Goal: Task Accomplishment & Management: Complete application form

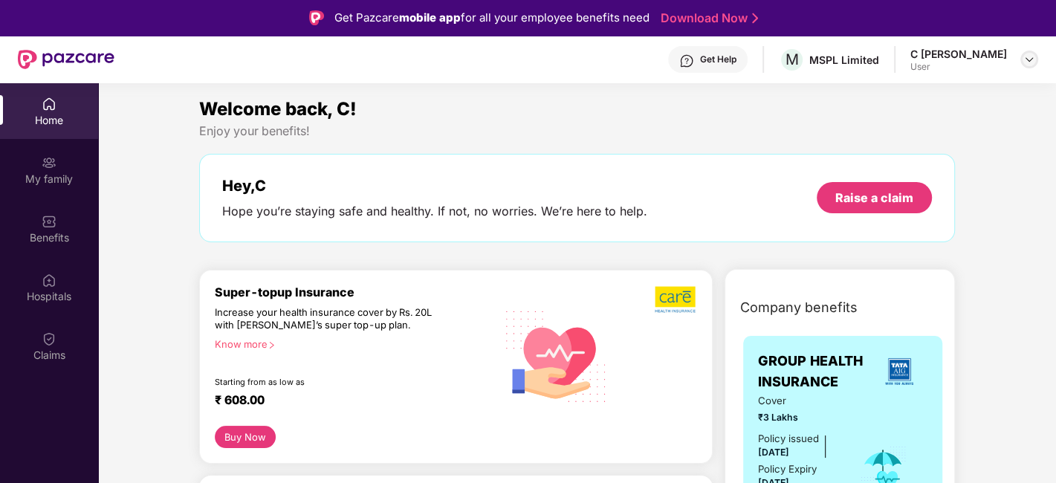
click at [1028, 62] on img at bounding box center [1029, 59] width 12 height 12
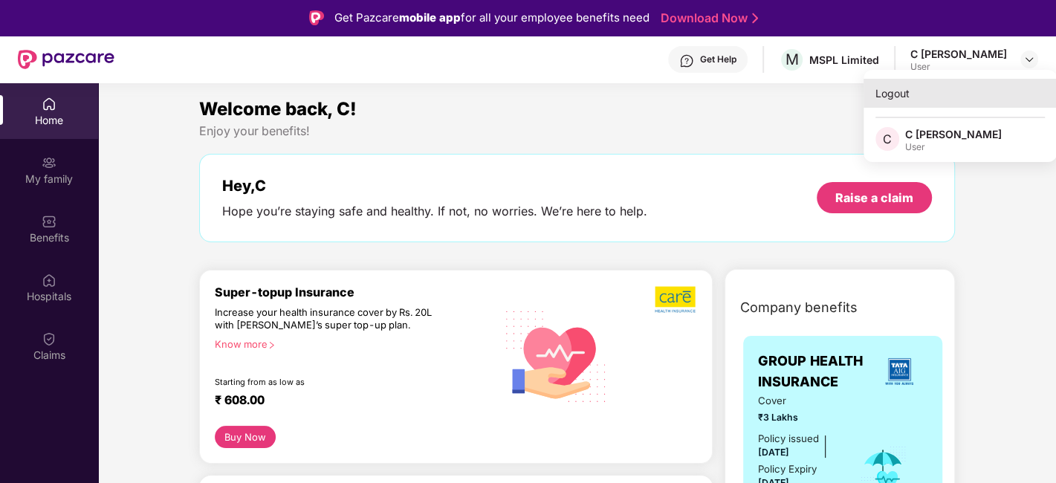
click at [888, 89] on div "Logout" at bounding box center [959, 93] width 193 height 29
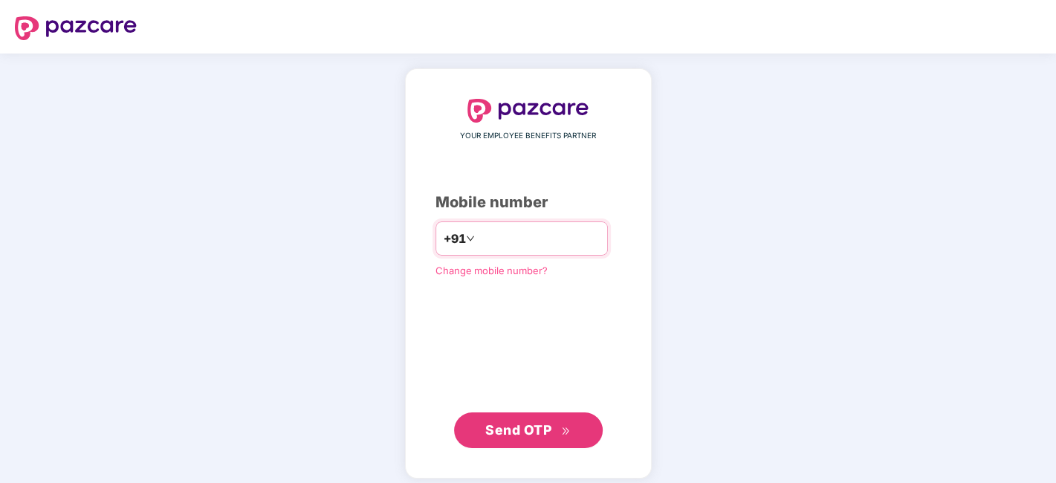
type input "**********"
click at [530, 420] on span "Send OTP" at bounding box center [527, 430] width 85 height 21
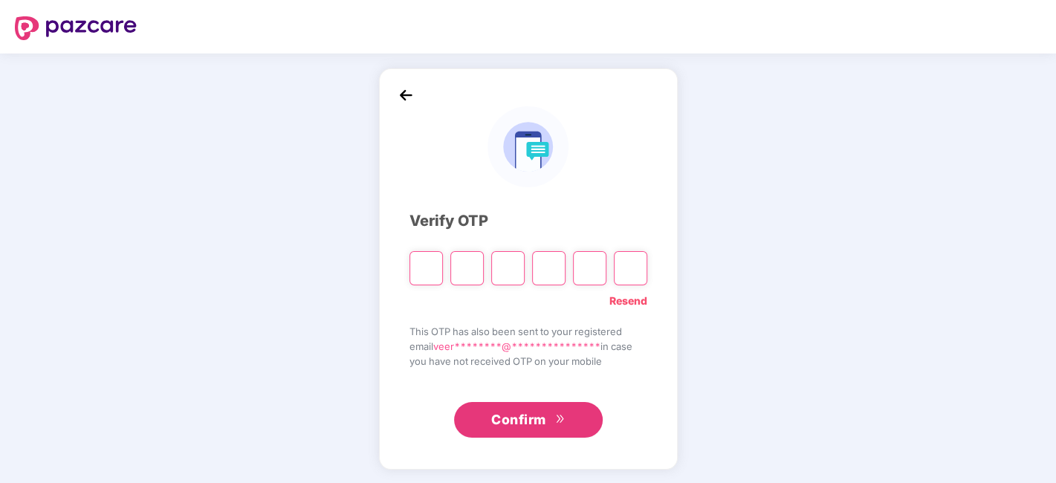
type input "*"
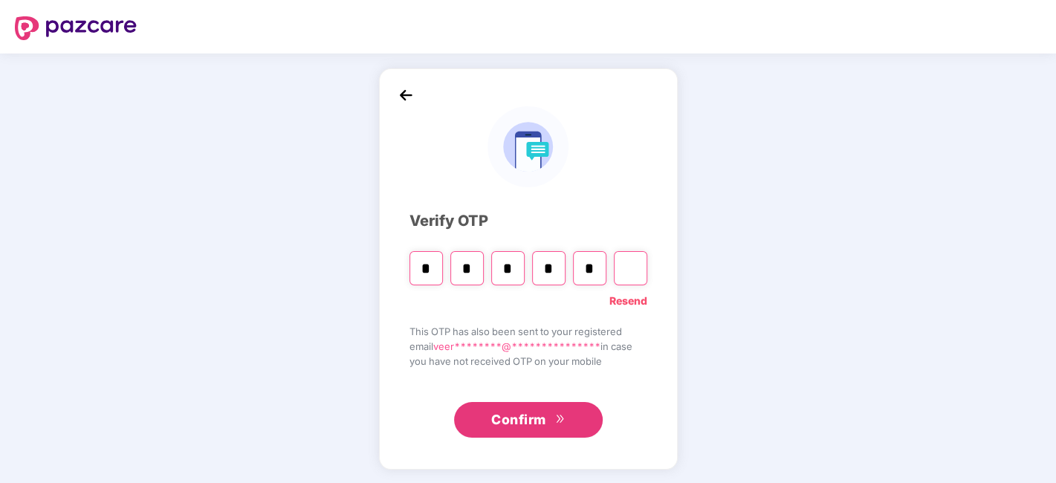
type input "*"
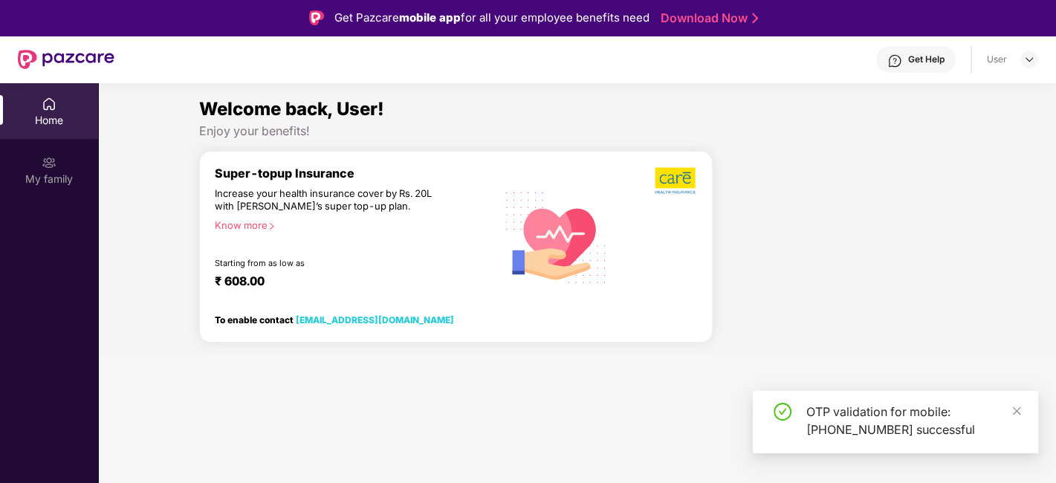
scroll to position [82, 0]
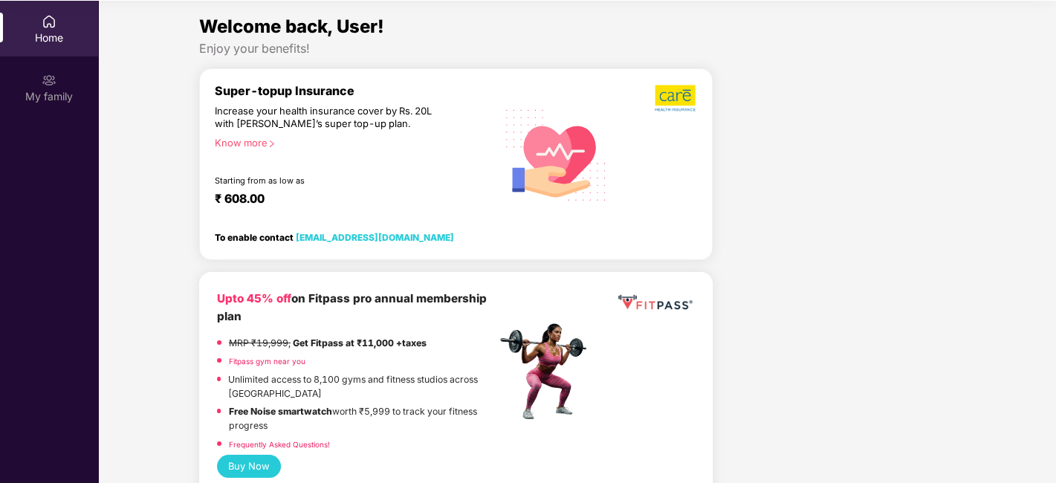
click at [52, 34] on div "Home" at bounding box center [49, 37] width 98 height 15
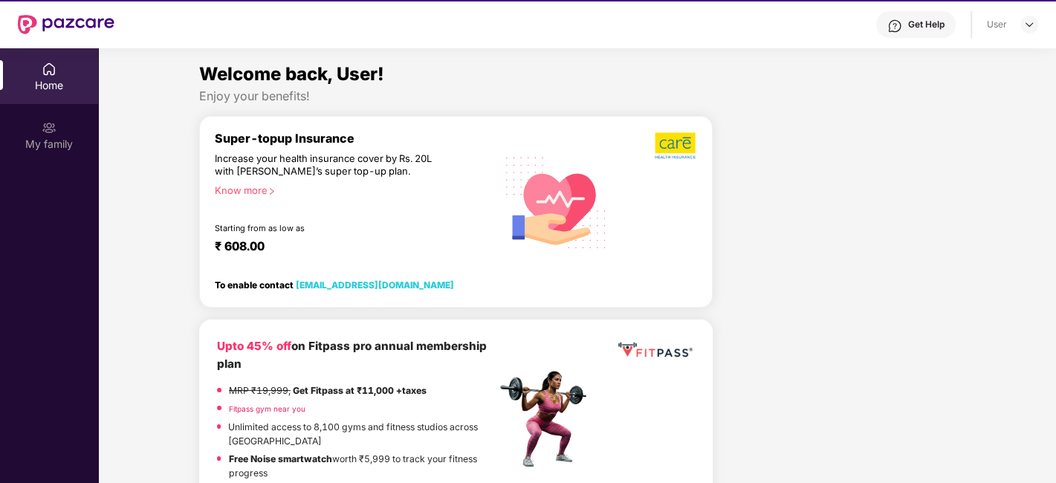
scroll to position [0, 0]
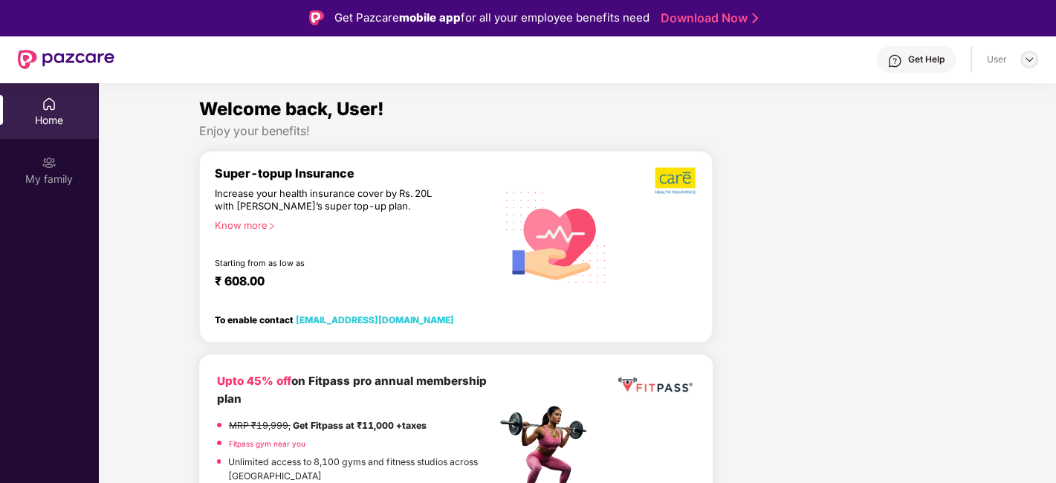
click at [1026, 62] on img at bounding box center [1029, 59] width 12 height 12
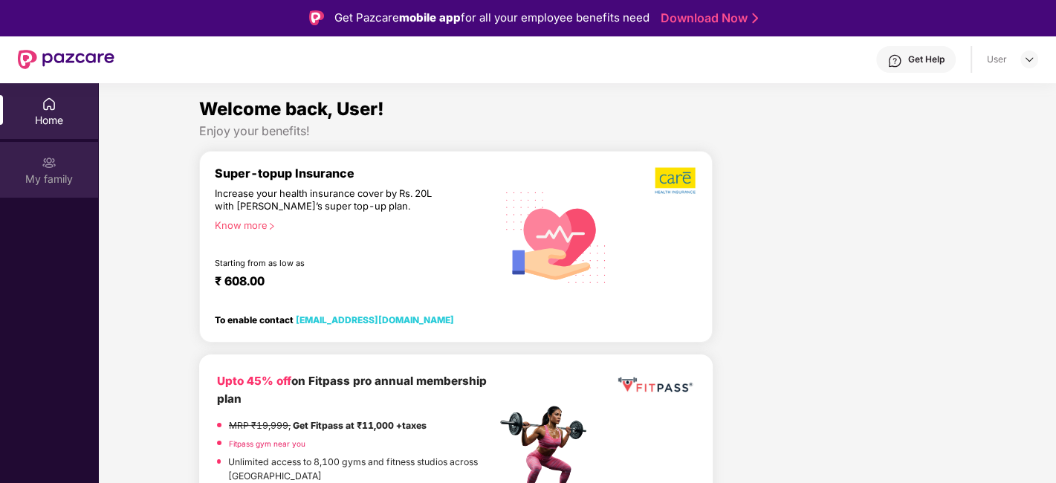
click at [57, 170] on div "My family" at bounding box center [49, 170] width 98 height 56
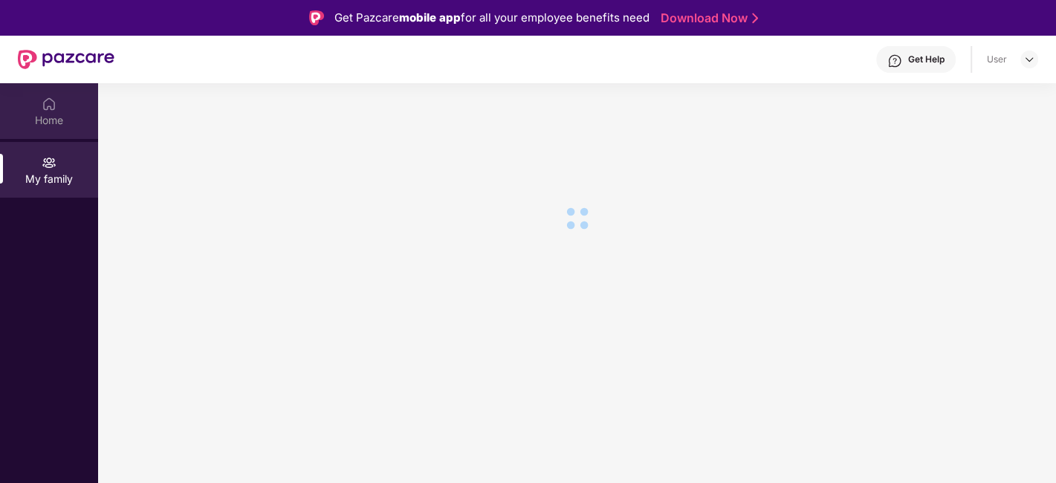
click at [37, 120] on div "Home" at bounding box center [49, 120] width 98 height 15
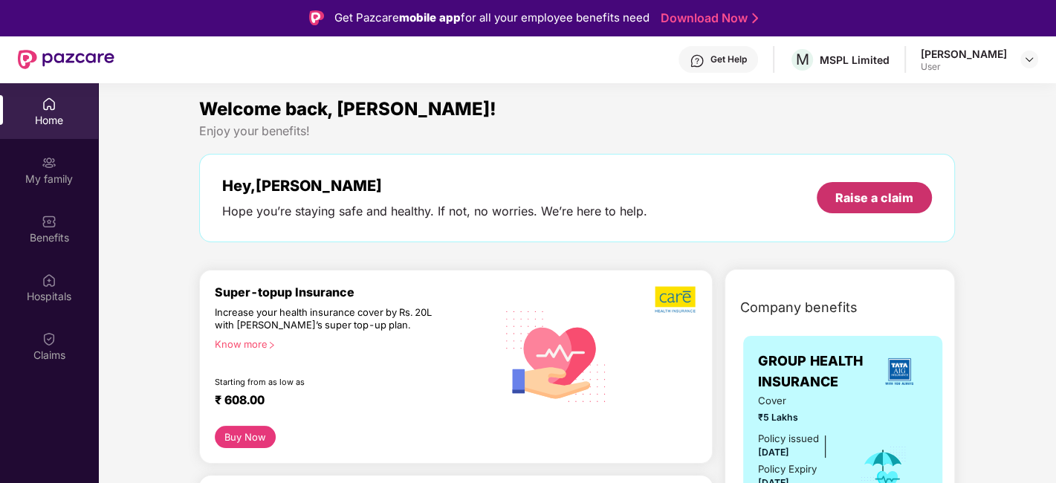
click at [878, 198] on div "Raise a claim" at bounding box center [874, 197] width 78 height 16
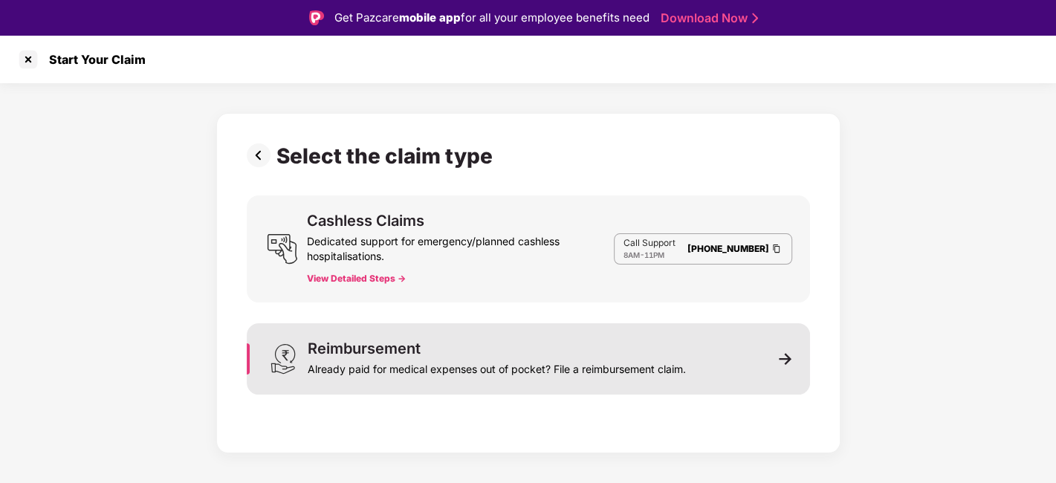
click at [434, 357] on div "Already paid for medical expenses out of pocket? File a reimbursement claim." at bounding box center [497, 366] width 378 height 21
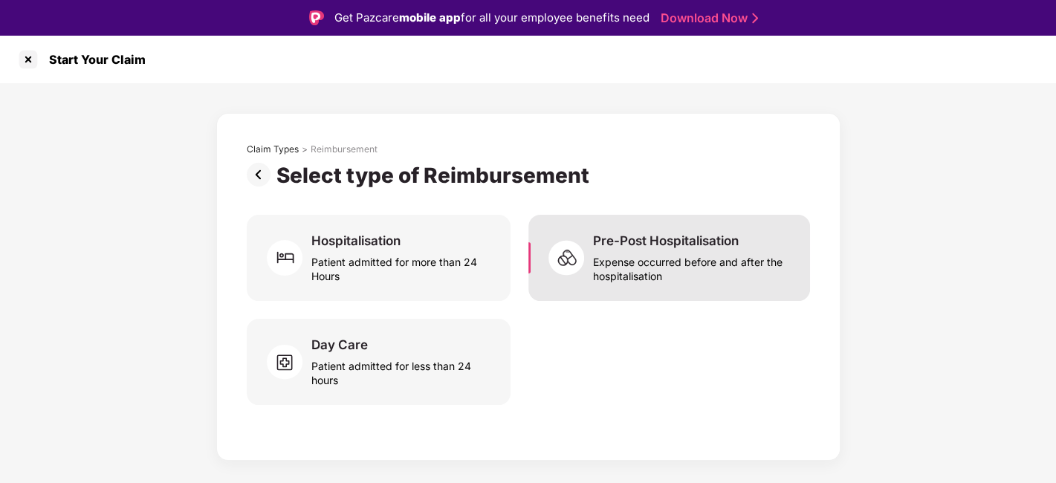
click at [671, 251] on div "Expense occurred before and after the hospitalisation" at bounding box center [692, 266] width 199 height 34
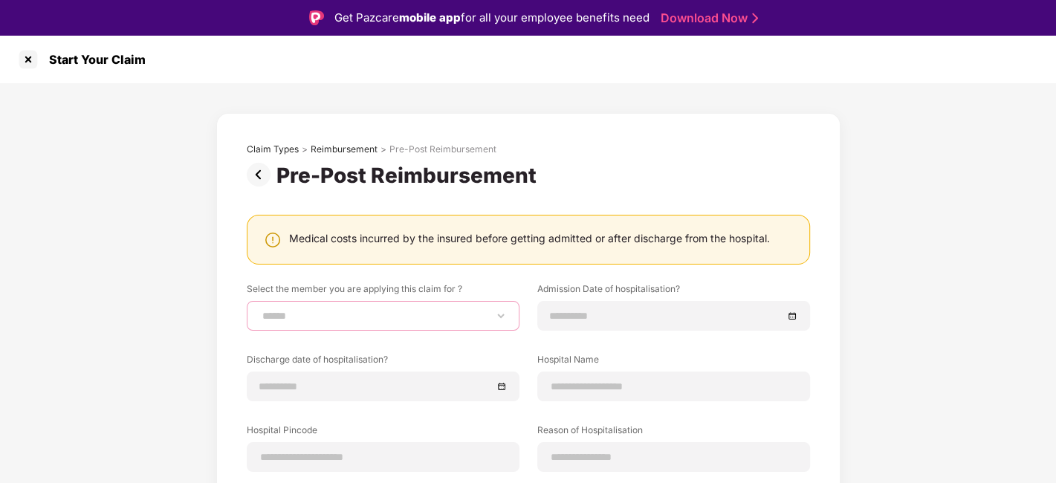
click at [427, 310] on select "**********" at bounding box center [382, 316] width 247 height 12
select select "**********"
click at [259, 310] on select "**********" at bounding box center [382, 316] width 247 height 12
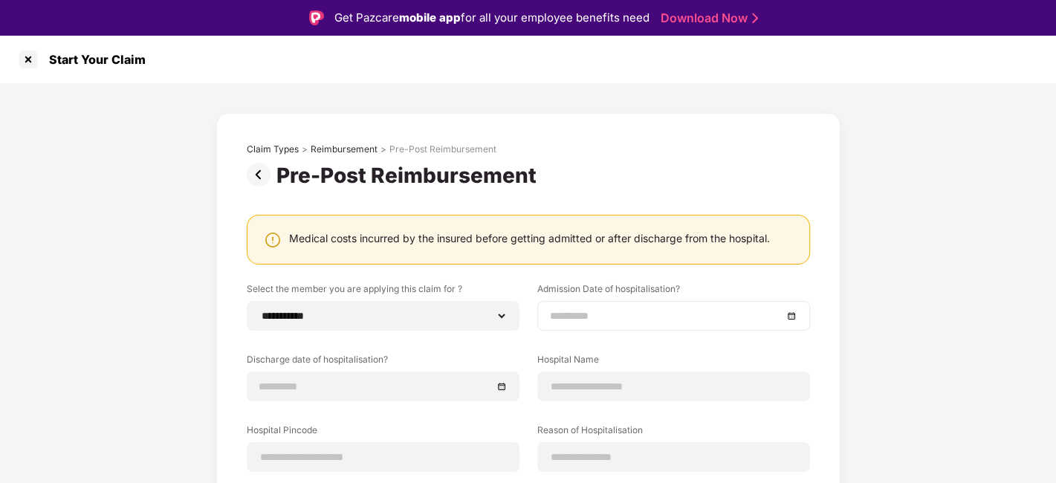
click at [628, 316] on input at bounding box center [666, 316] width 233 height 16
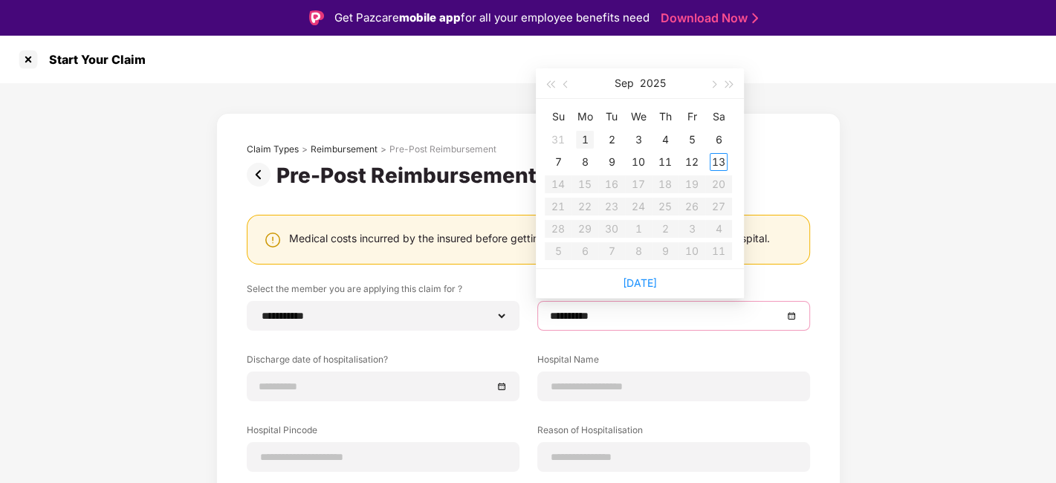
type input "**********"
click at [570, 88] on button "button" at bounding box center [566, 83] width 16 height 30
type input "**********"
click at [615, 182] on div "12" at bounding box center [611, 184] width 18 height 18
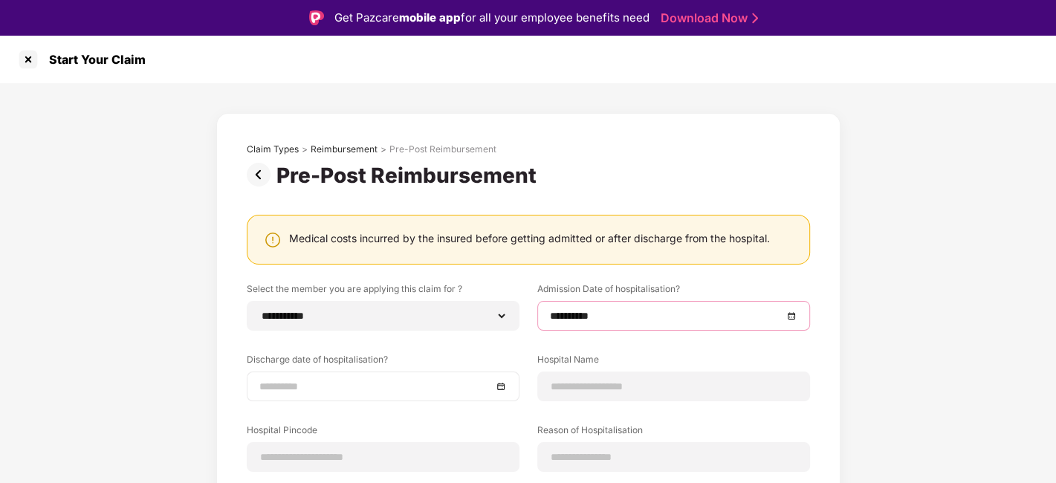
click at [376, 382] on input at bounding box center [375, 386] width 233 height 16
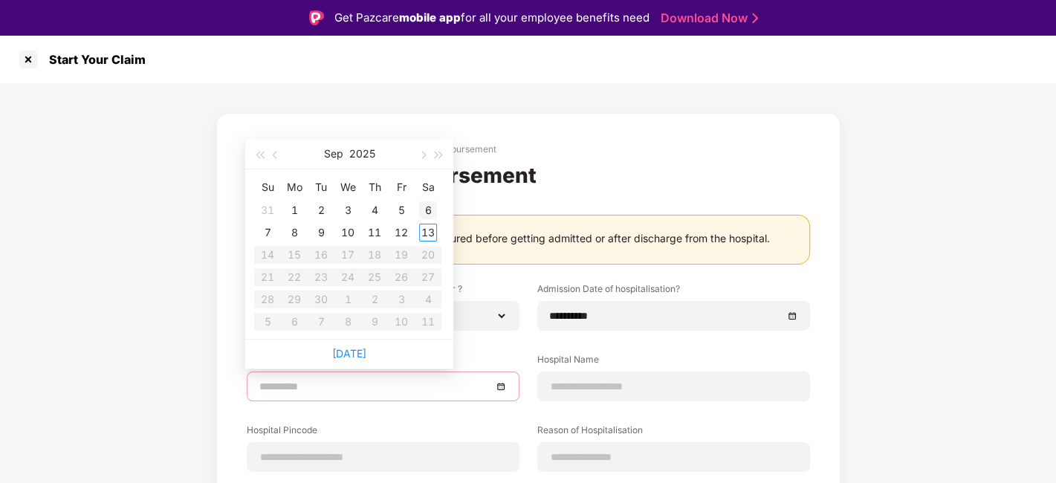
type input "**********"
click at [279, 155] on button "button" at bounding box center [275, 154] width 16 height 30
type input "**********"
click at [426, 279] on div "23" at bounding box center [428, 277] width 18 height 18
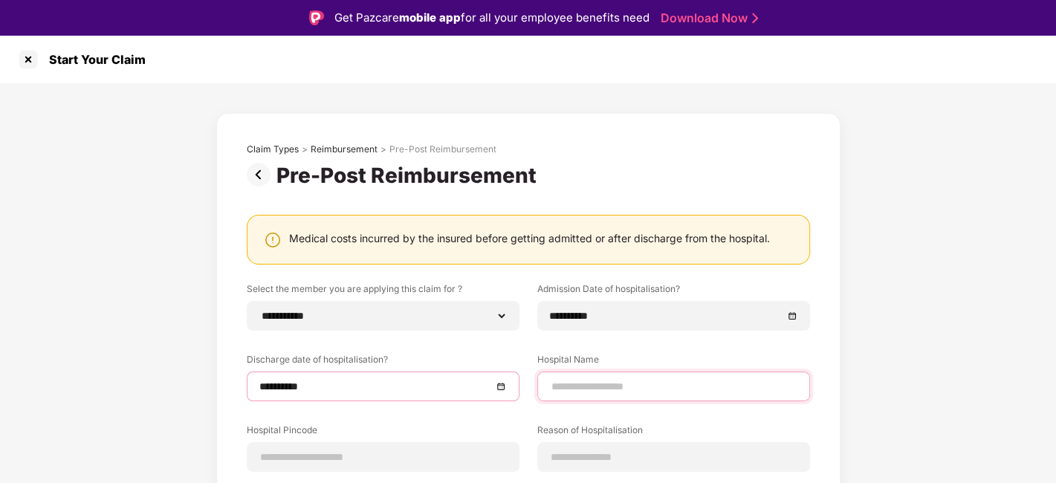
click at [654, 386] on input at bounding box center [673, 387] width 247 height 16
type input "**********"
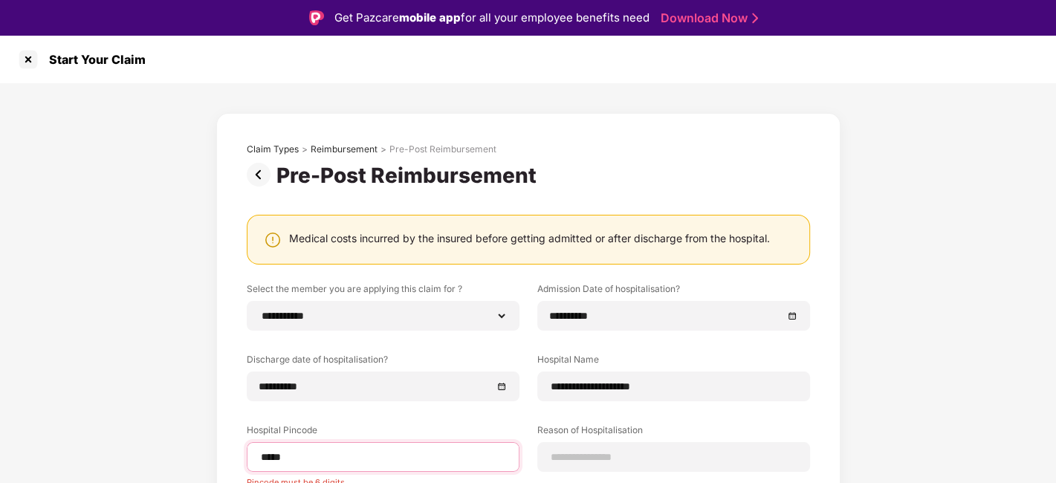
type input "******"
select select "*******"
select select "*********"
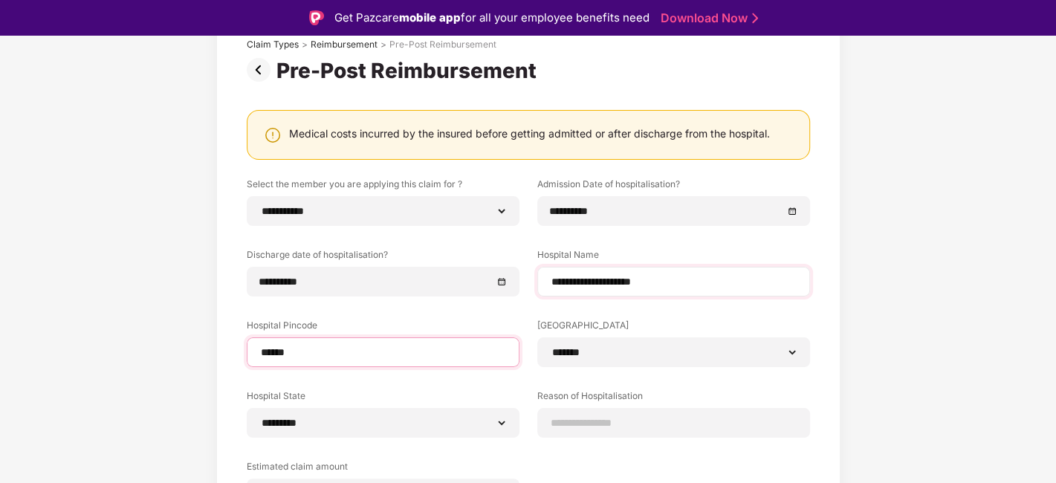
scroll to position [165, 0]
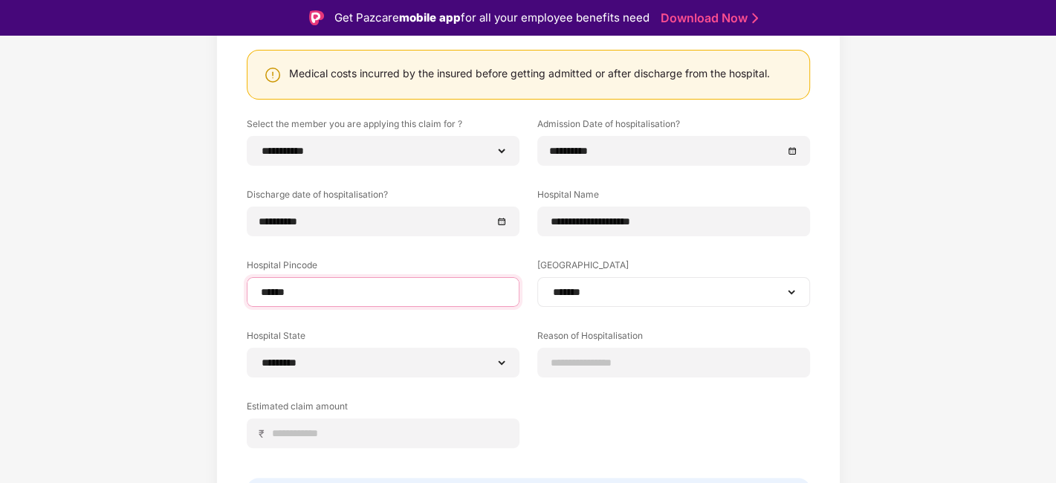
type input "******"
click at [581, 300] on div "**********" at bounding box center [673, 292] width 273 height 30
click at [611, 282] on div "**********" at bounding box center [673, 292] width 273 height 30
click at [608, 286] on select "**********" at bounding box center [673, 292] width 247 height 12
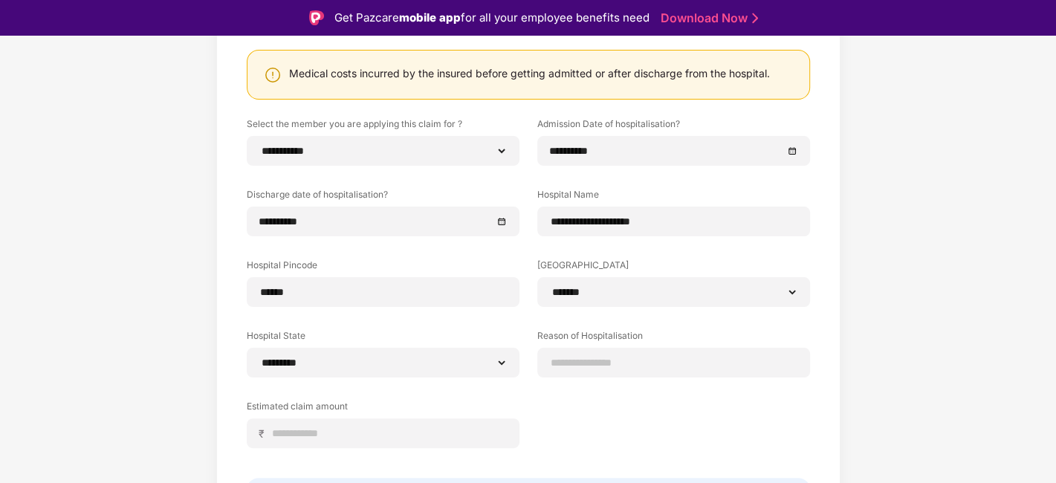
click at [895, 261] on div "**********" at bounding box center [528, 266] width 1056 height 697
click at [613, 357] on input at bounding box center [673, 363] width 247 height 16
type input "*****"
click at [406, 426] on input at bounding box center [388, 434] width 235 height 16
type input "*****"
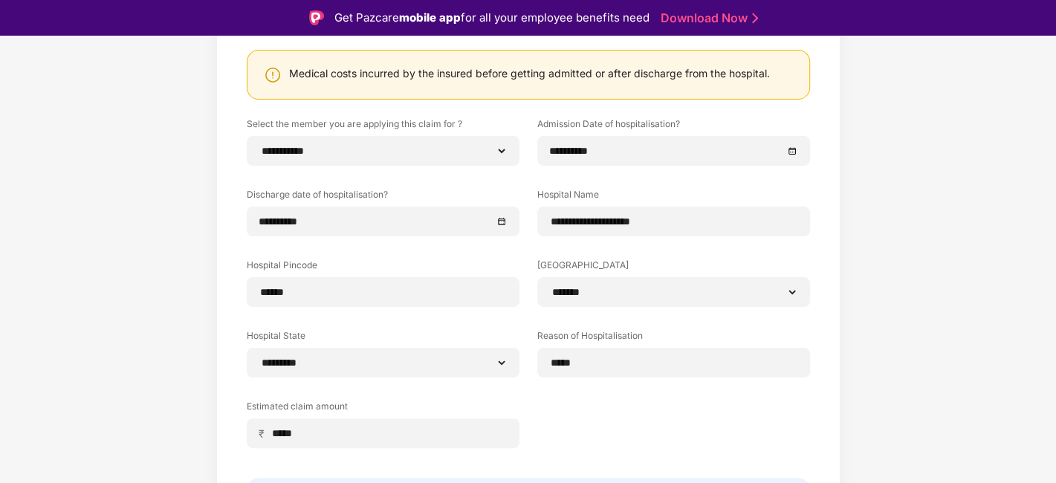
click at [646, 444] on div "**********" at bounding box center [528, 293] width 563 height 353
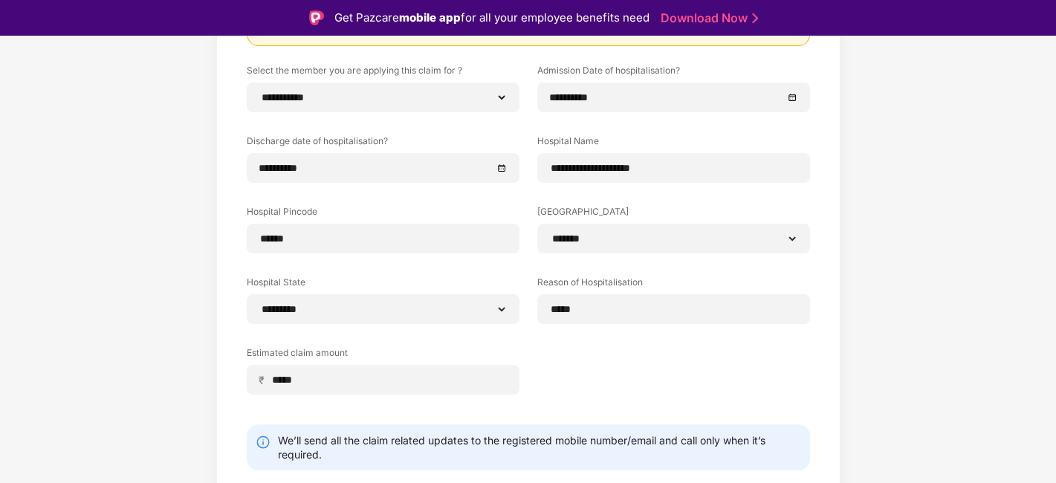
scroll to position [260, 0]
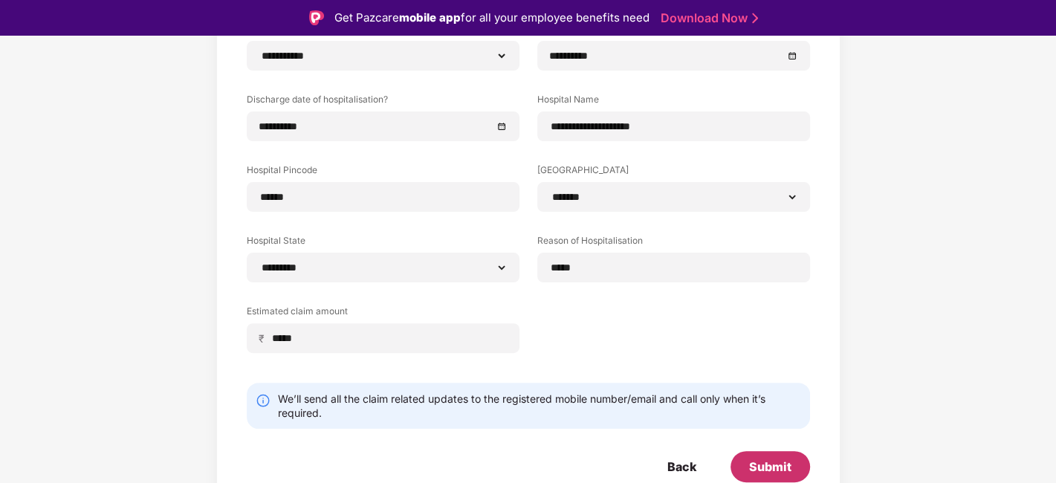
click at [772, 466] on div "Submit" at bounding box center [770, 466] width 42 height 16
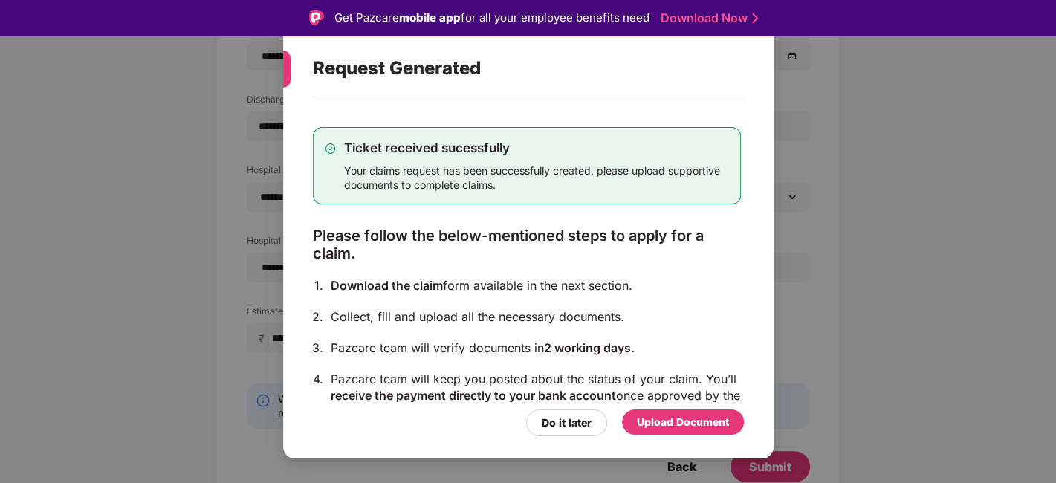
click at [679, 415] on div "Upload Document" at bounding box center [683, 422] width 92 height 16
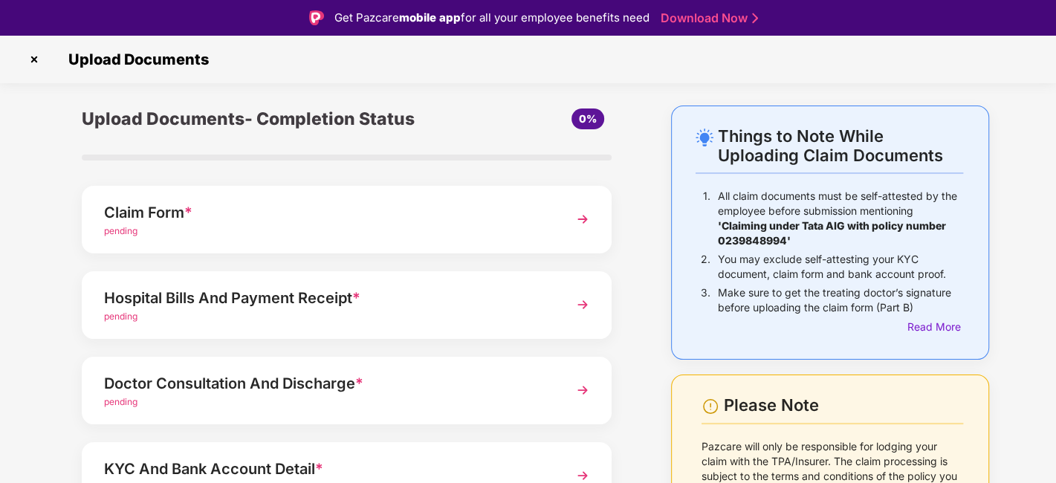
click at [241, 296] on div "Hospital Bills And Payment Receipt *" at bounding box center [326, 298] width 445 height 24
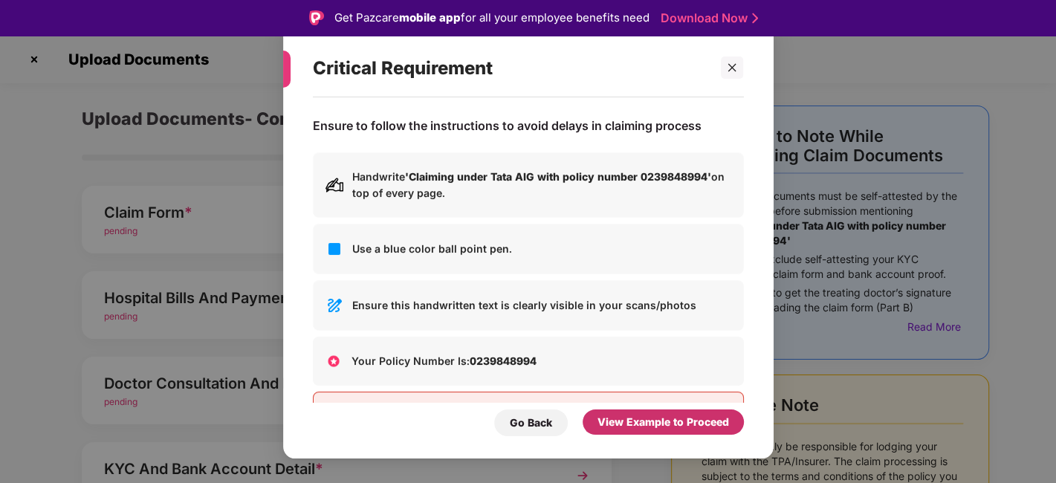
click at [675, 420] on div "View Example to Proceed" at bounding box center [662, 422] width 131 height 16
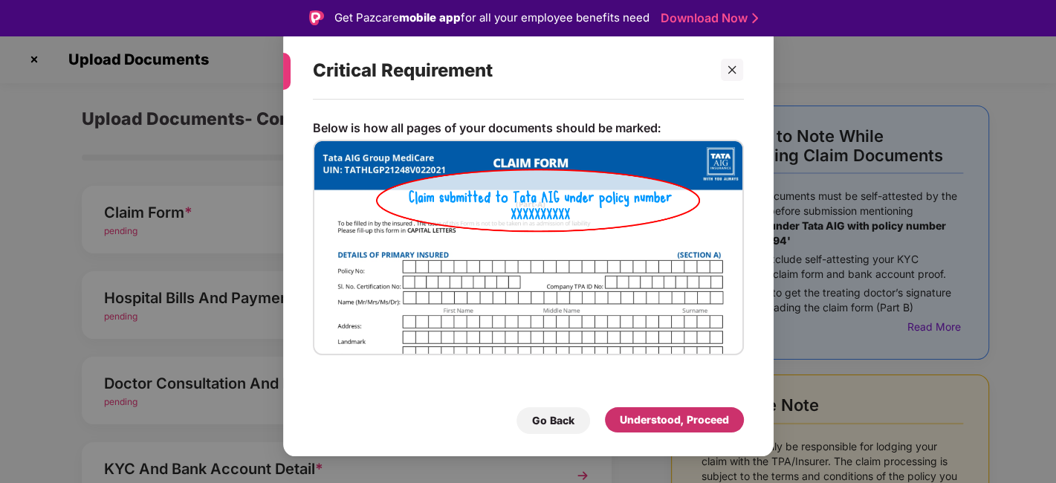
click at [675, 423] on div "Understood, Proceed" at bounding box center [674, 420] width 109 height 16
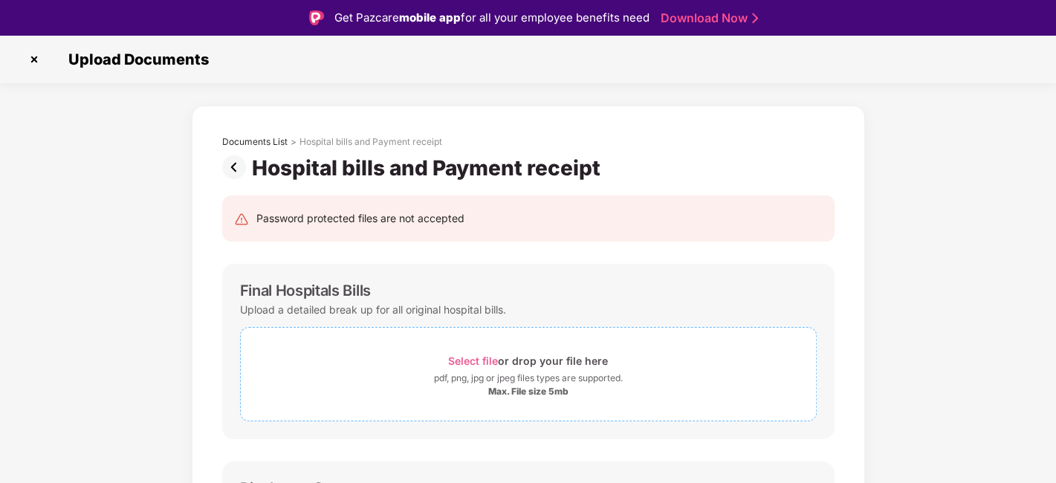
click at [554, 382] on div "pdf, png, jpg or jpeg files types are supported." at bounding box center [528, 378] width 189 height 15
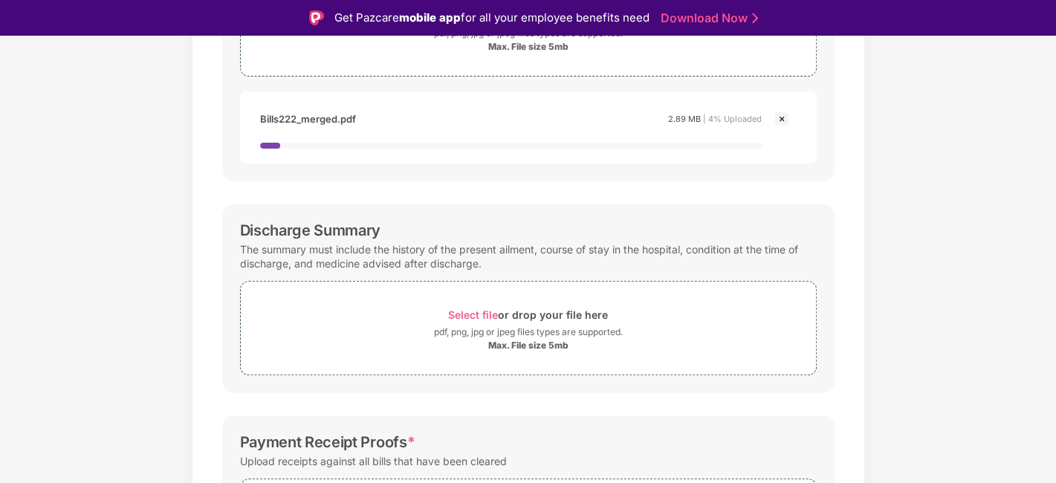
scroll to position [412, 0]
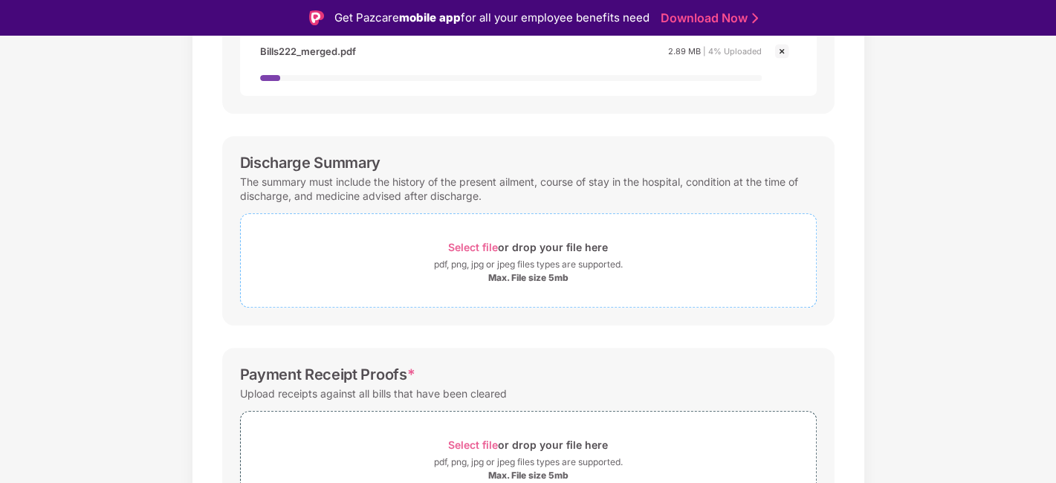
click at [490, 234] on span "Select file or drop your file here pdf, png, jpg or jpeg files types are suppor…" at bounding box center [528, 260] width 575 height 71
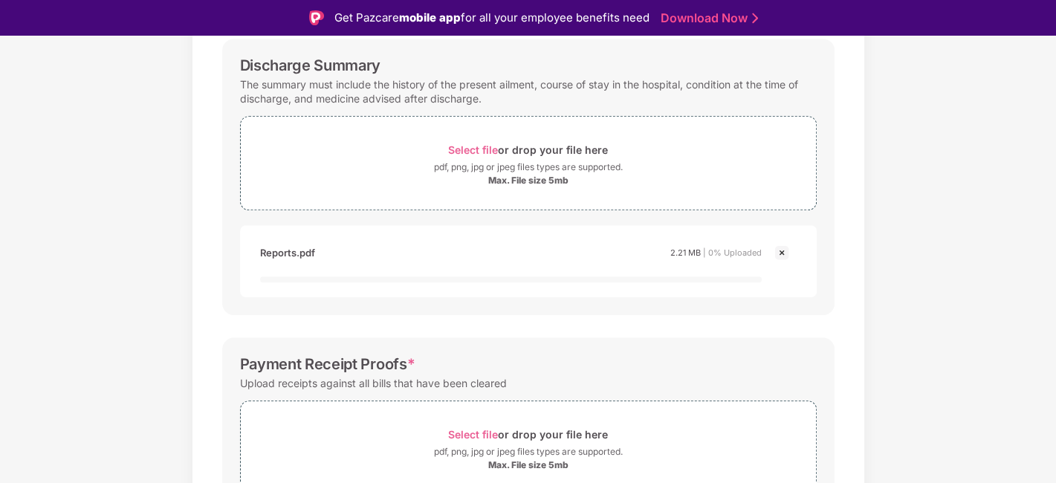
scroll to position [591, 0]
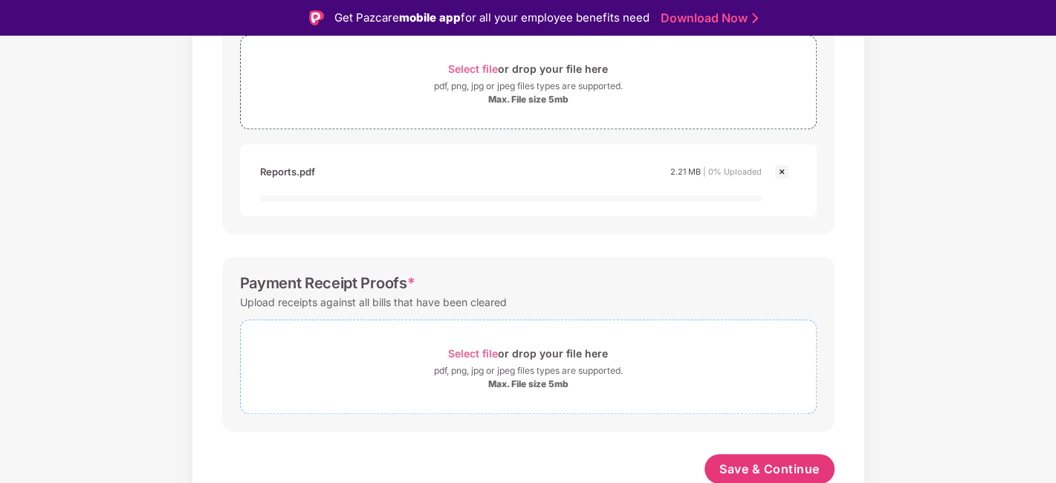
click at [455, 347] on span "Select file" at bounding box center [473, 353] width 50 height 13
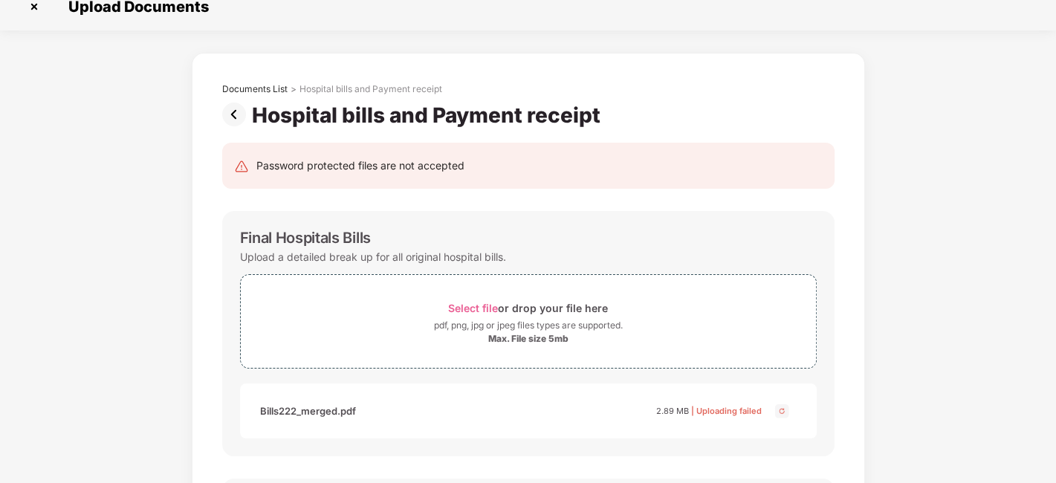
scroll to position [100, 0]
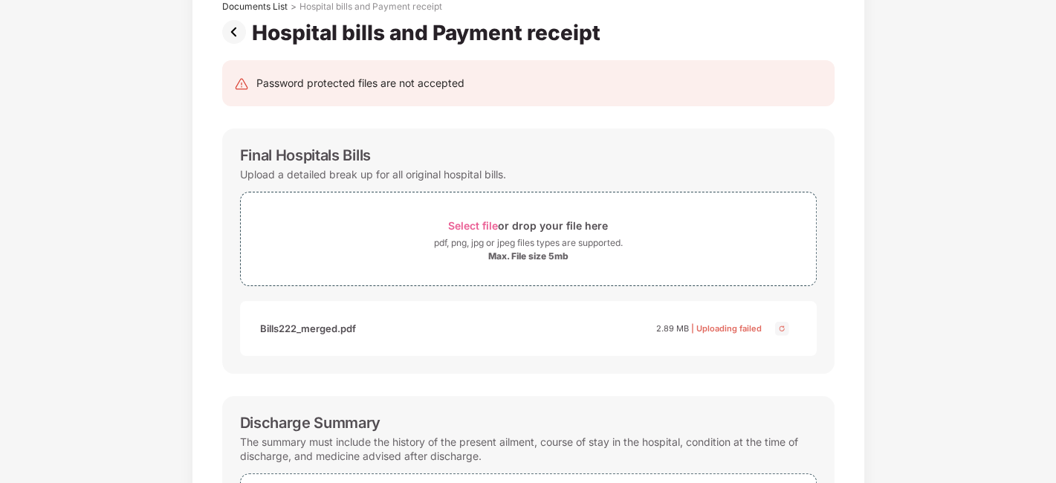
click at [784, 322] on img at bounding box center [782, 328] width 18 height 18
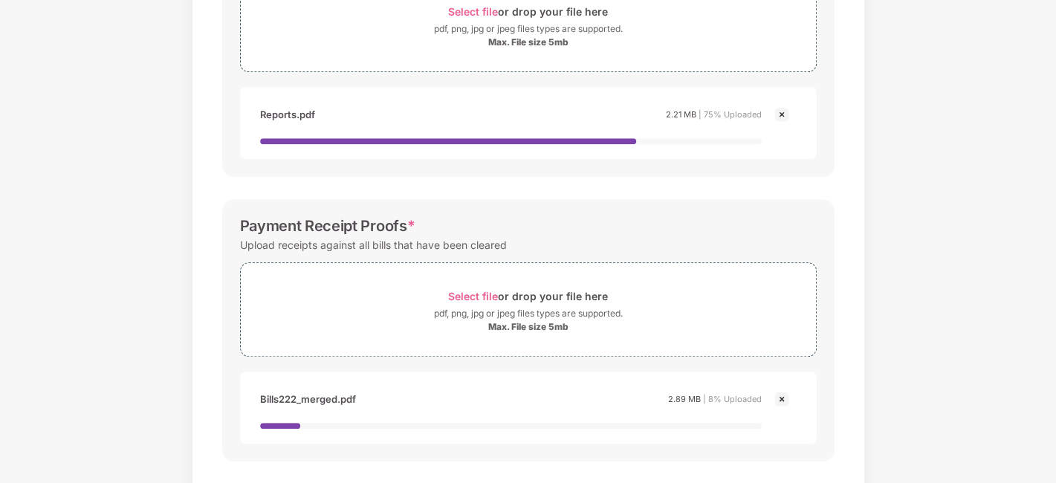
scroll to position [348, 0]
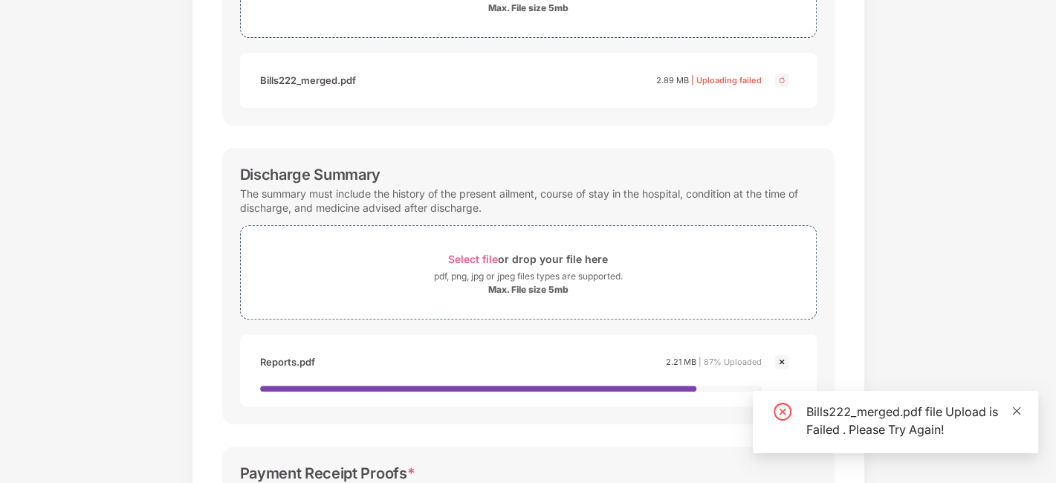
click at [1015, 410] on icon "close" at bounding box center [1016, 410] width 8 height 8
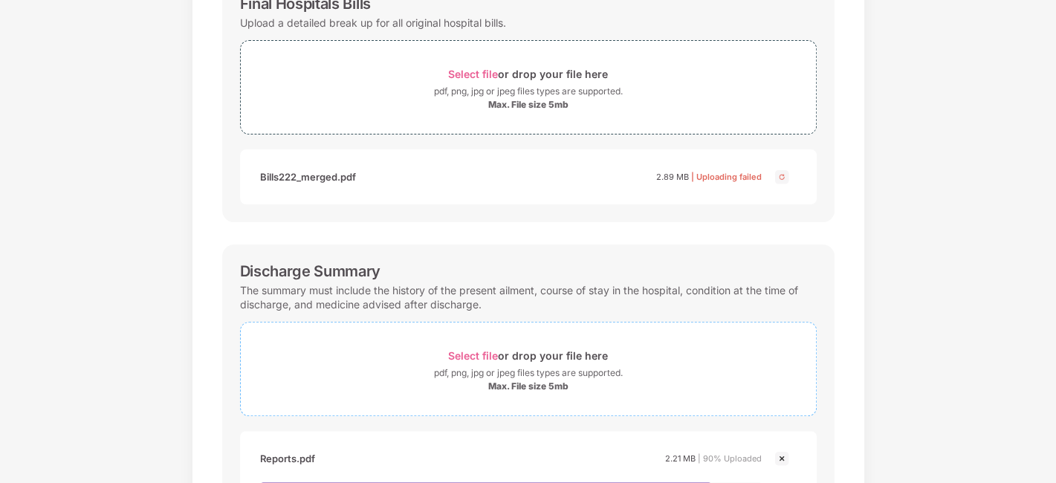
scroll to position [182, 0]
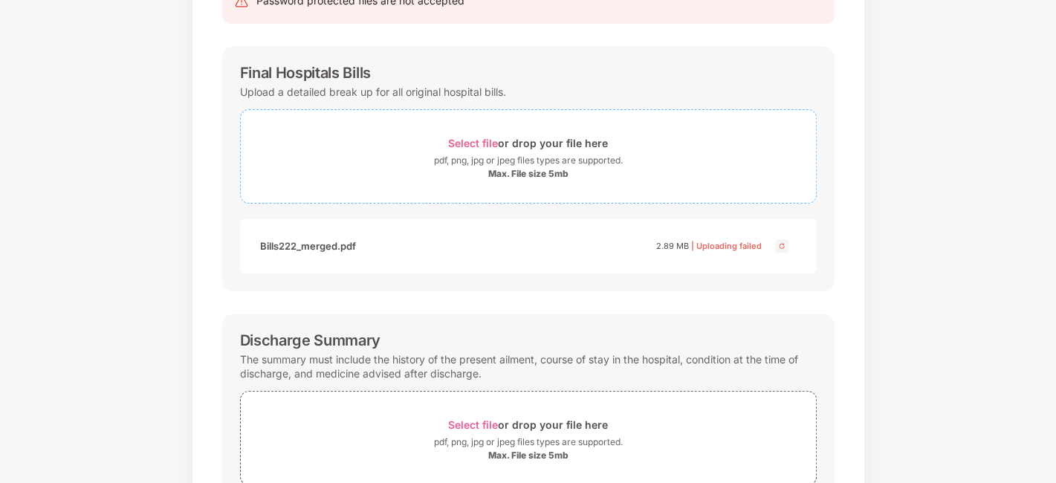
click at [516, 155] on div "pdf, png, jpg or jpeg files types are supported." at bounding box center [528, 160] width 189 height 15
click at [305, 245] on div "Bills222_merged.pdf" at bounding box center [308, 245] width 96 height 25
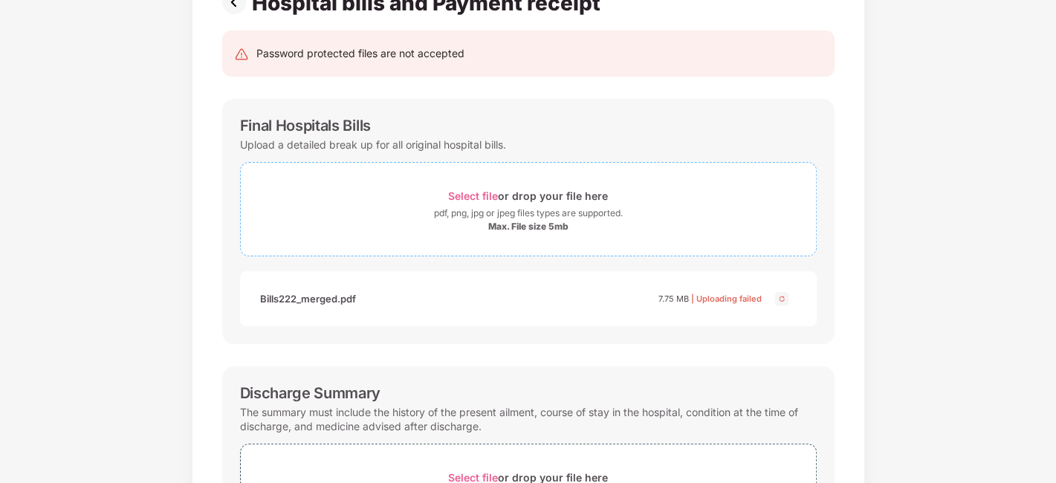
scroll to position [247, 0]
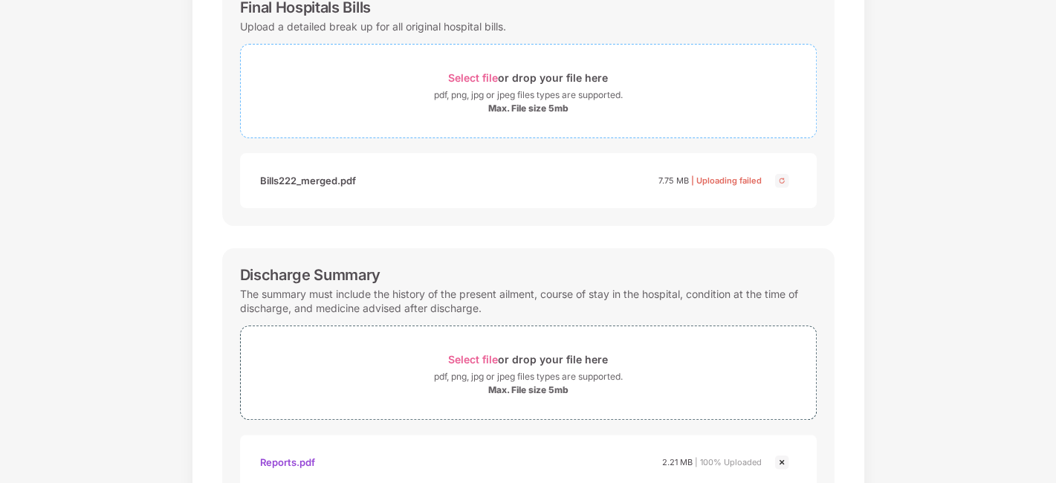
click at [469, 68] on div "Select file or drop your file here" at bounding box center [528, 78] width 160 height 20
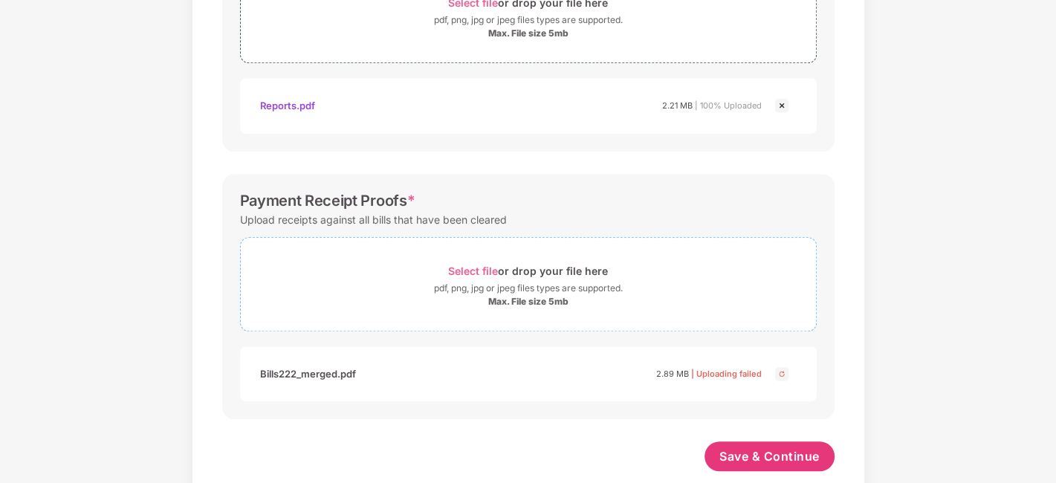
scroll to position [645, 0]
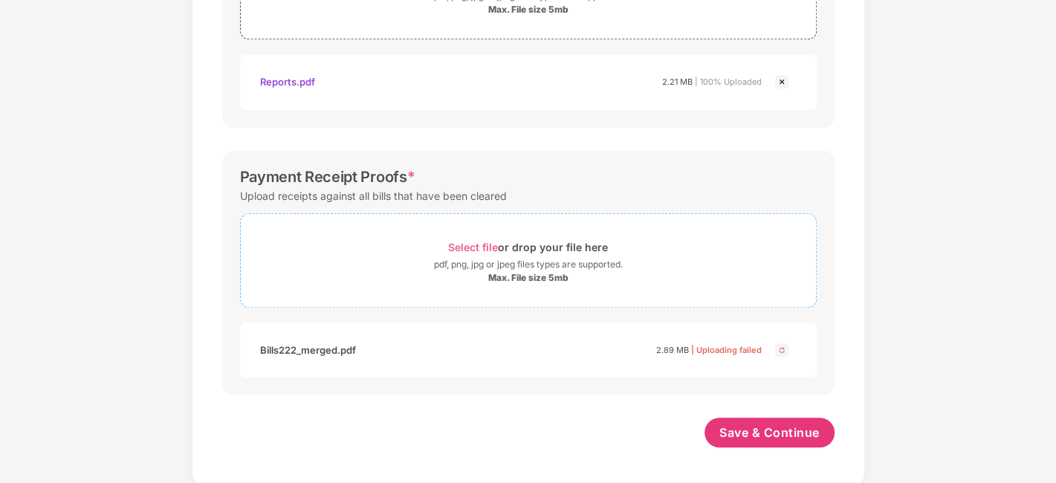
click at [461, 243] on span "Select file" at bounding box center [473, 247] width 50 height 13
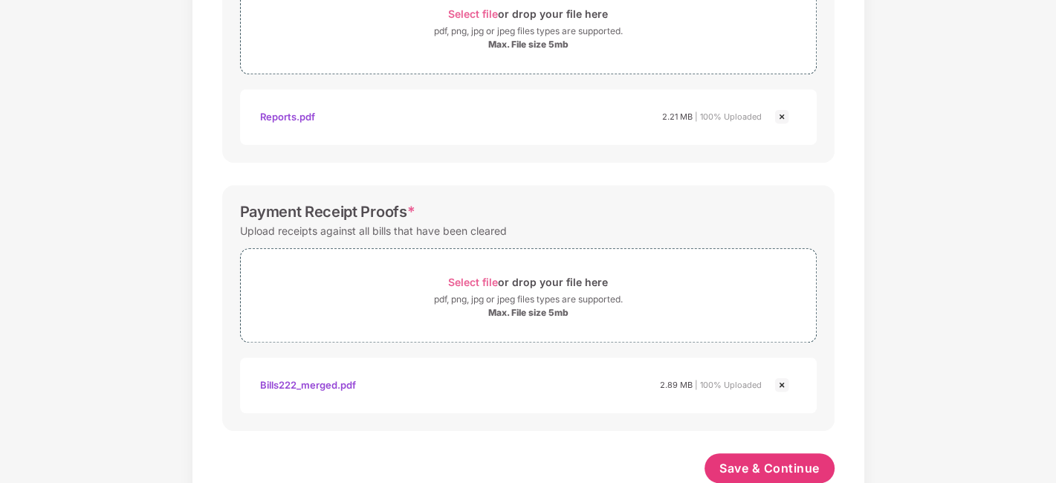
scroll to position [628, 0]
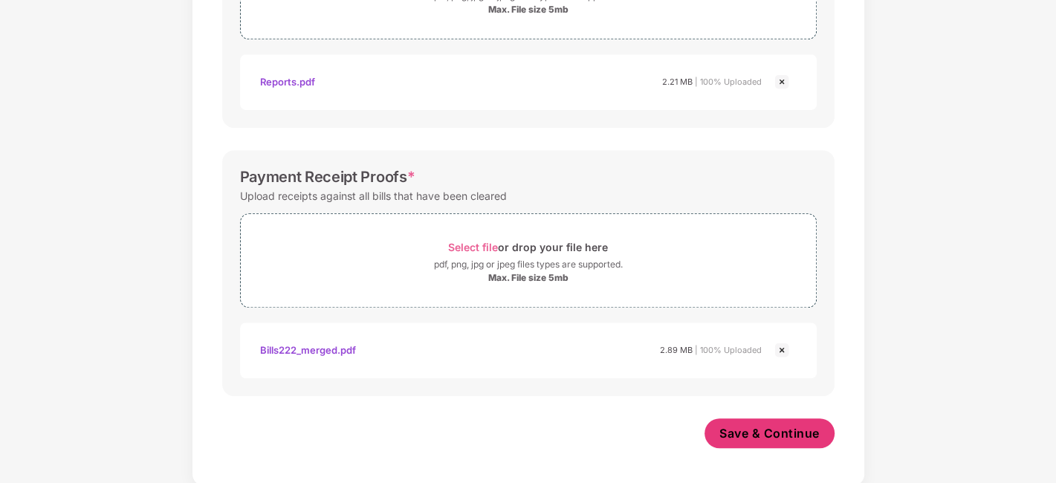
click at [744, 435] on span "Save & Continue" at bounding box center [769, 433] width 100 height 16
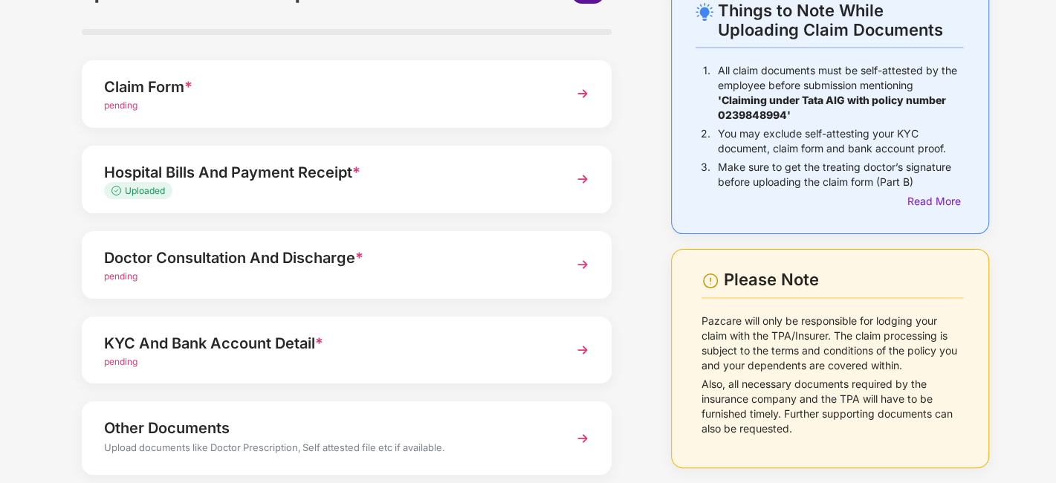
scroll to position [173, 0]
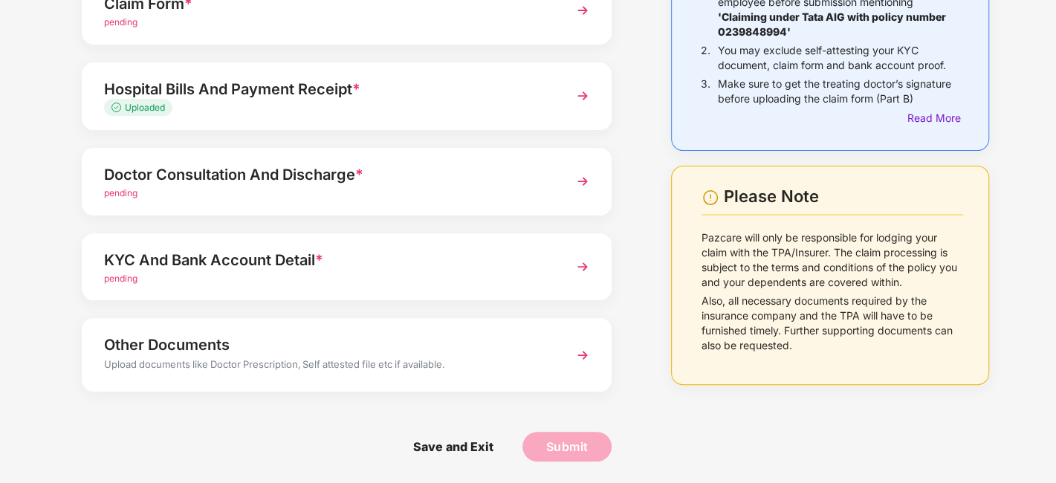
click at [256, 186] on div "pending" at bounding box center [326, 193] width 445 height 14
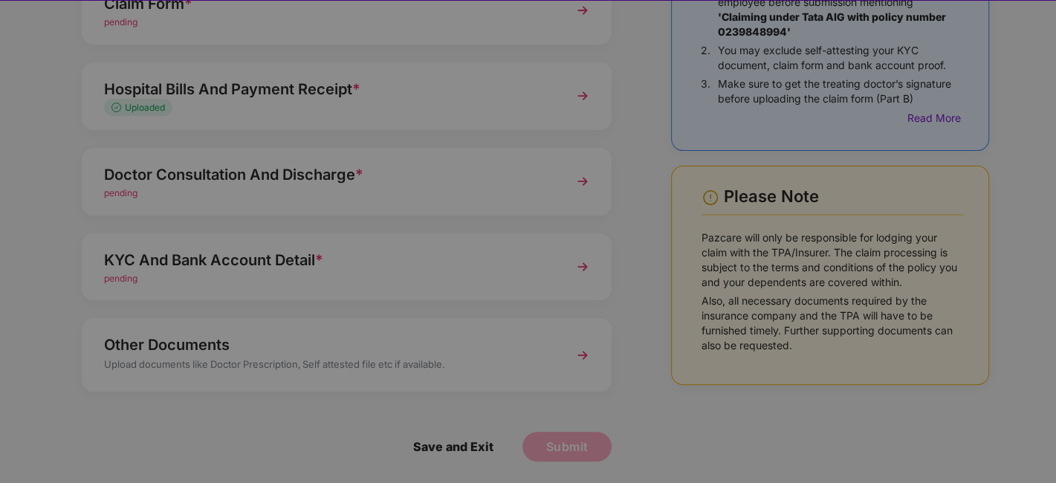
scroll to position [0, 0]
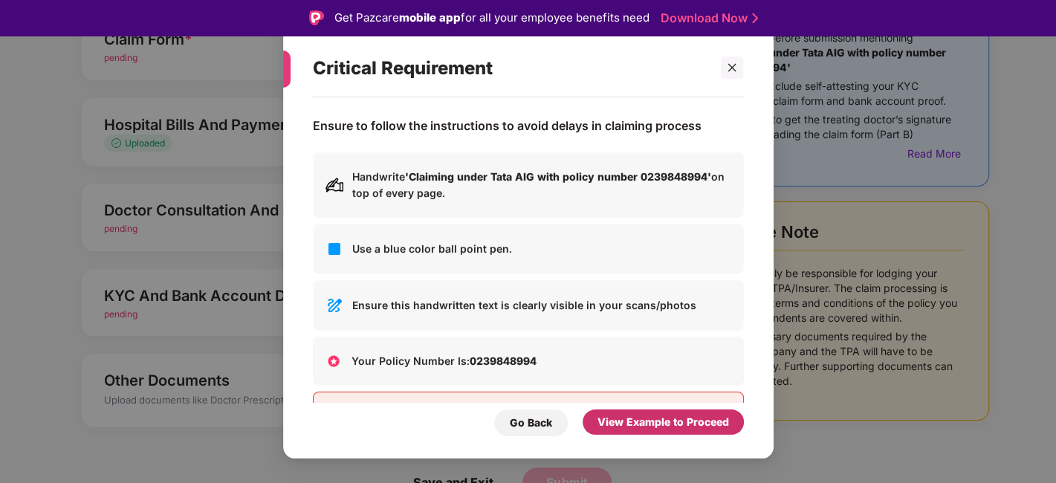
click at [631, 432] on div "View Example to Proceed" at bounding box center [662, 421] width 161 height 25
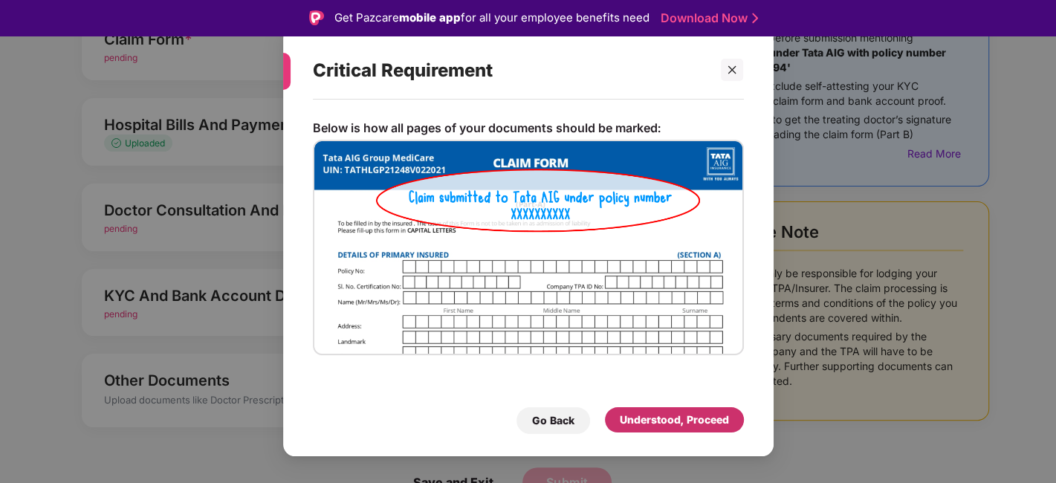
click at [640, 423] on div "Understood, Proceed" at bounding box center [674, 420] width 109 height 16
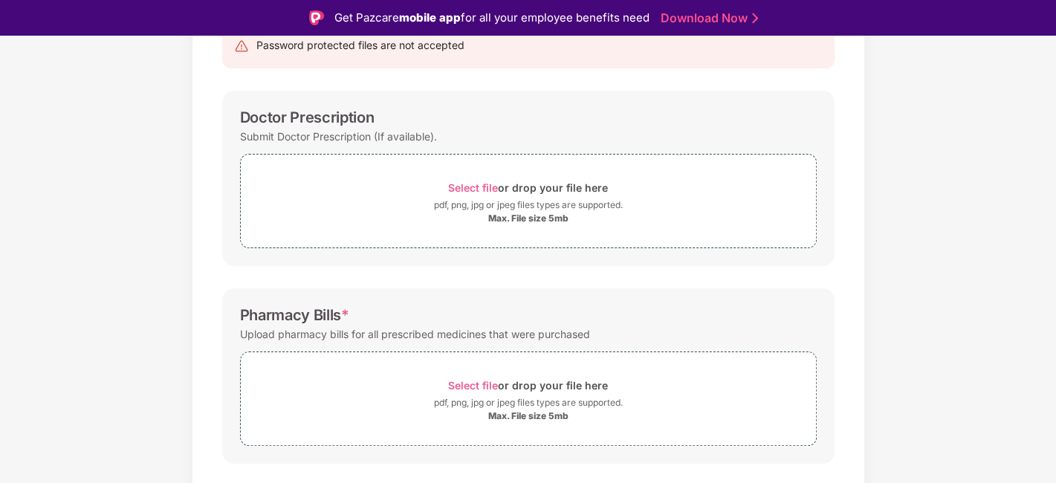
scroll to position [103, 0]
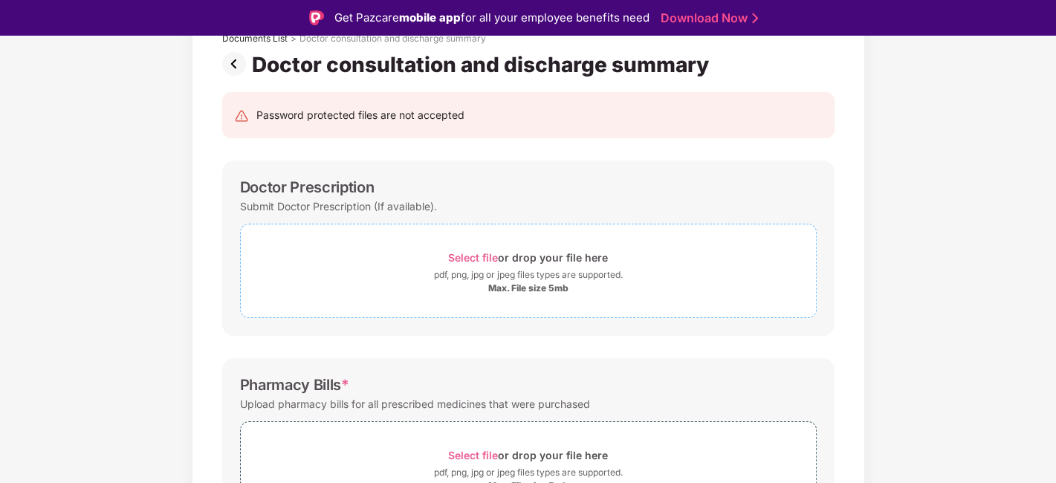
click at [466, 262] on span "Select file" at bounding box center [473, 257] width 50 height 13
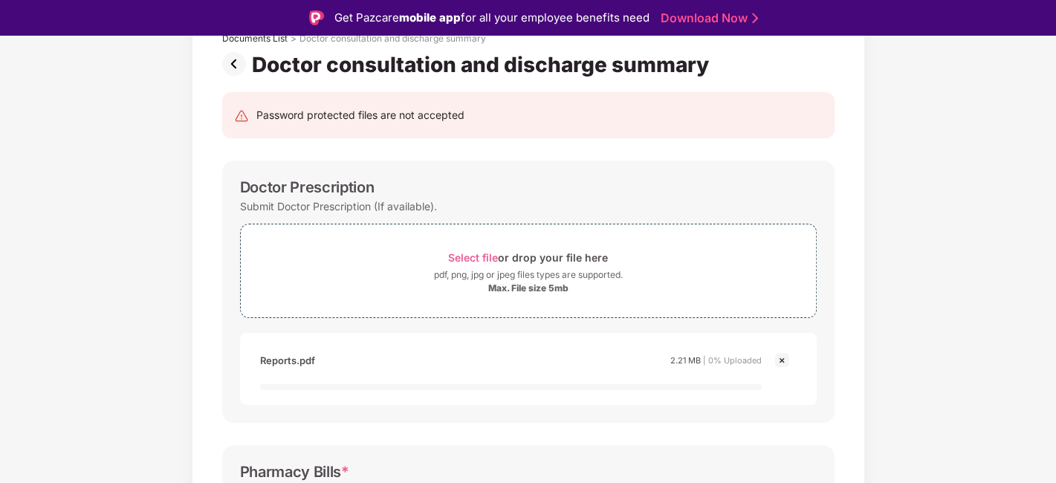
scroll to position [268, 0]
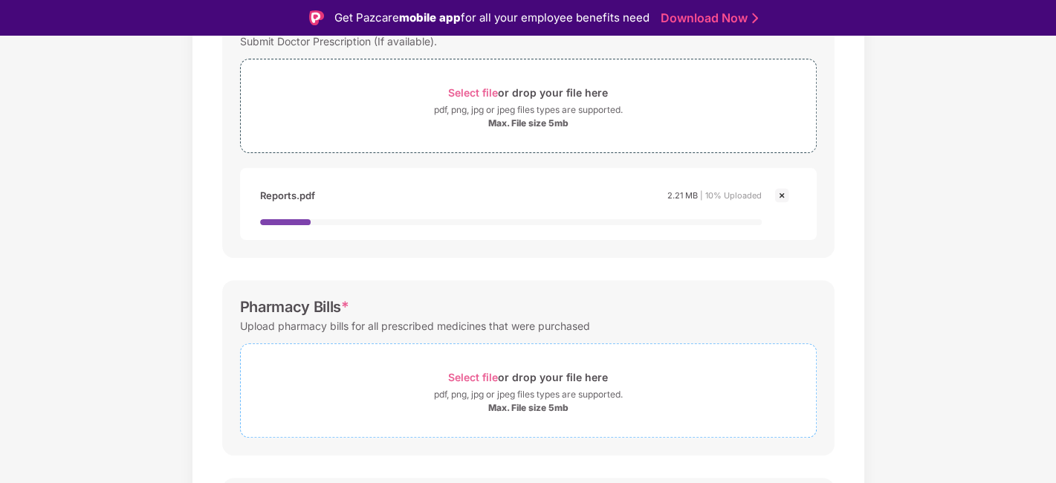
click at [475, 372] on span "Select file" at bounding box center [473, 377] width 50 height 13
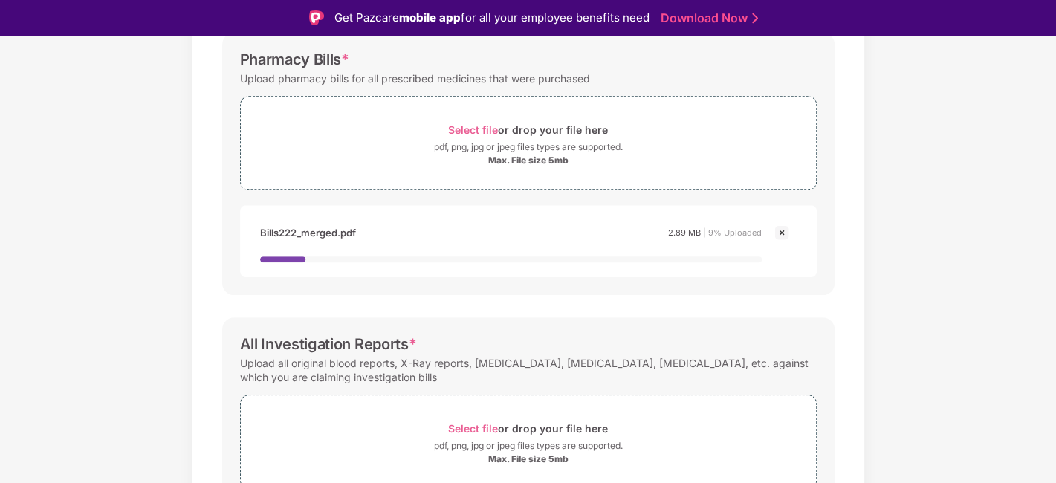
scroll to position [591, 0]
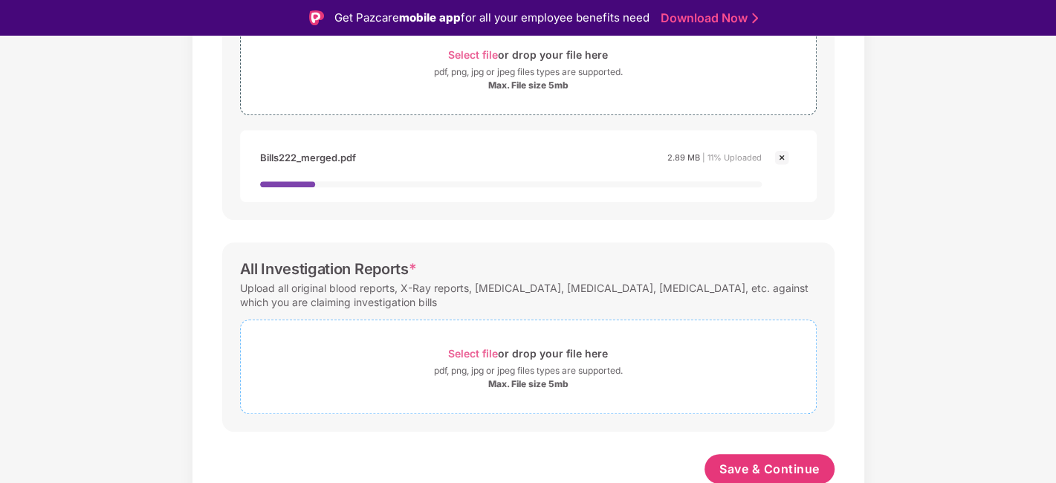
click at [469, 355] on span "Select file" at bounding box center [473, 353] width 50 height 13
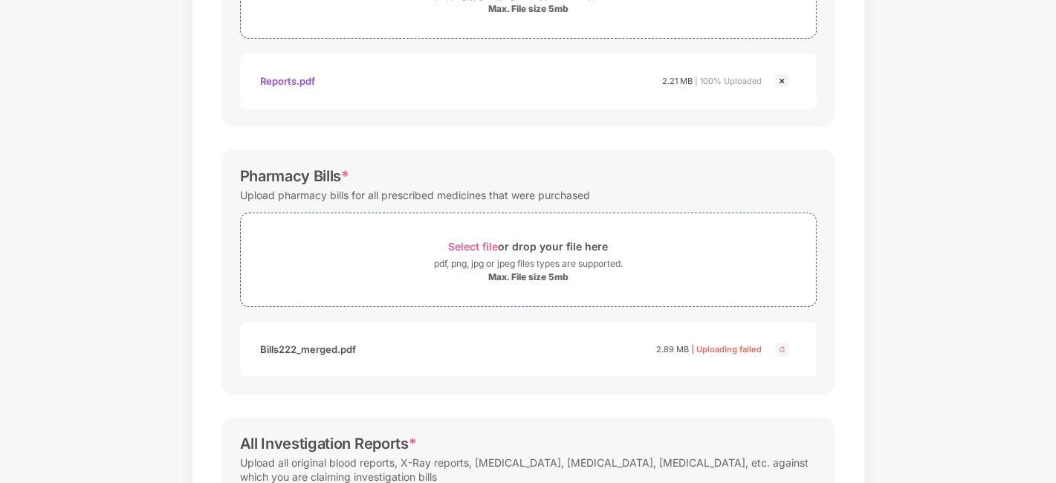
scroll to position [397, 0]
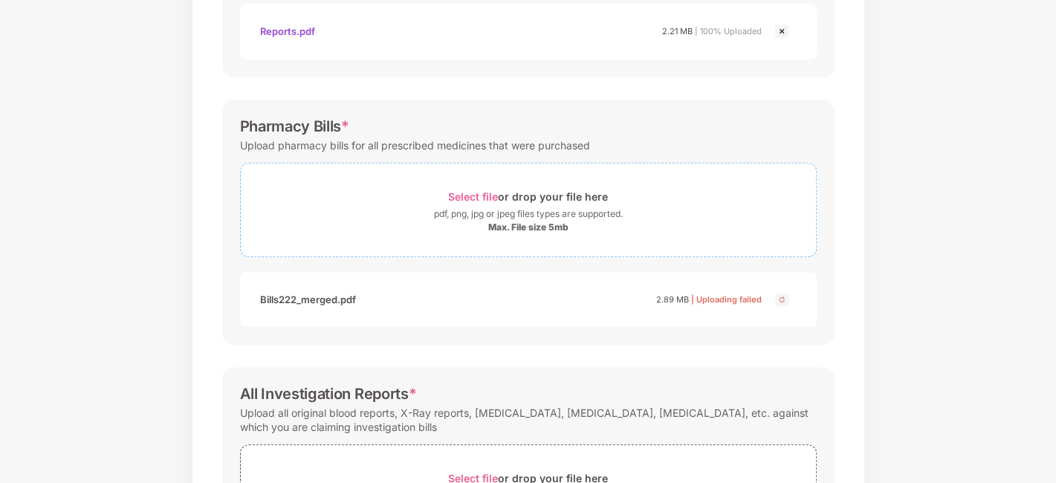
click at [469, 194] on span "Select file" at bounding box center [473, 196] width 50 height 13
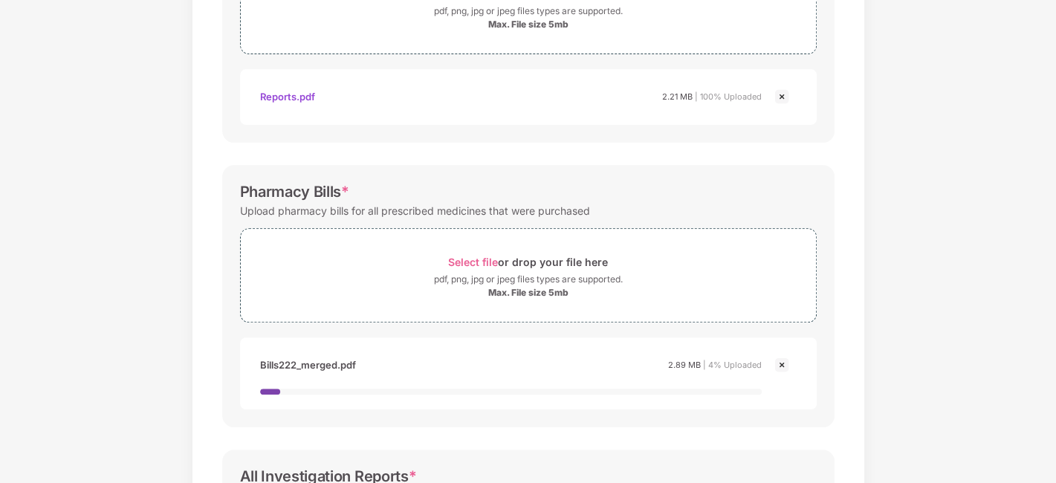
scroll to position [1, 0]
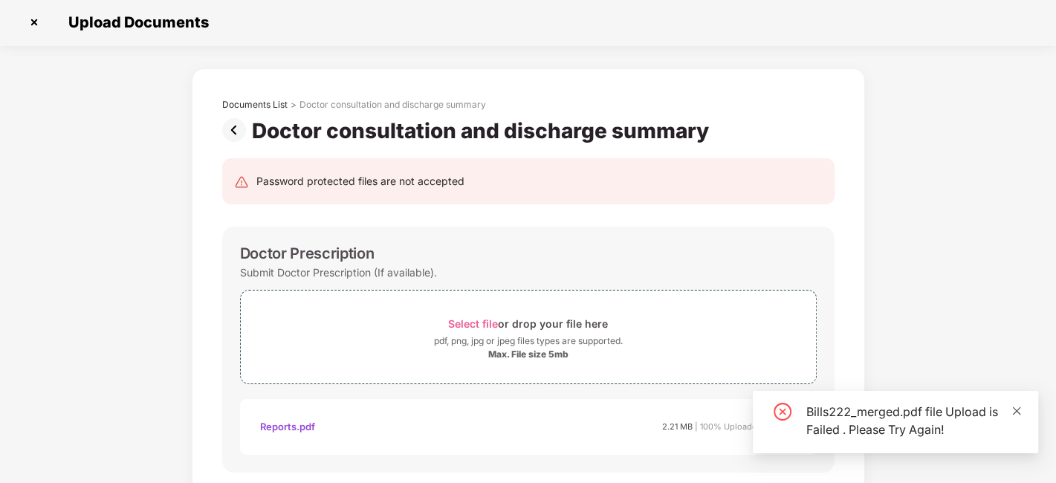
click at [1018, 410] on icon "close" at bounding box center [1016, 411] width 10 height 10
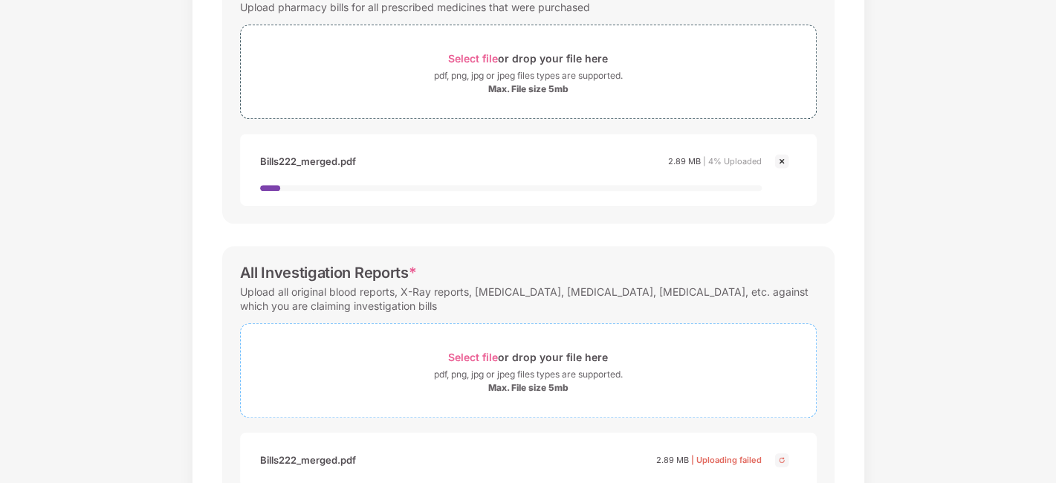
scroll to position [579, 0]
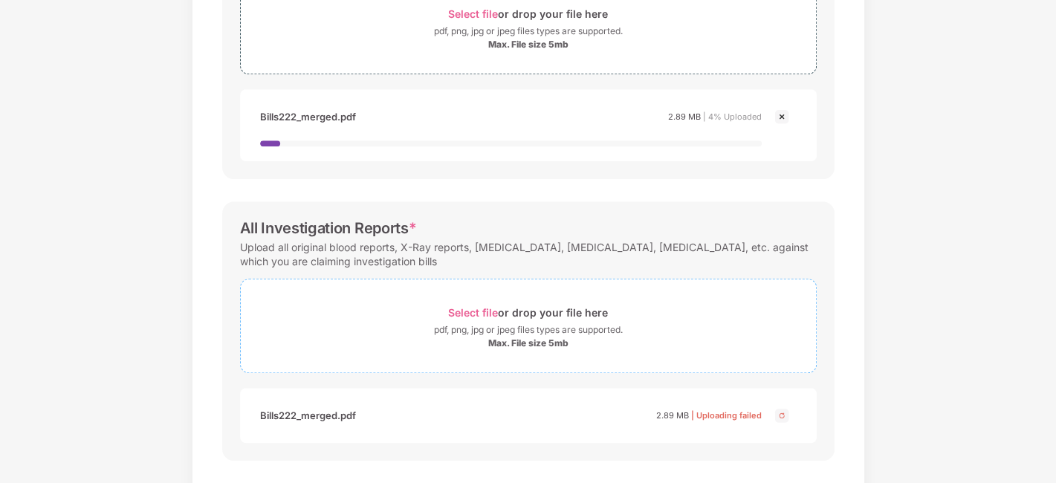
click at [456, 306] on span "Select file" at bounding box center [473, 312] width 50 height 13
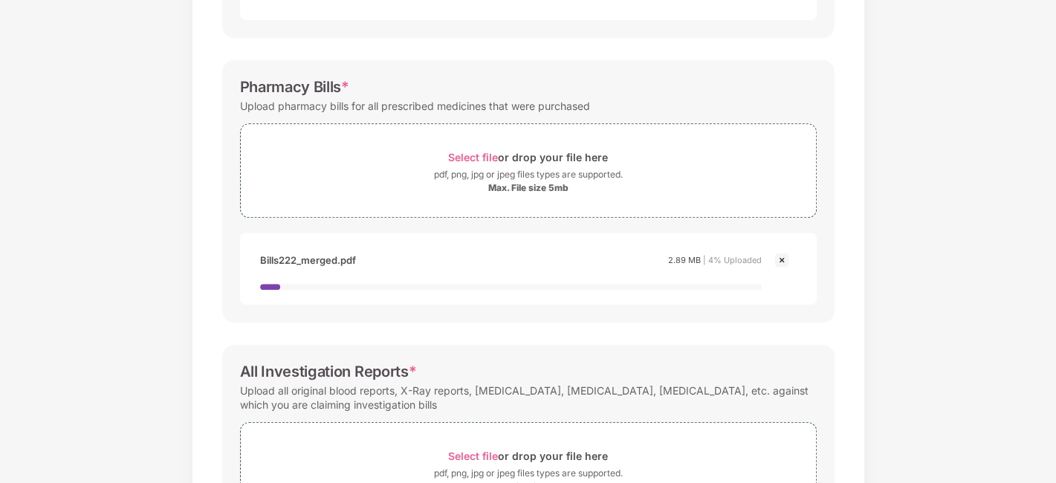
scroll to position [496, 0]
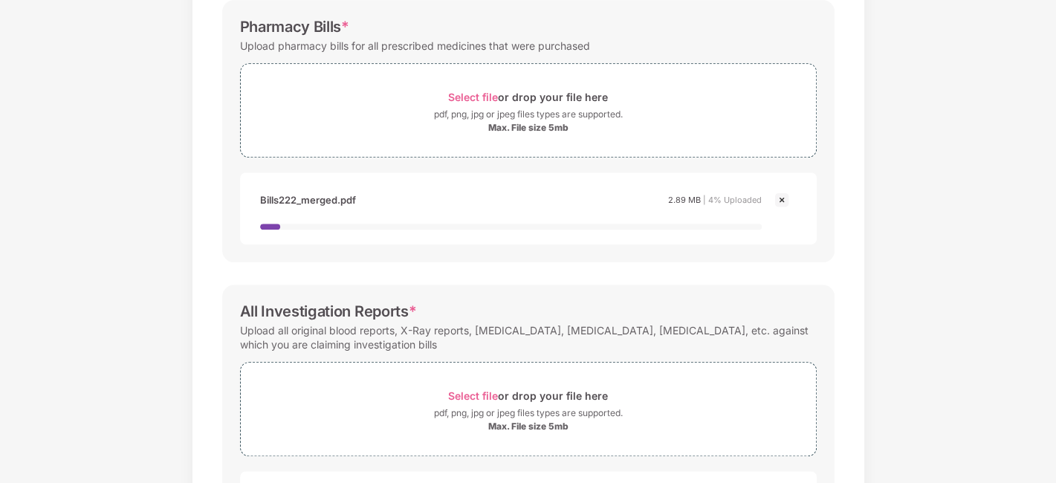
click at [773, 198] on img at bounding box center [782, 200] width 18 height 18
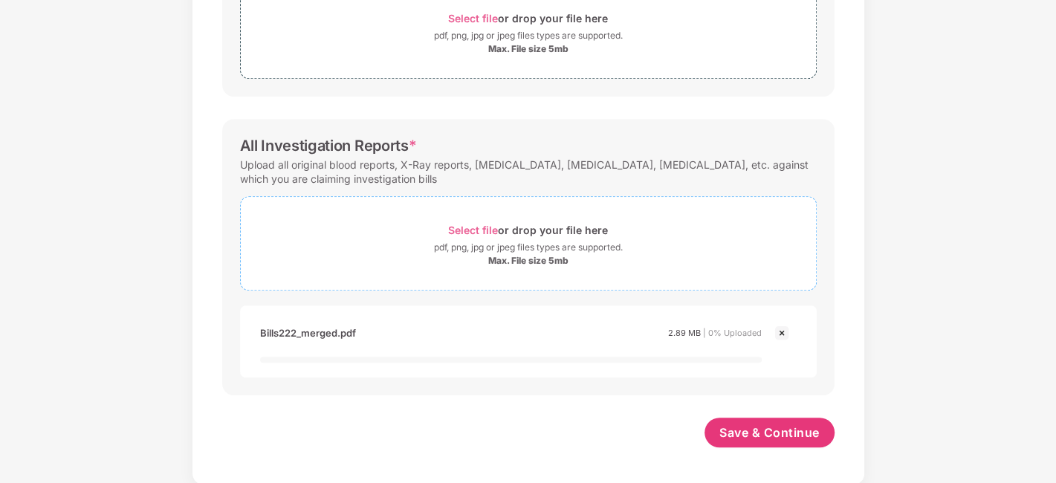
click at [776, 328] on img at bounding box center [782, 333] width 18 height 18
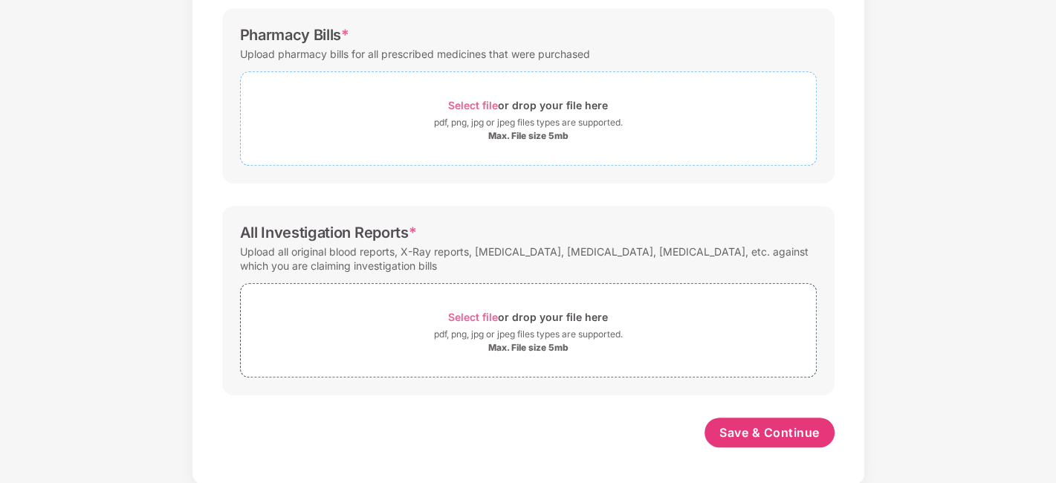
click at [472, 92] on span "Select file or drop your file here pdf, png, jpg or jpeg files types are suppor…" at bounding box center [528, 118] width 575 height 71
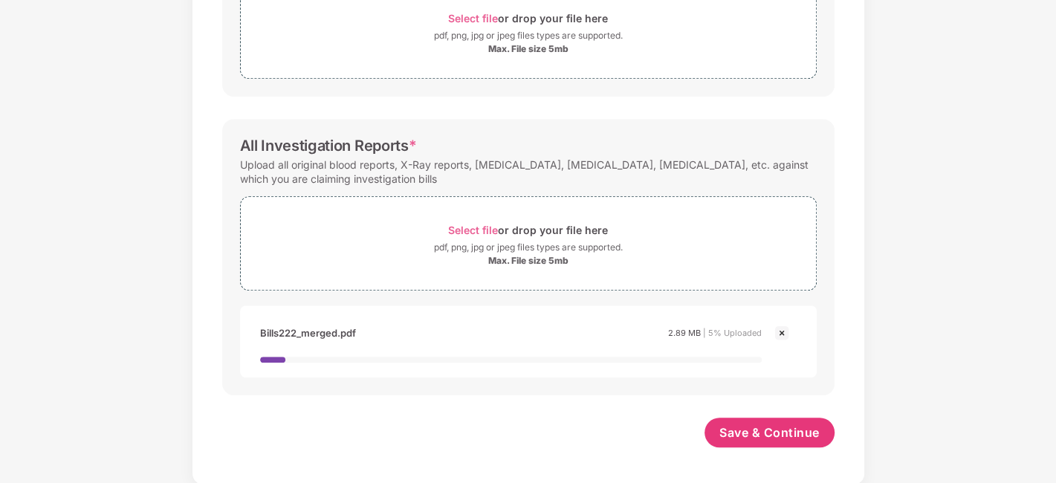
click at [781, 332] on img at bounding box center [782, 333] width 18 height 18
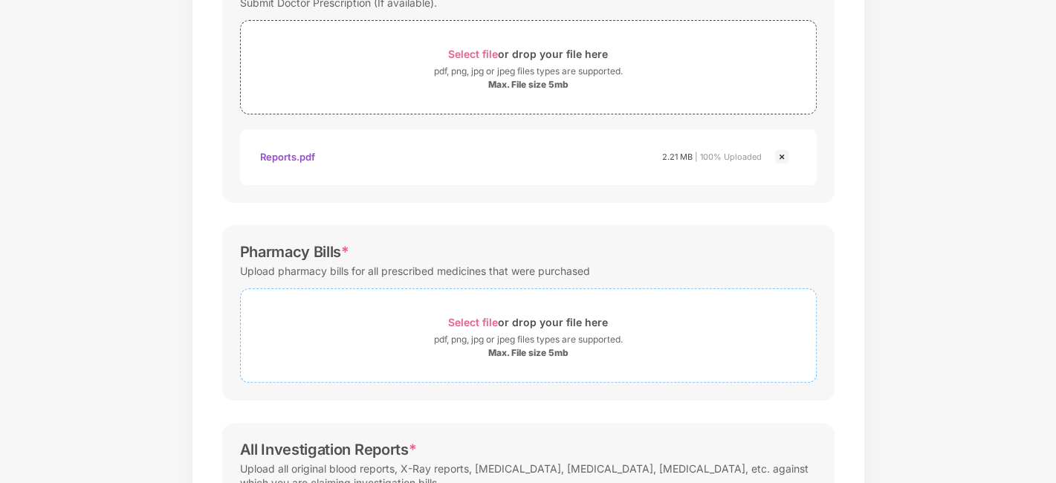
scroll to position [322, 0]
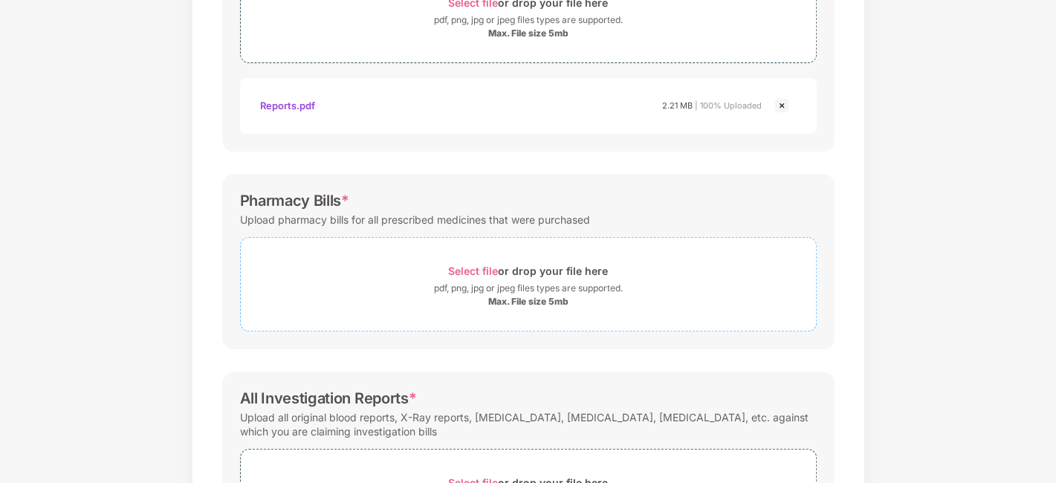
click at [473, 277] on div "Select file or drop your file here" at bounding box center [528, 271] width 160 height 20
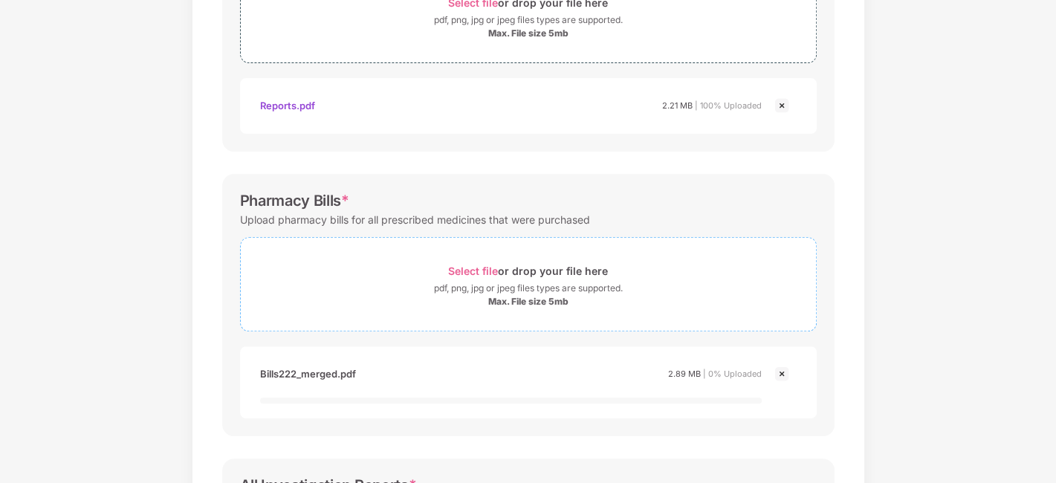
scroll to position [575, 0]
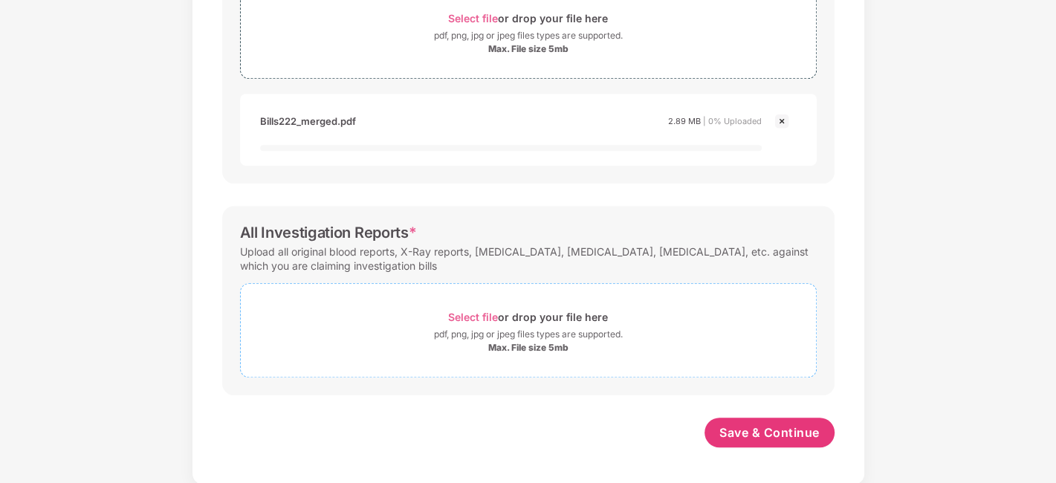
click at [481, 311] on span "Select file" at bounding box center [473, 317] width 50 height 13
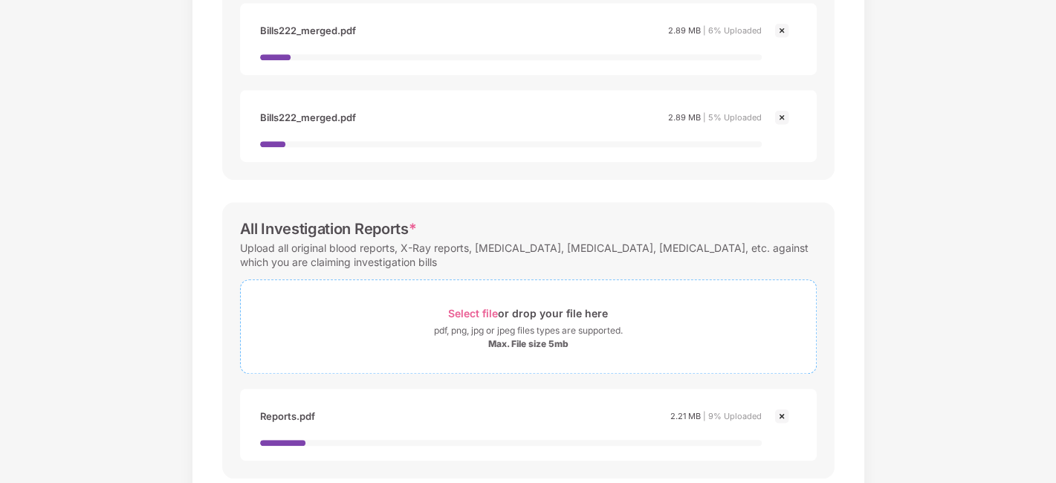
scroll to position [417, 0]
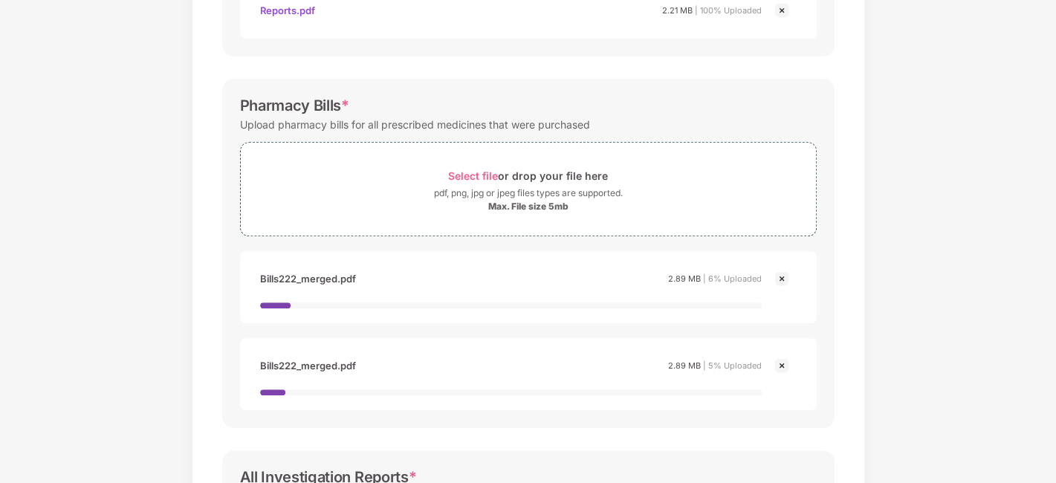
click at [775, 276] on img at bounding box center [782, 279] width 18 height 18
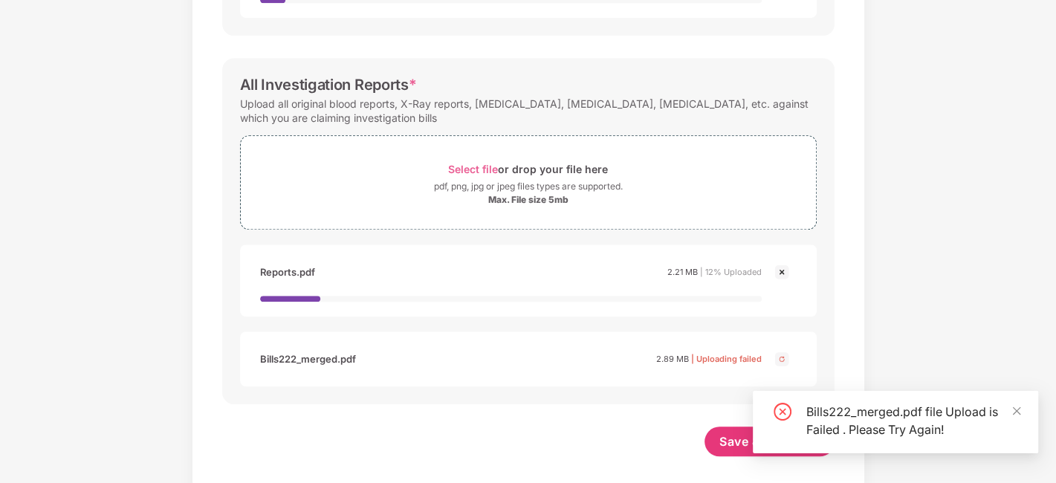
scroll to position [731, 0]
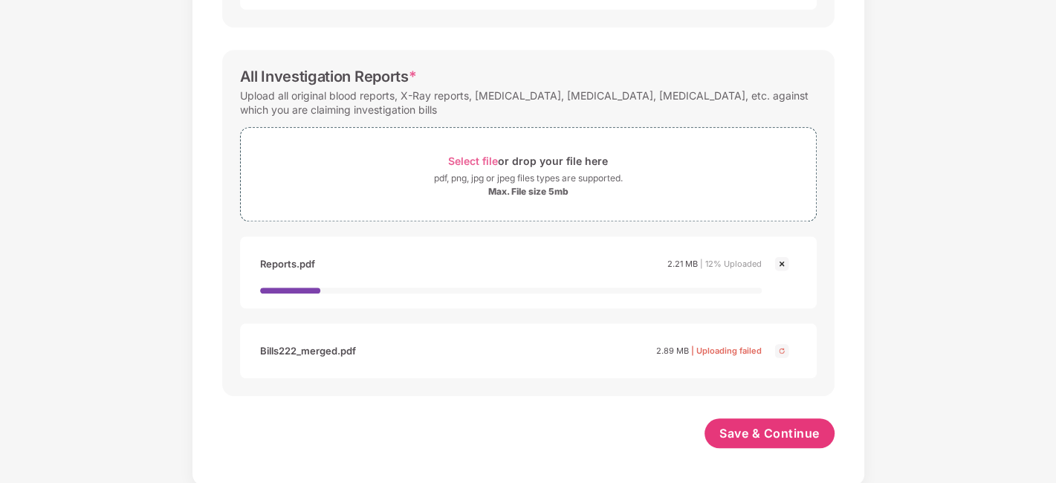
click at [781, 260] on img at bounding box center [782, 264] width 18 height 18
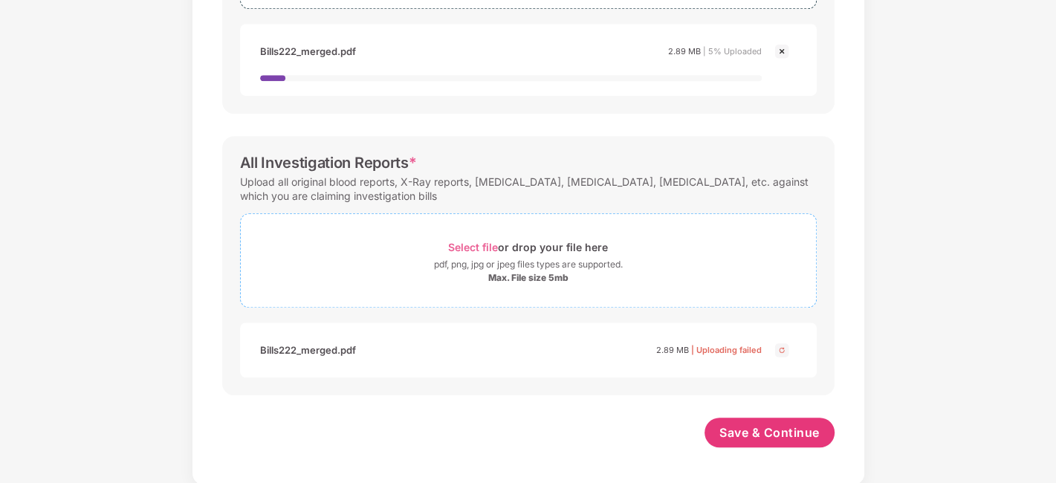
scroll to position [397, 0]
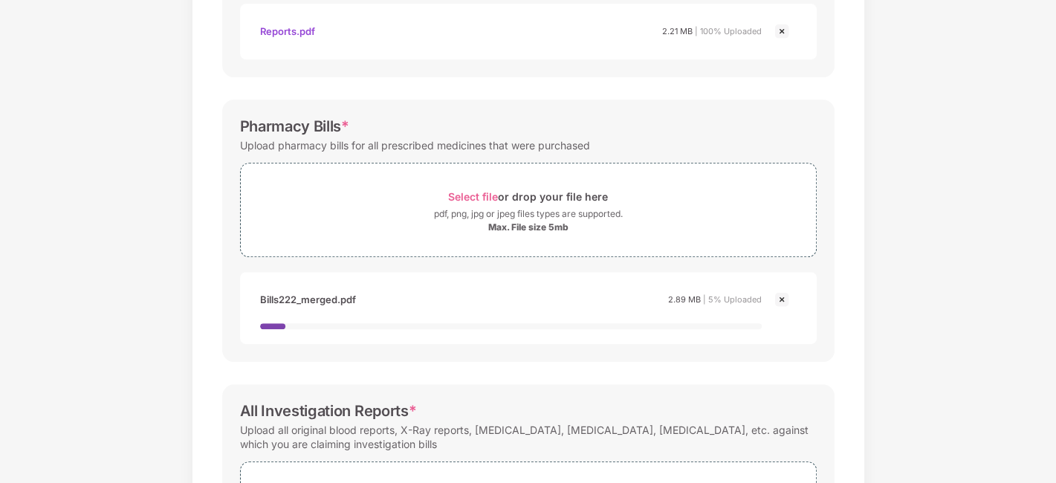
click at [779, 300] on img at bounding box center [782, 299] width 18 height 18
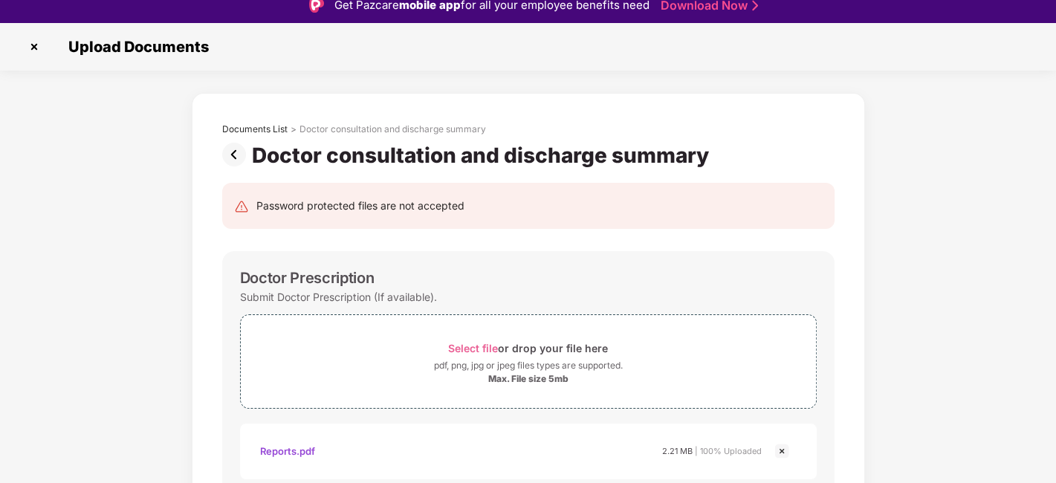
scroll to position [0, 0]
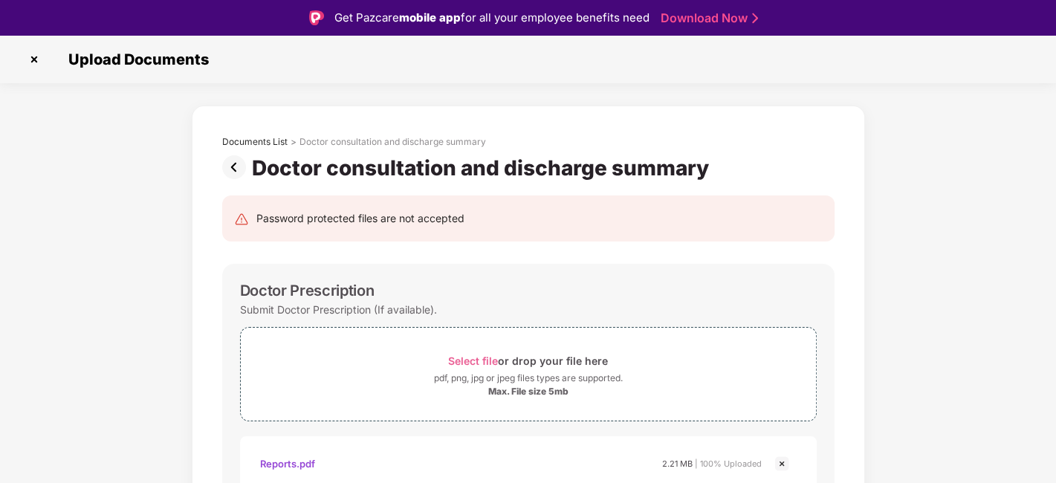
click at [42, 52] on img at bounding box center [34, 60] width 24 height 24
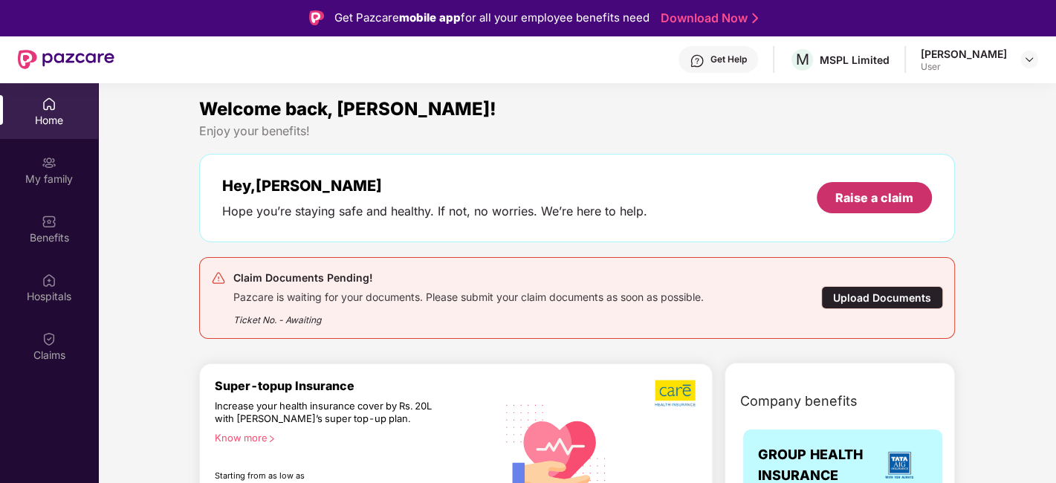
click at [878, 181] on div "Hey, [PERSON_NAME] Hope you’re staying safe and healthy. If not, no worries. We…" at bounding box center [576, 198] width 709 height 42
click at [856, 300] on div "Upload Documents" at bounding box center [882, 297] width 122 height 23
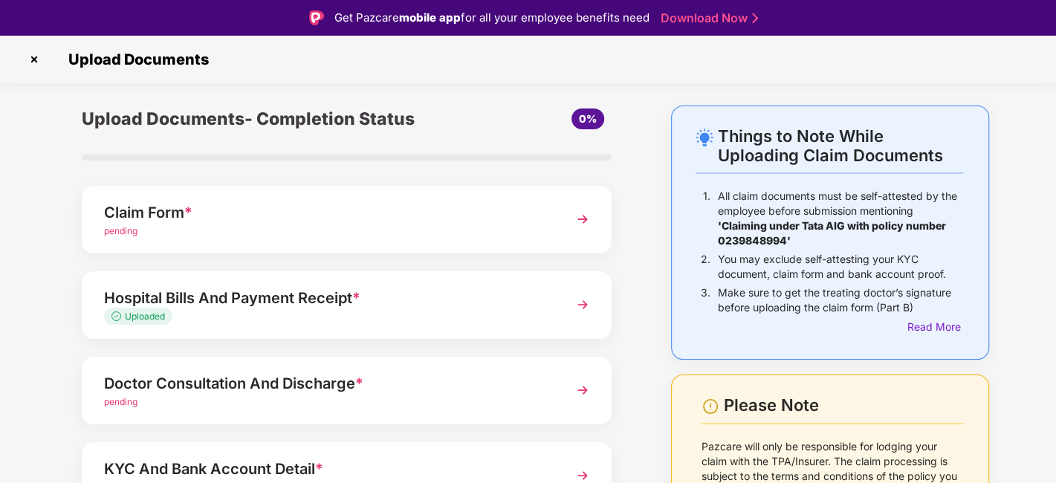
click at [445, 304] on div "Hospital Bills And Payment Receipt *" at bounding box center [326, 298] width 445 height 24
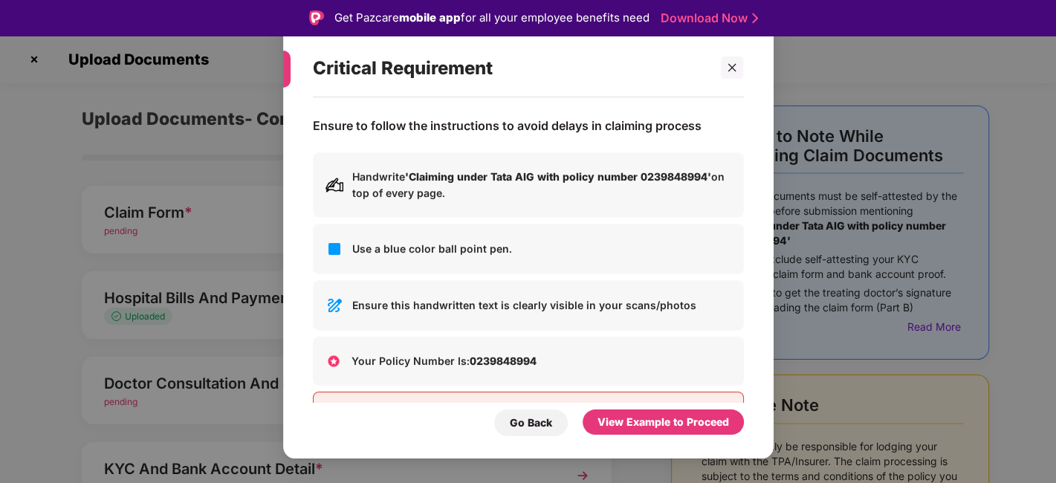
click at [247, 255] on div "Critical Requirement Ensure to follow the instructions to avoid delays in claim…" at bounding box center [528, 241] width 1056 height 483
click at [732, 62] on icon "close" at bounding box center [732, 67] width 10 height 10
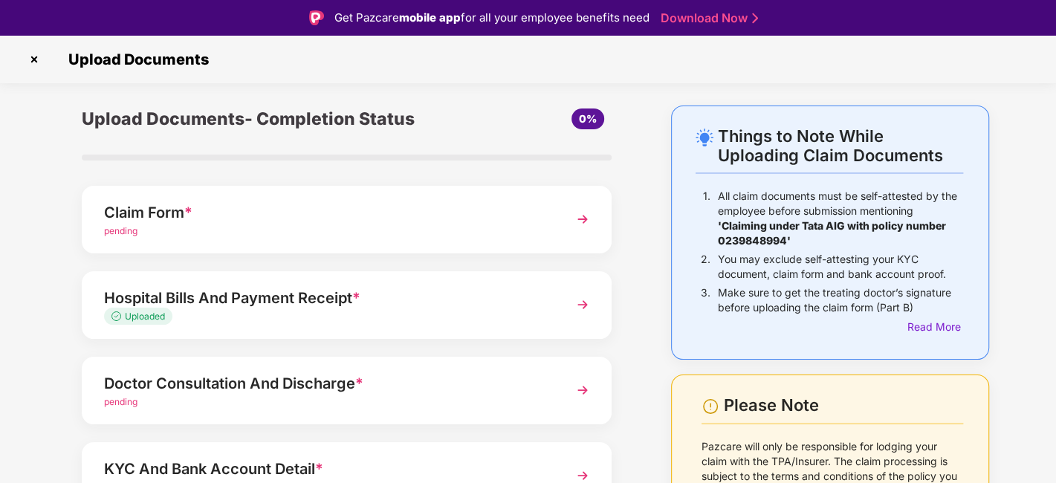
click at [136, 217] on div "Claim Form *" at bounding box center [326, 213] width 445 height 24
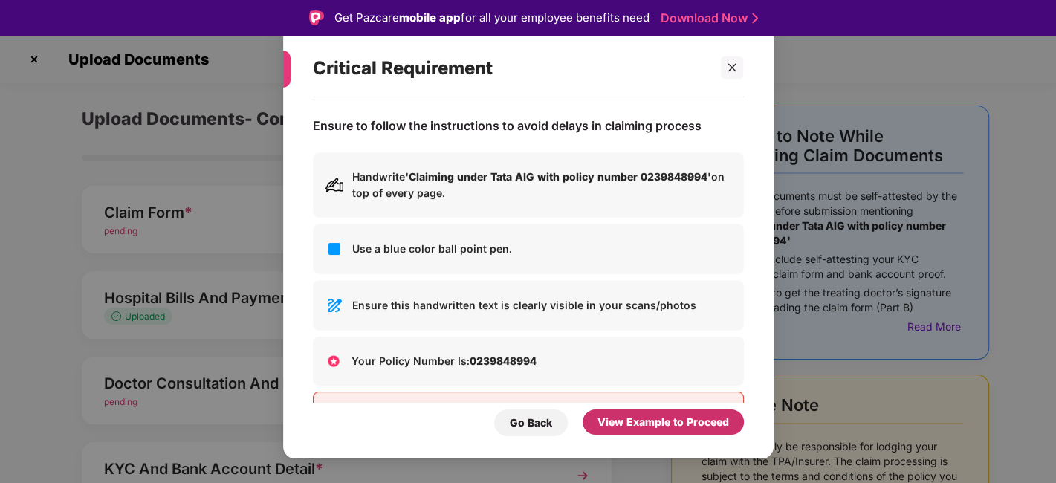
click at [702, 428] on div "View Example to Proceed" at bounding box center [662, 422] width 131 height 16
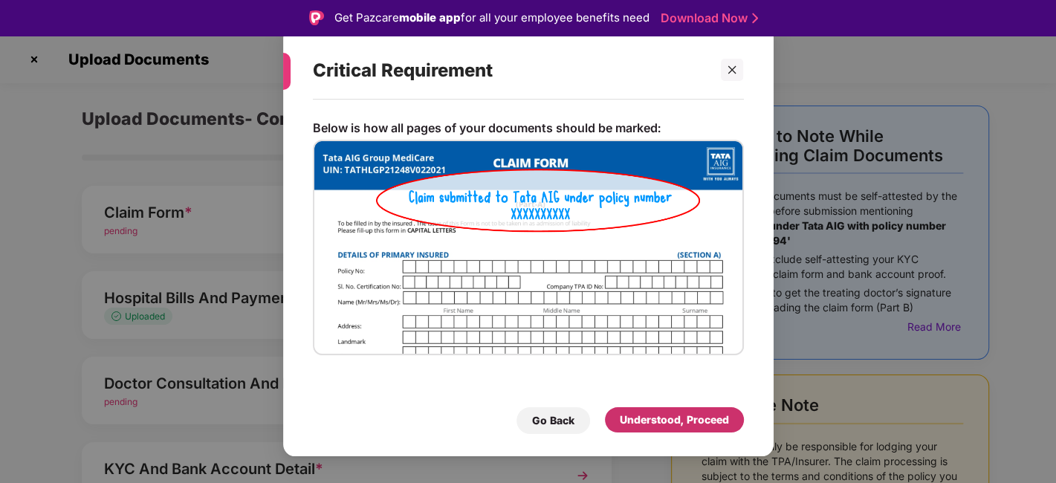
click at [702, 428] on div "Understood, Proceed" at bounding box center [674, 419] width 139 height 25
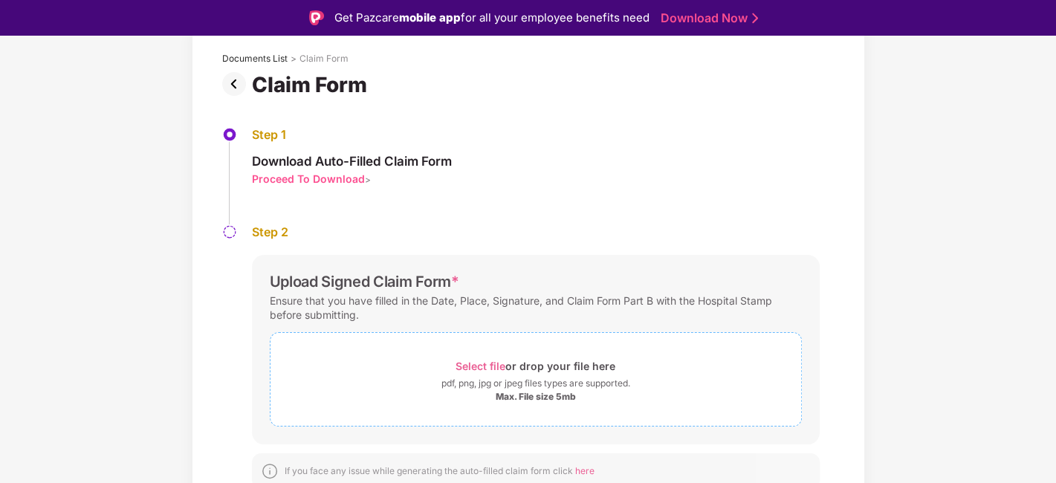
scroll to position [90, 0]
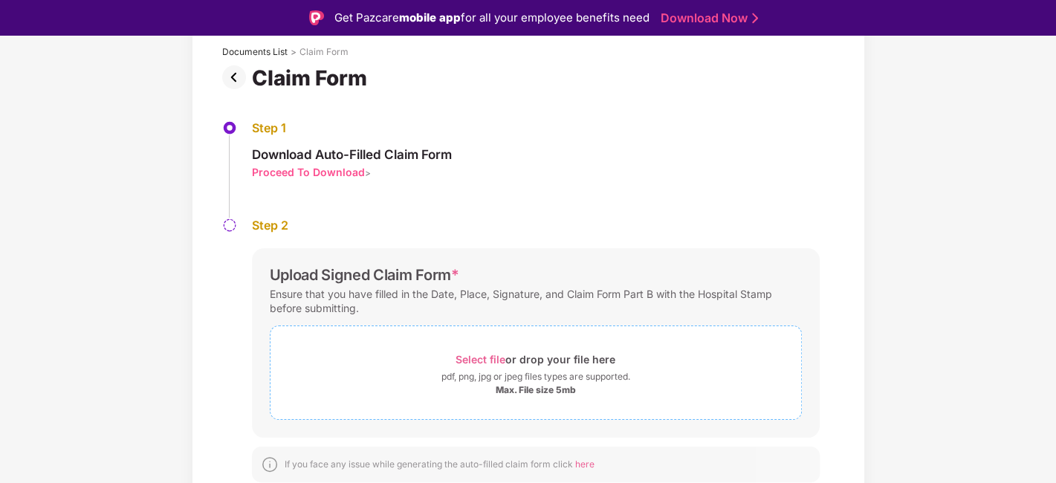
click at [457, 358] on span "Select file" at bounding box center [480, 359] width 50 height 13
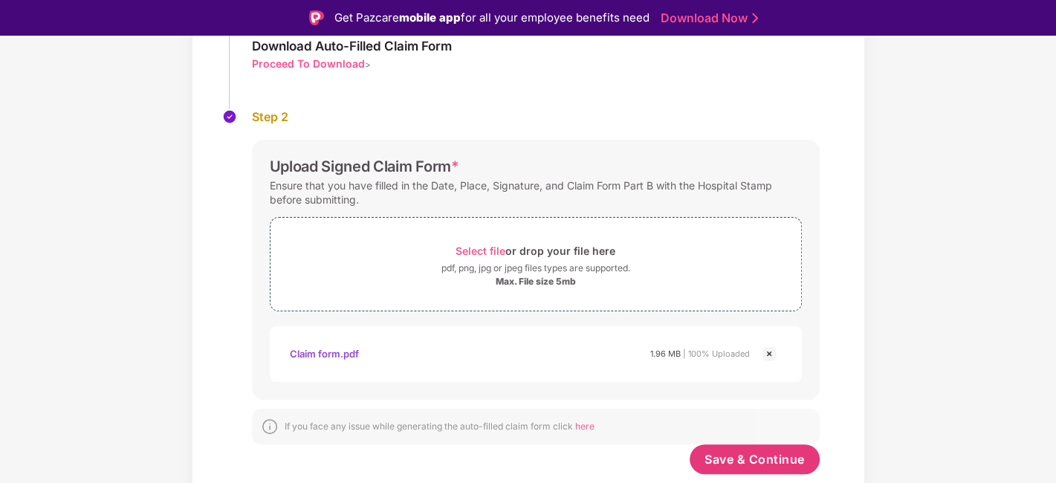
scroll to position [197, 0]
click at [744, 459] on span "Save & Continue" at bounding box center [754, 460] width 100 height 16
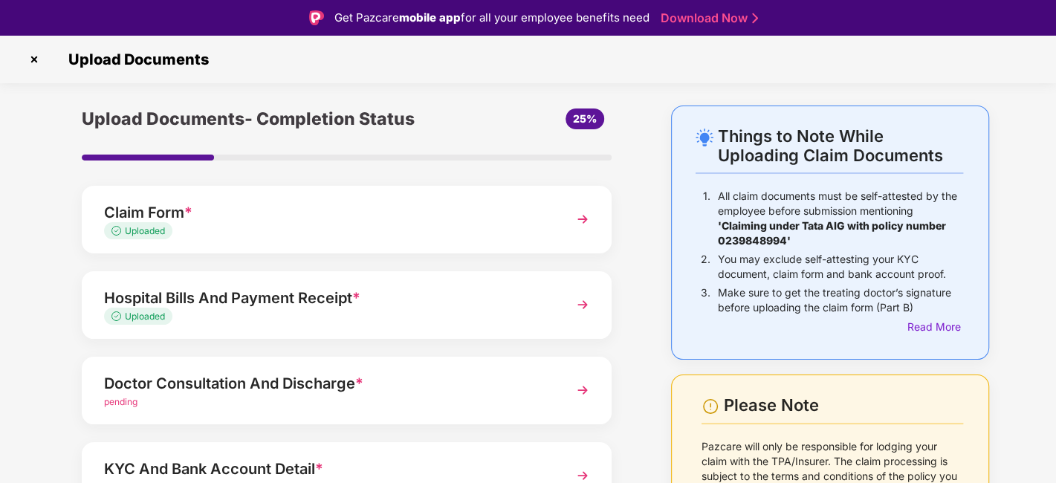
scroll to position [82, 0]
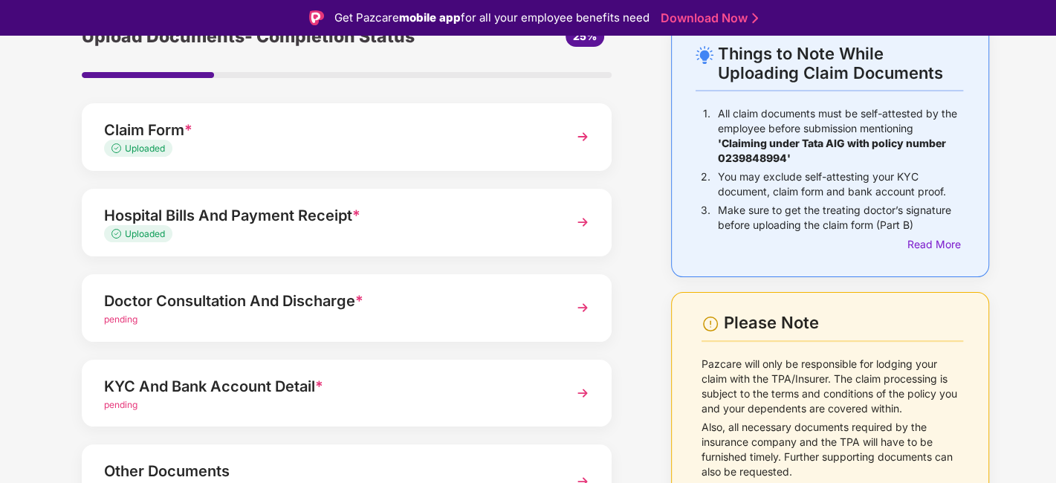
click at [351, 215] on div "Hospital Bills And Payment Receipt *" at bounding box center [326, 216] width 445 height 24
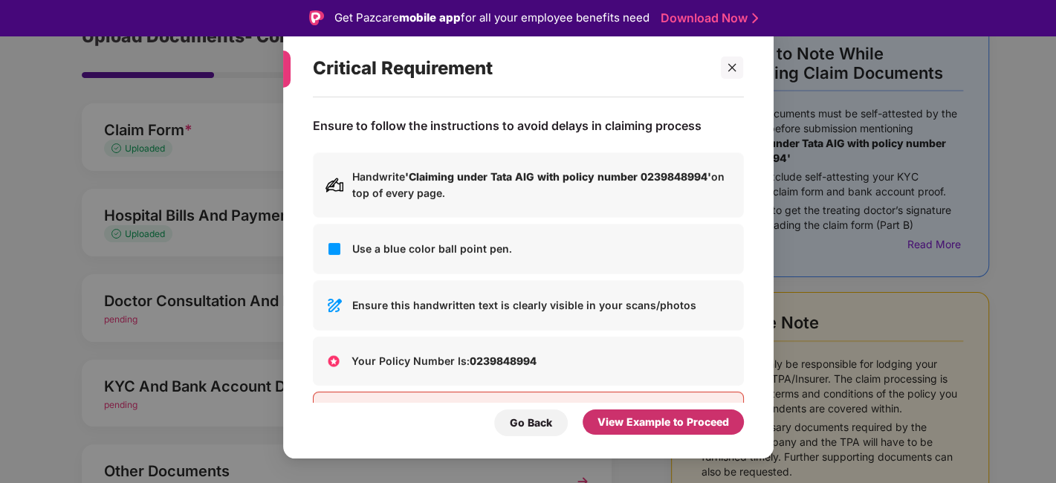
click at [677, 426] on div "View Example to Proceed" at bounding box center [662, 422] width 131 height 16
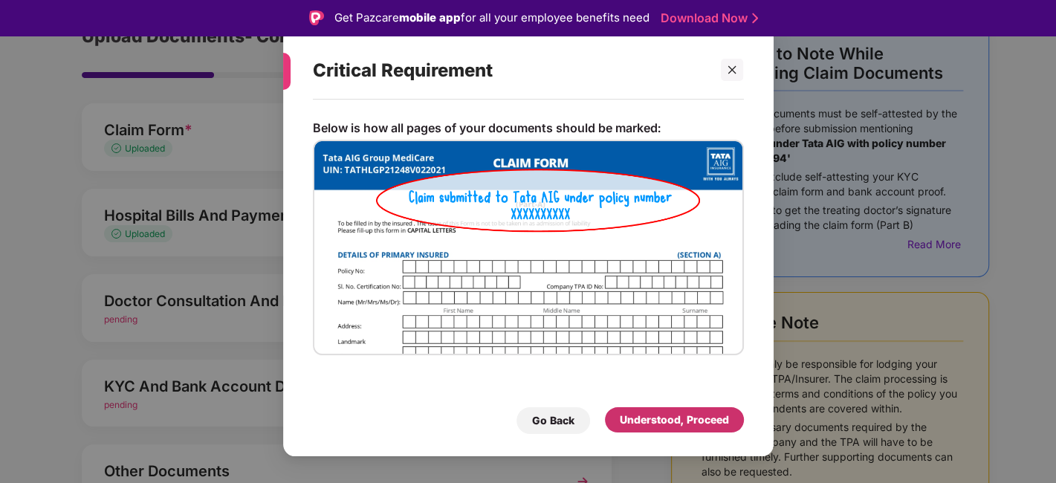
click at [681, 417] on div "Understood, Proceed" at bounding box center [674, 420] width 109 height 16
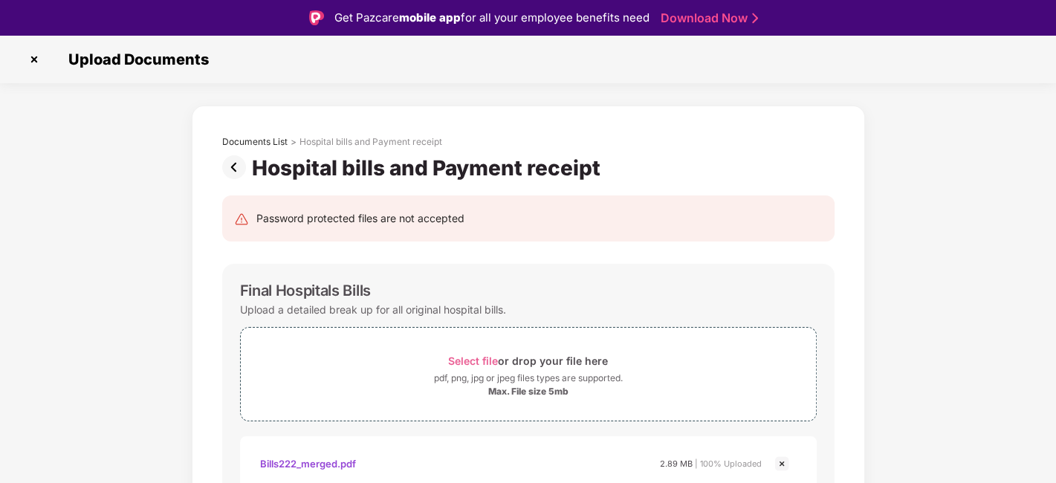
click at [233, 163] on img at bounding box center [237, 167] width 30 height 24
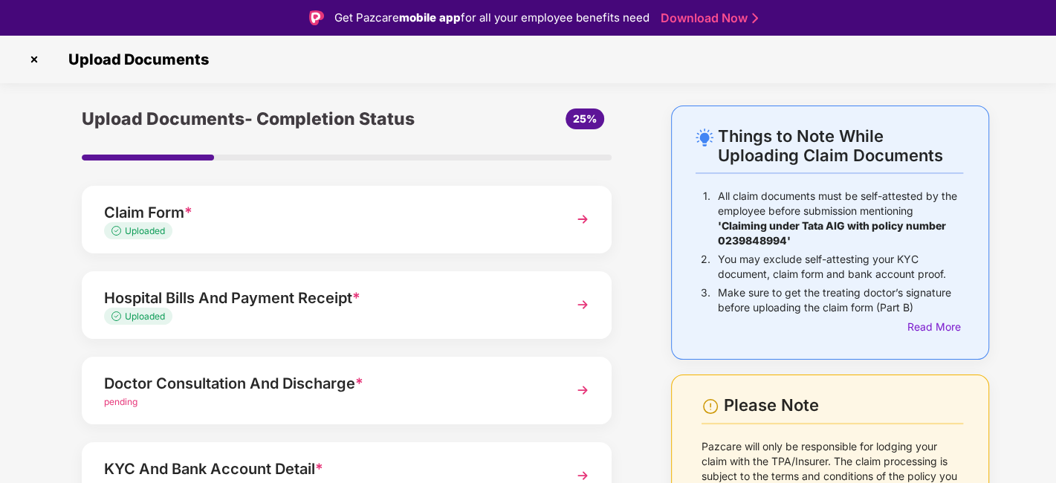
scroll to position [173, 0]
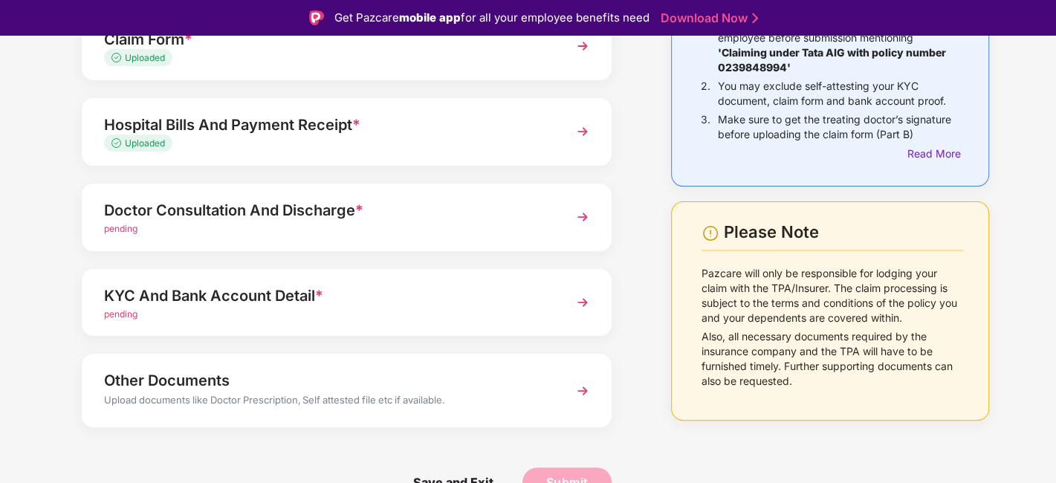
click at [382, 209] on div "Doctor Consultation And Discharge *" at bounding box center [326, 210] width 445 height 24
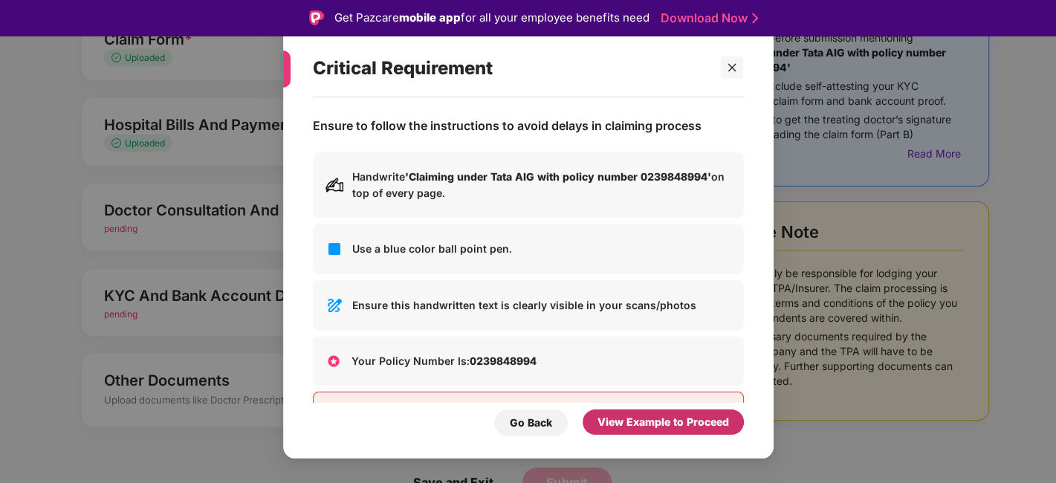
click at [620, 413] on div "View Example to Proceed" at bounding box center [662, 421] width 161 height 25
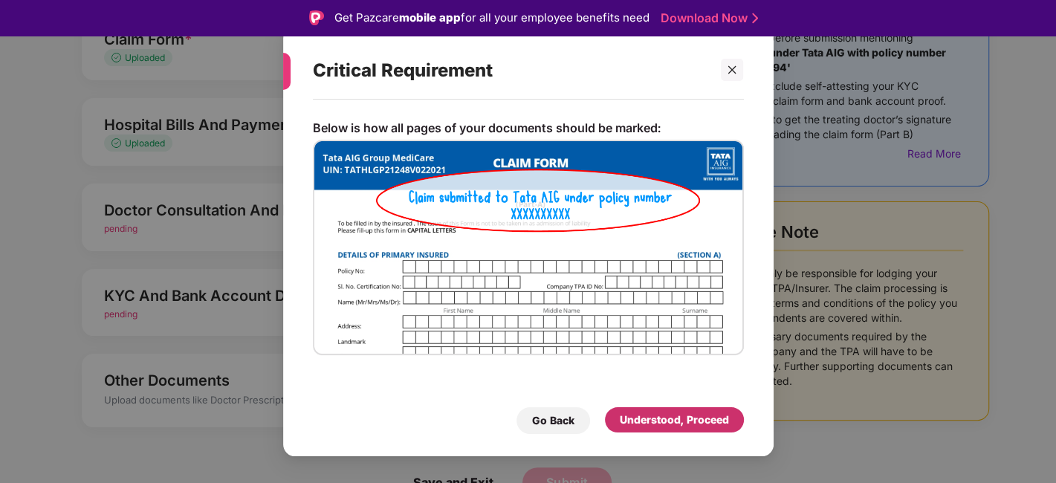
click at [644, 421] on div "Understood, Proceed" at bounding box center [674, 420] width 109 height 16
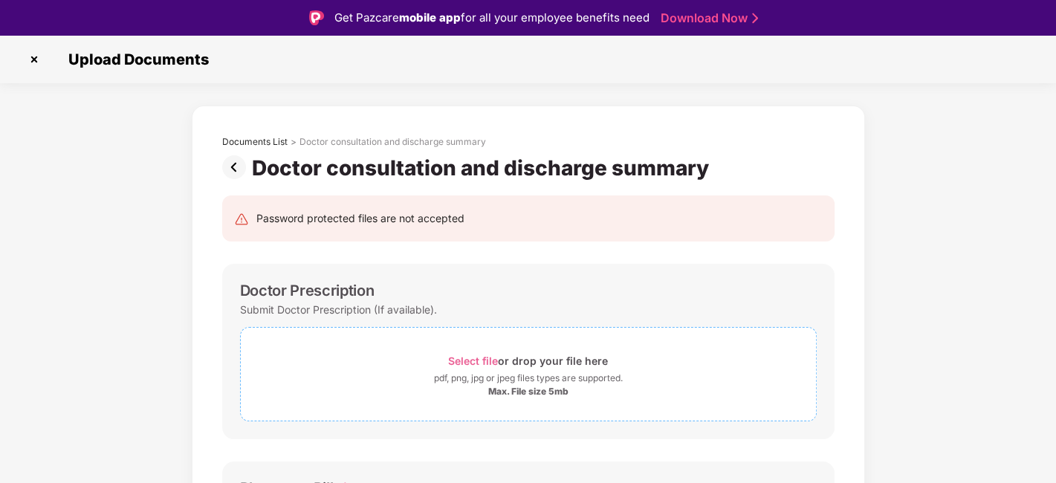
click at [487, 351] on div "Select file or drop your file here" at bounding box center [528, 361] width 160 height 20
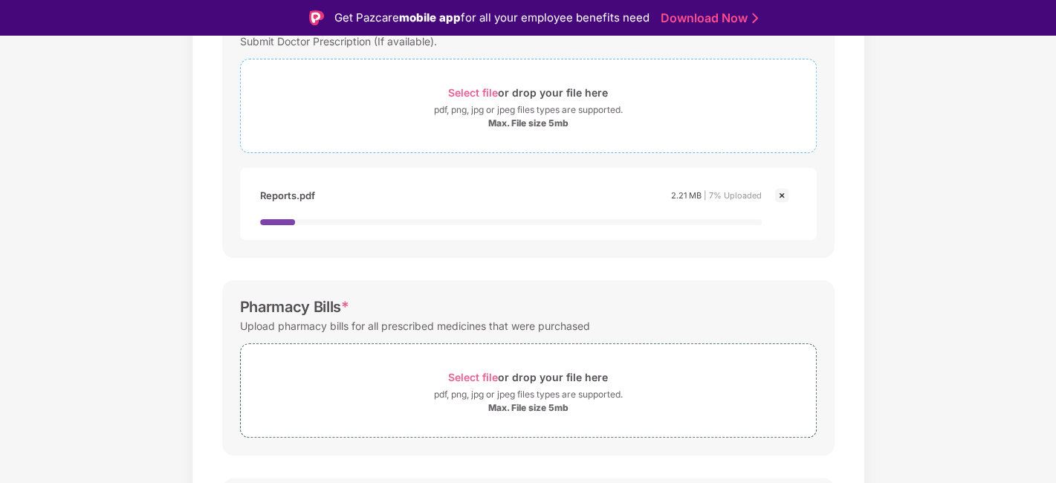
scroll to position [330, 0]
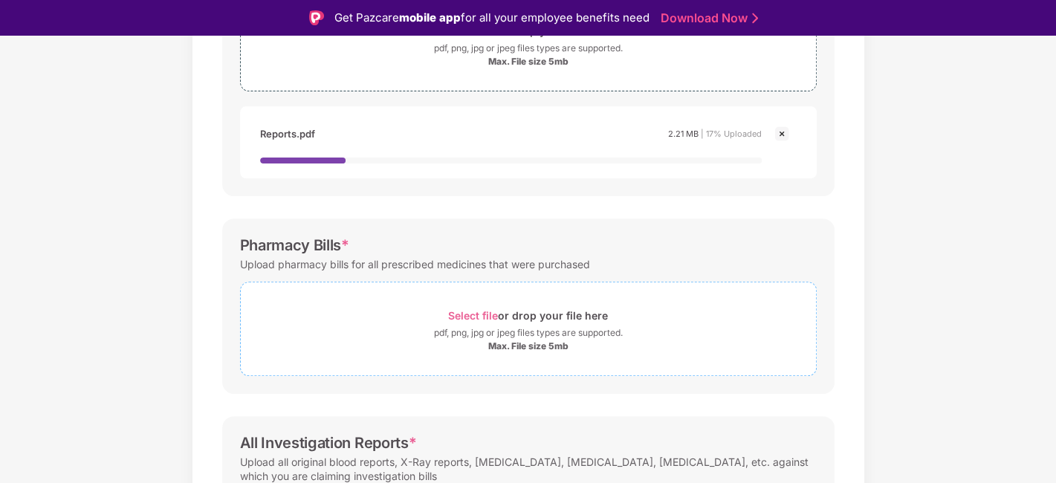
click at [478, 309] on span "Select file" at bounding box center [473, 315] width 50 height 13
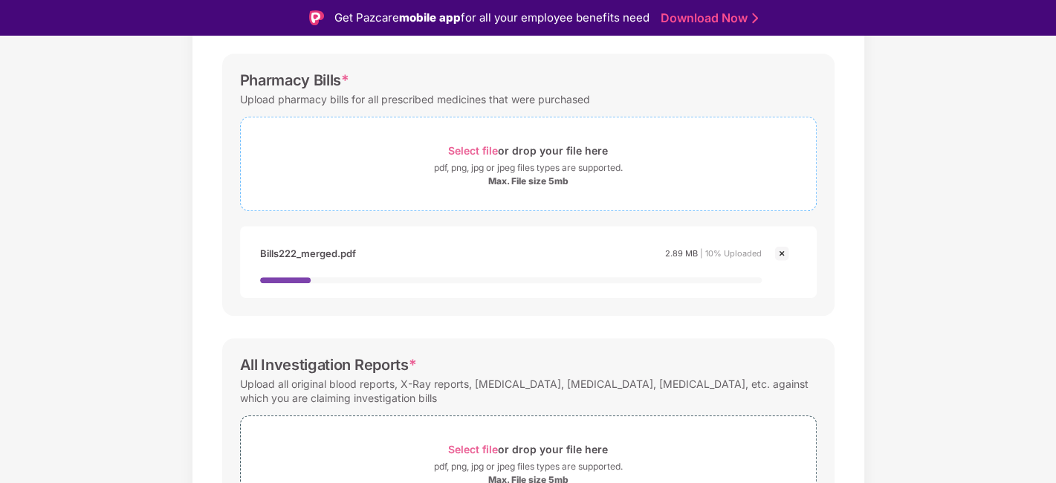
scroll to position [591, 0]
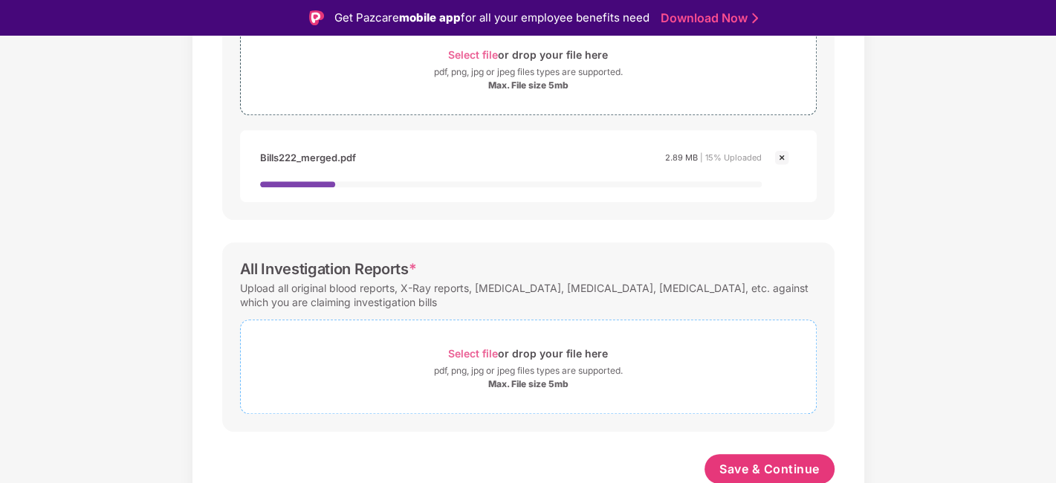
click at [479, 352] on span "Select file" at bounding box center [473, 353] width 50 height 13
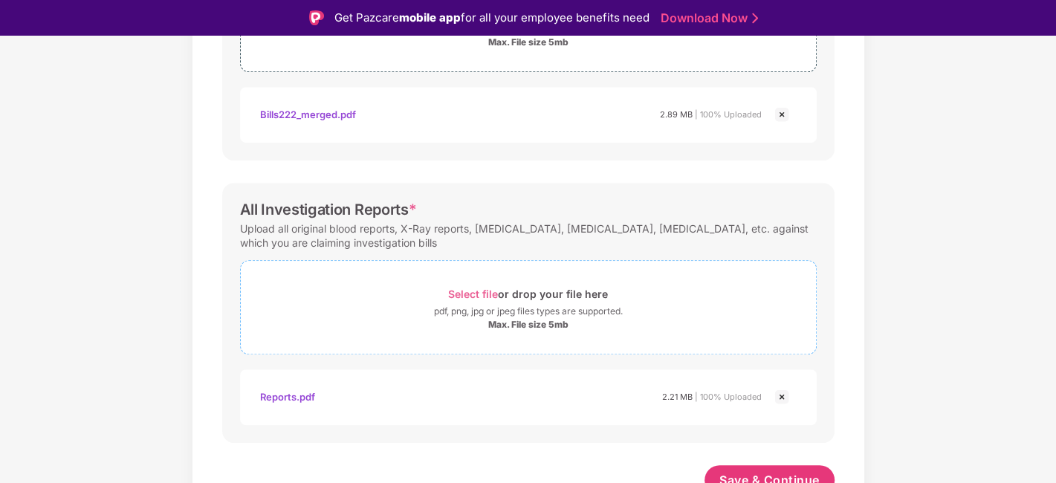
scroll to position [628, 0]
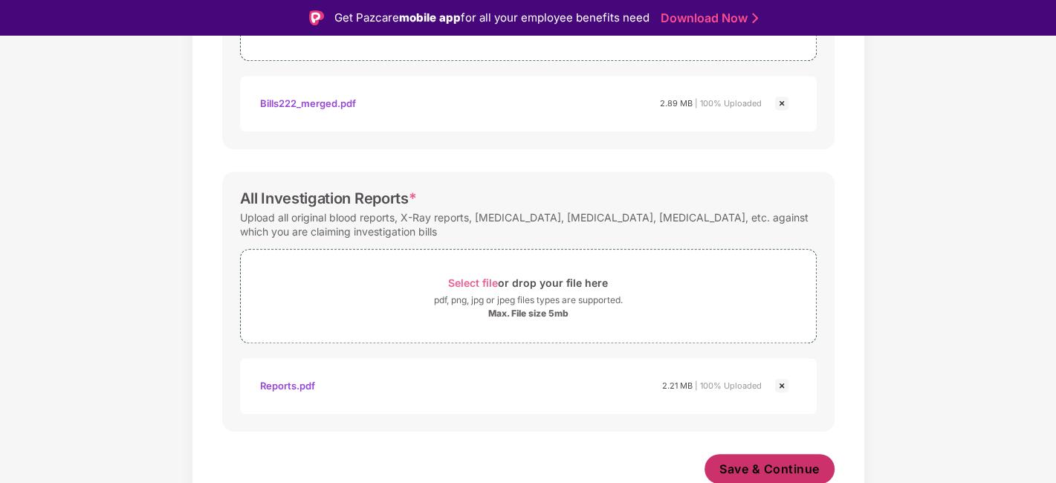
click at [744, 461] on span "Save & Continue" at bounding box center [769, 469] width 100 height 16
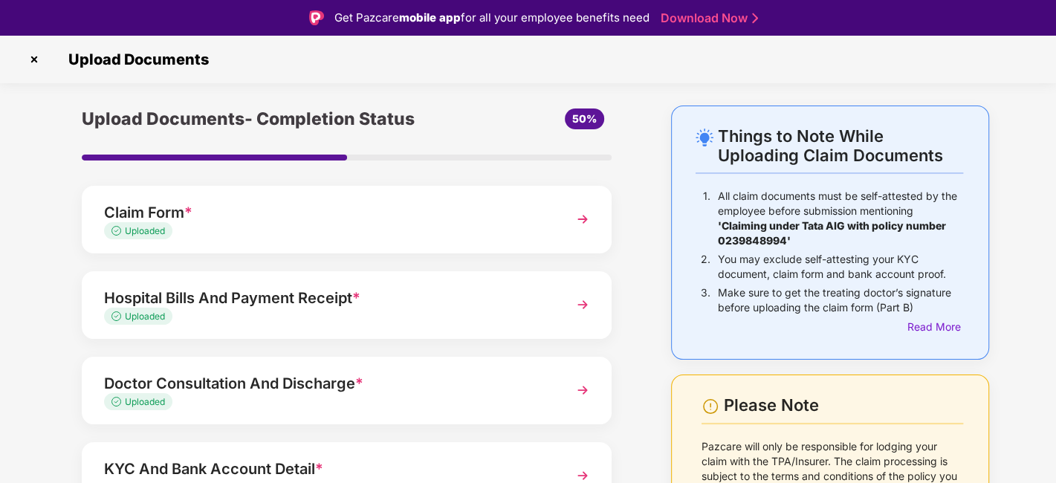
scroll to position [165, 0]
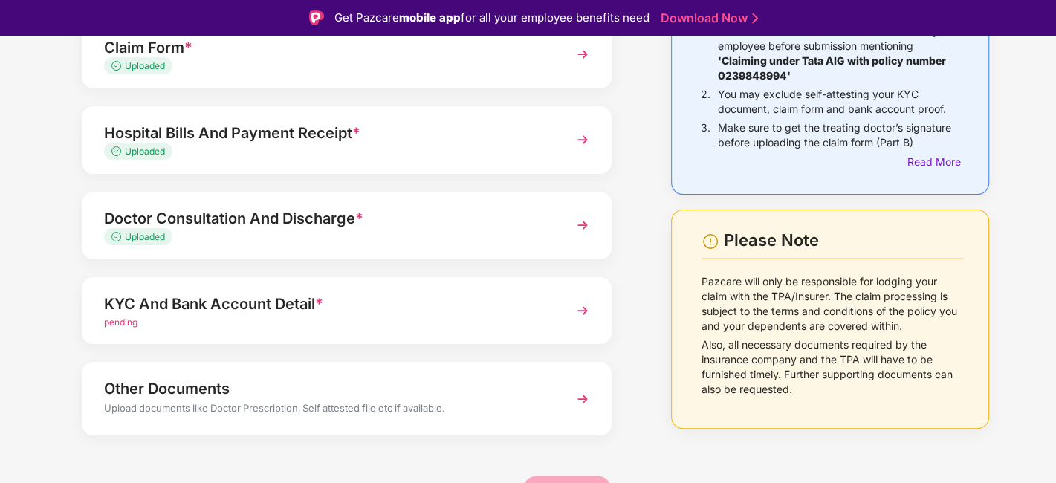
click at [286, 305] on div "KYC And Bank Account Detail *" at bounding box center [326, 304] width 445 height 24
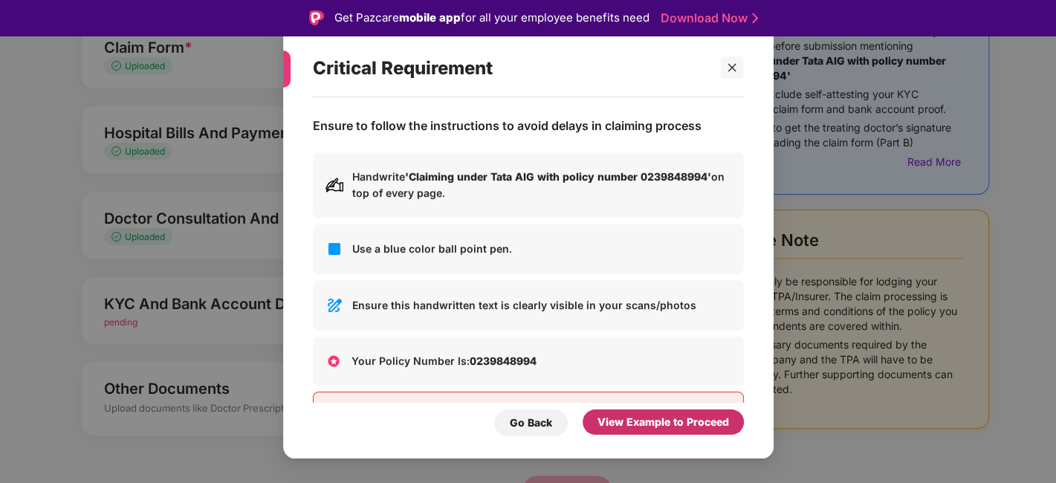
click at [688, 415] on div "View Example to Proceed" at bounding box center [662, 422] width 131 height 16
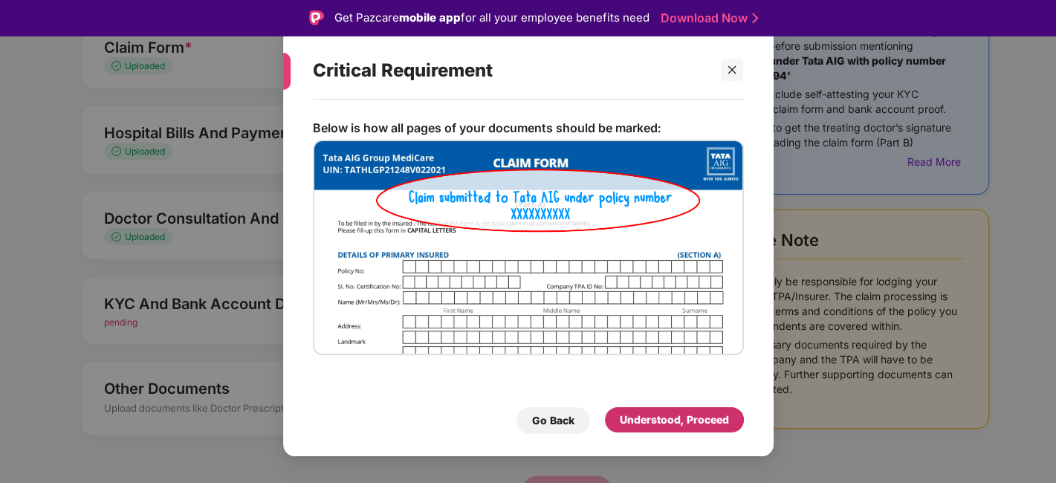
click at [688, 415] on div "Understood, Proceed" at bounding box center [674, 420] width 109 height 16
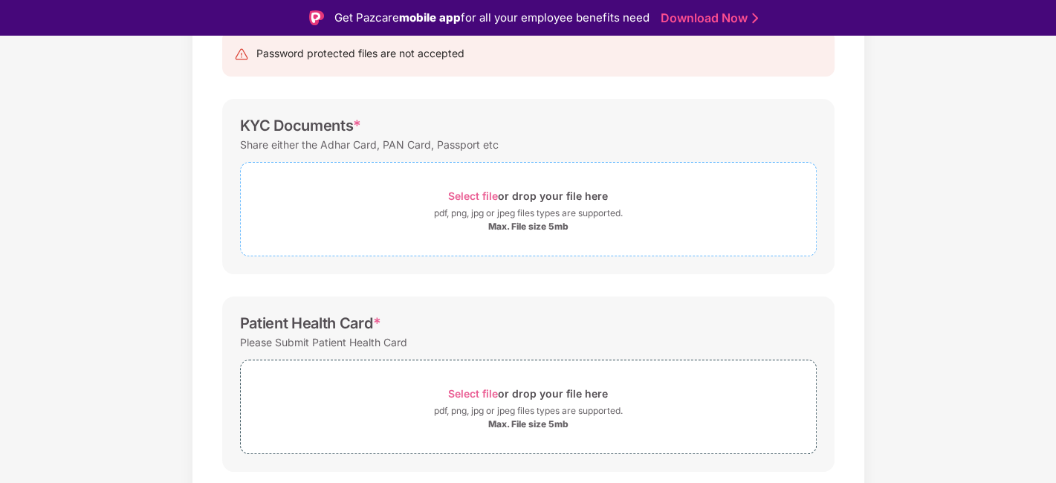
click at [469, 195] on span "Select file" at bounding box center [473, 195] width 50 height 13
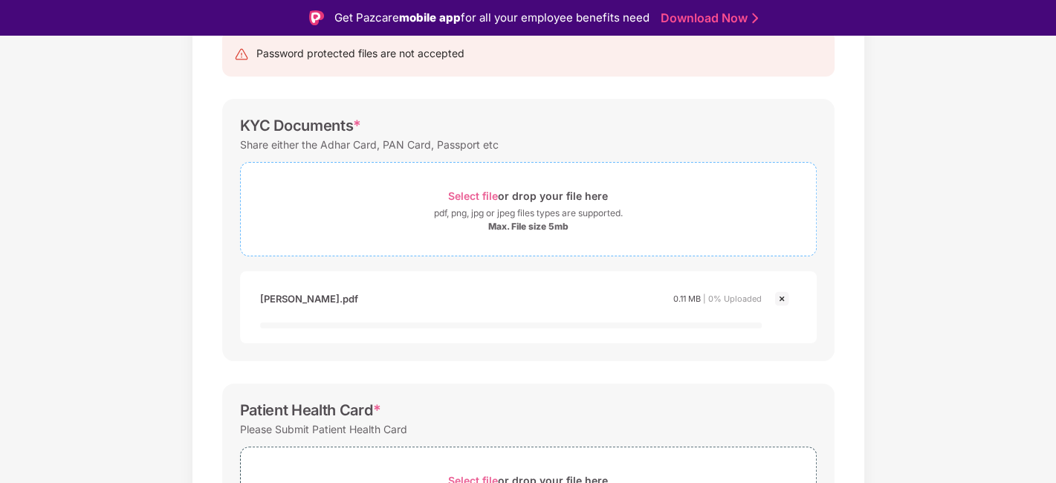
click at [464, 189] on span "Select file" at bounding box center [473, 195] width 50 height 13
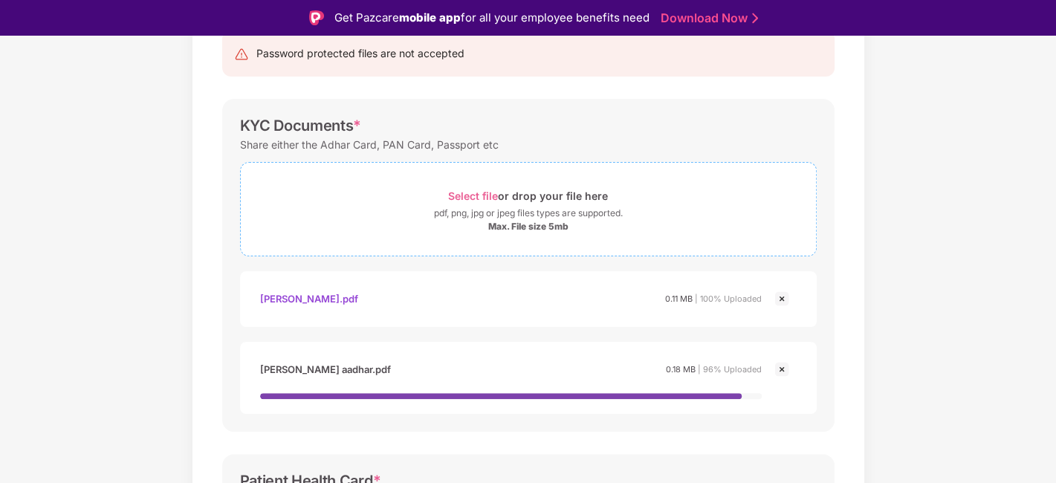
click at [467, 199] on span "Select file" at bounding box center [473, 195] width 50 height 13
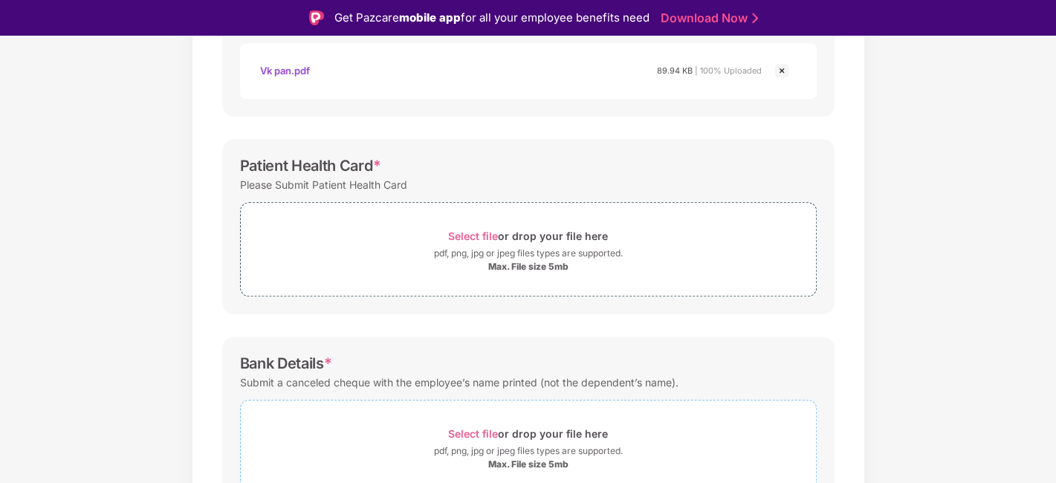
scroll to position [533, 0]
click at [461, 438] on span "Select file" at bounding box center [473, 435] width 50 height 13
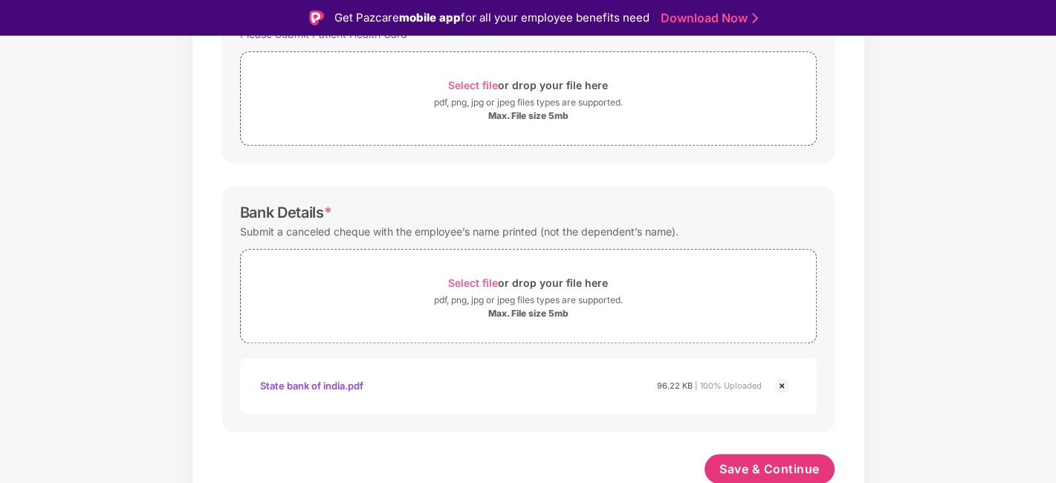
scroll to position [438, 0]
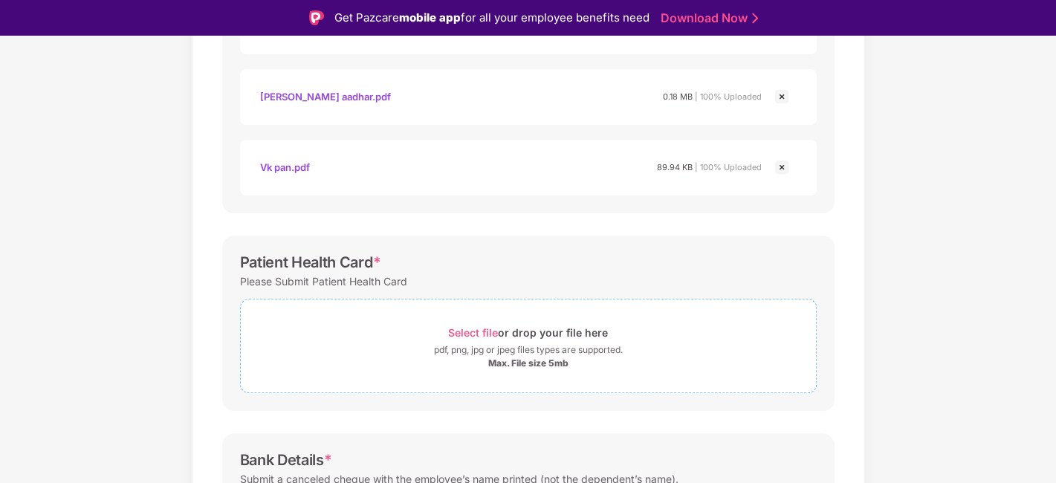
click at [465, 326] on span "Select file" at bounding box center [473, 332] width 50 height 13
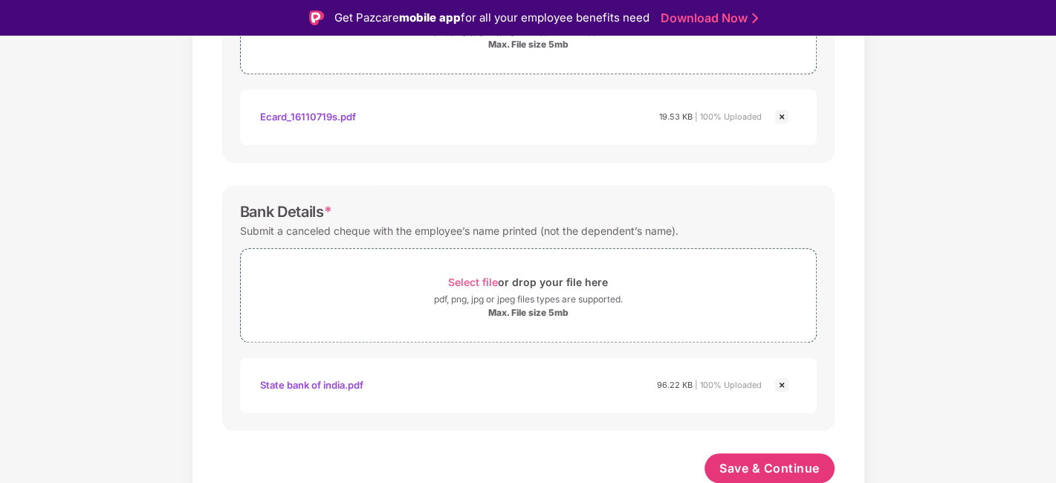
scroll to position [755, 0]
click at [755, 467] on span "Save & Continue" at bounding box center [769, 469] width 100 height 16
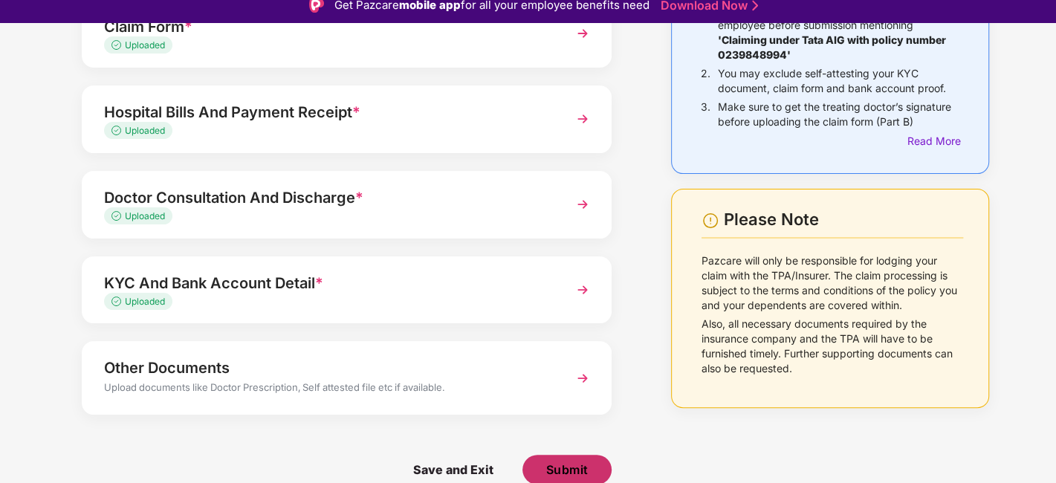
scroll to position [36, 0]
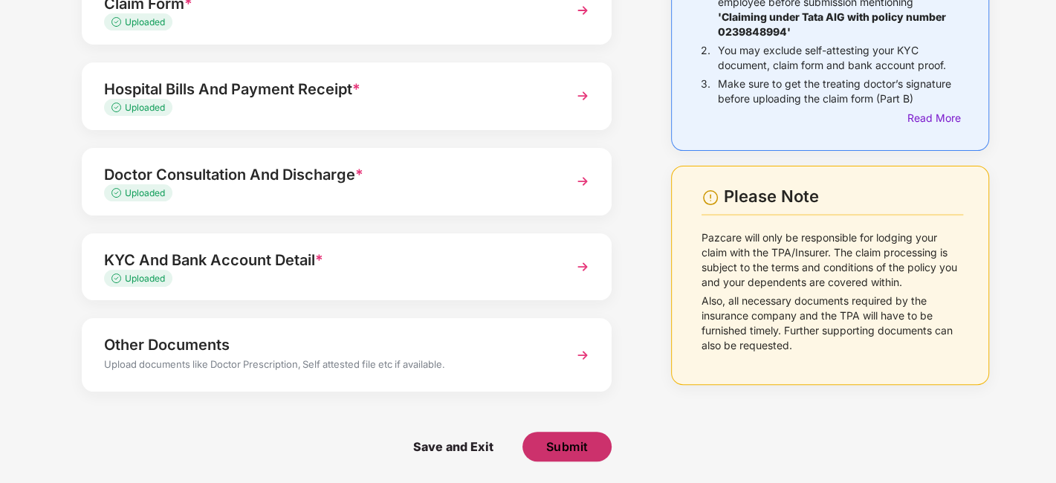
click at [568, 439] on span "Submit" at bounding box center [567, 446] width 42 height 16
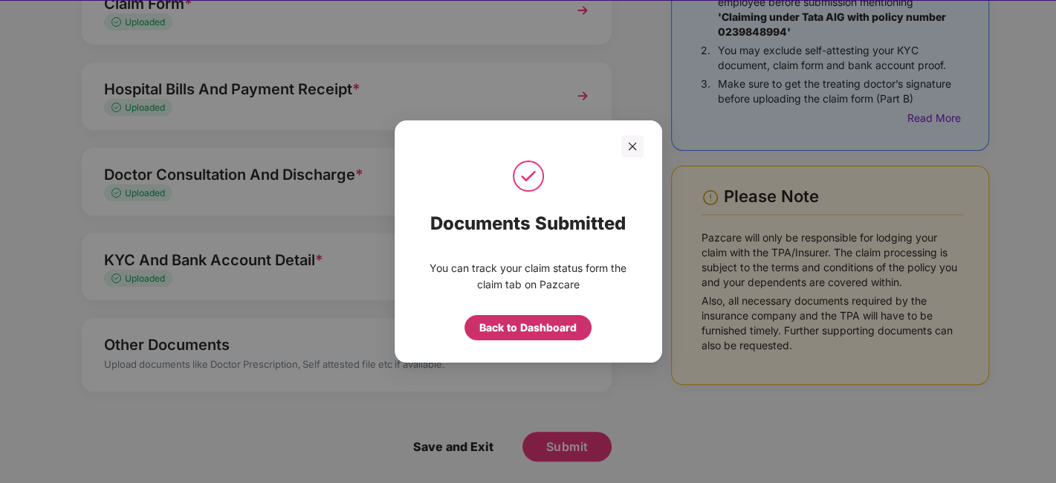
click at [522, 323] on div "Back to Dashboard" at bounding box center [527, 327] width 97 height 16
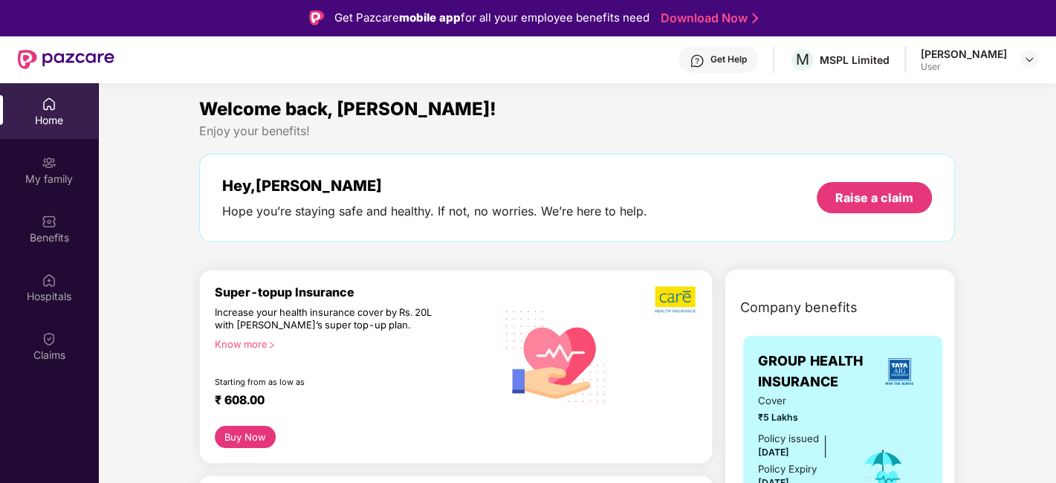
click at [251, 434] on button "Buy Now" at bounding box center [245, 437] width 61 height 22
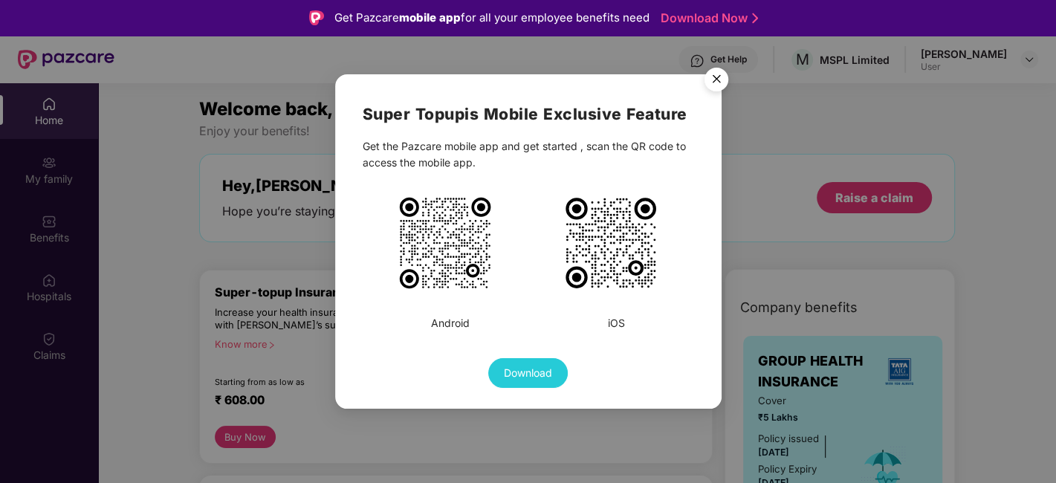
click at [710, 87] on img "Close" at bounding box center [716, 82] width 42 height 42
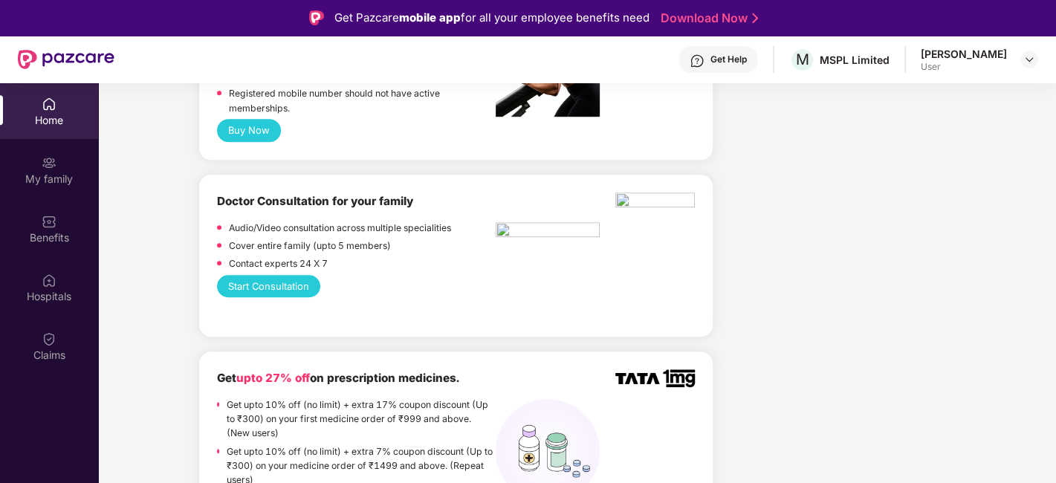
scroll to position [825, 0]
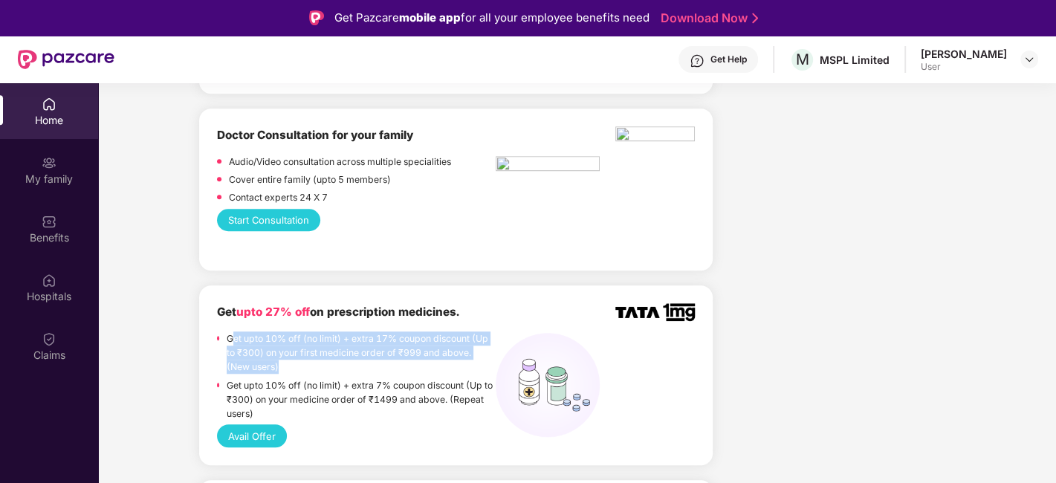
drag, startPoint x: 230, startPoint y: 338, endPoint x: 293, endPoint y: 372, distance: 71.1
click at [293, 372] on p "Get upto 10% off (no limit) + extra 17% coupon discount (Up to ₹300) on your fi…" at bounding box center [361, 352] width 269 height 43
click at [320, 374] on div "Get upto 10% off (no limit) + extra 17% coupon discount (Up to ₹300) on your fi…" at bounding box center [361, 354] width 269 height 47
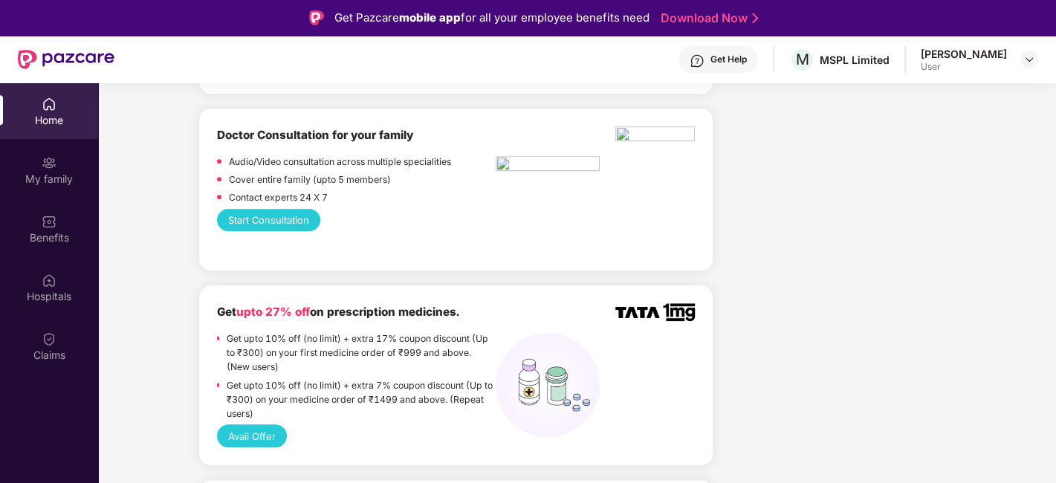
click at [91, 64] on img at bounding box center [66, 59] width 97 height 19
click at [78, 56] on img at bounding box center [66, 59] width 97 height 19
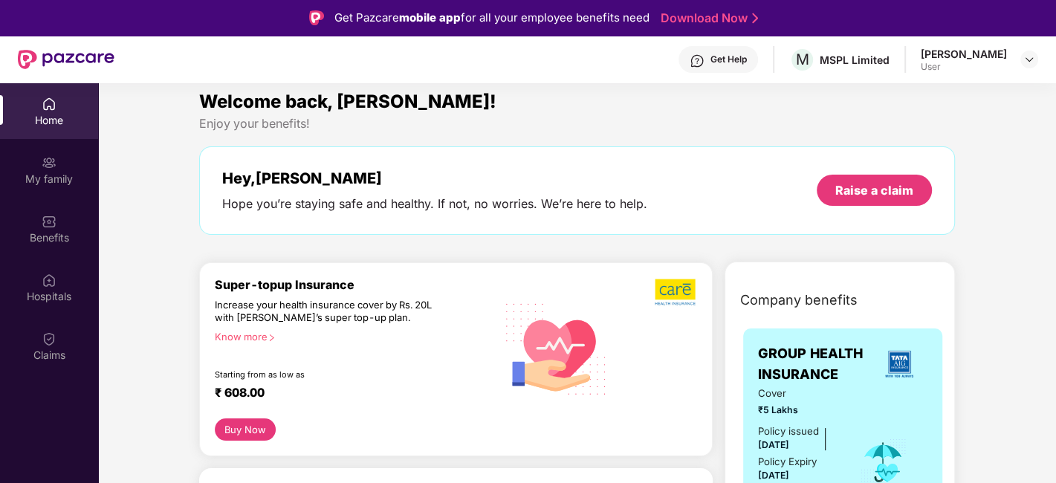
scroll to position [0, 0]
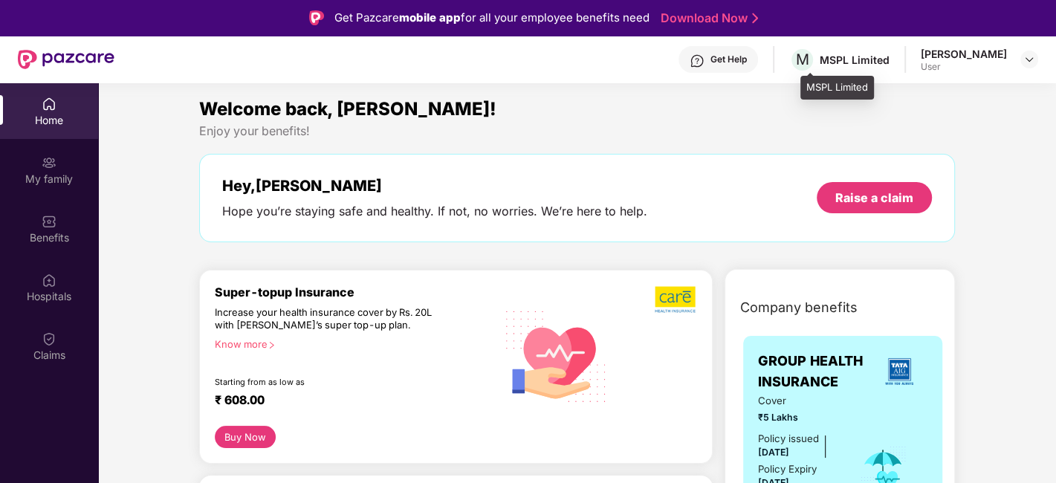
click at [862, 50] on div "M MSPL Limited" at bounding box center [839, 60] width 100 height 26
click at [994, 62] on div "User" at bounding box center [963, 67] width 86 height 12
click at [1012, 56] on div "Veeresh Kumar User" at bounding box center [978, 60] width 117 height 26
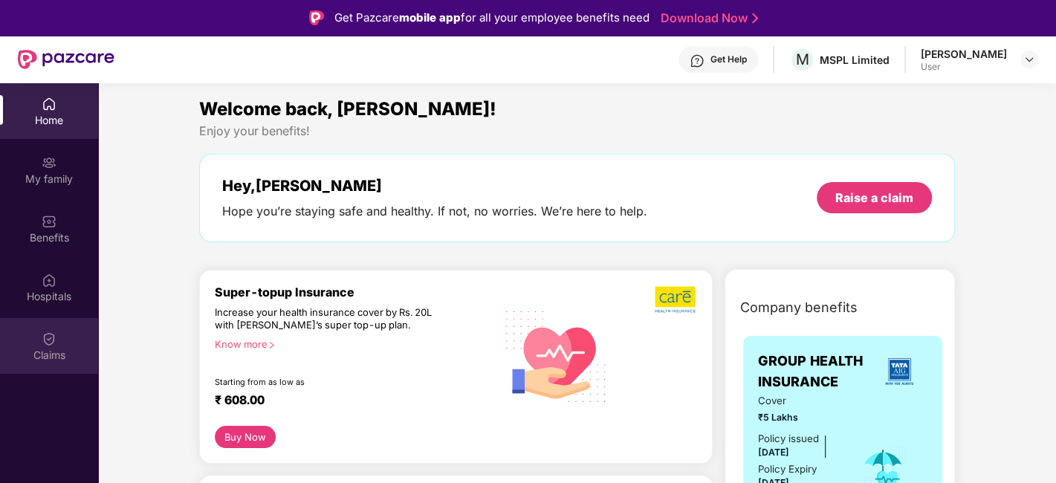
click at [48, 362] on div "Claims" at bounding box center [49, 346] width 98 height 56
